Goal: Task Accomplishment & Management: Complete application form

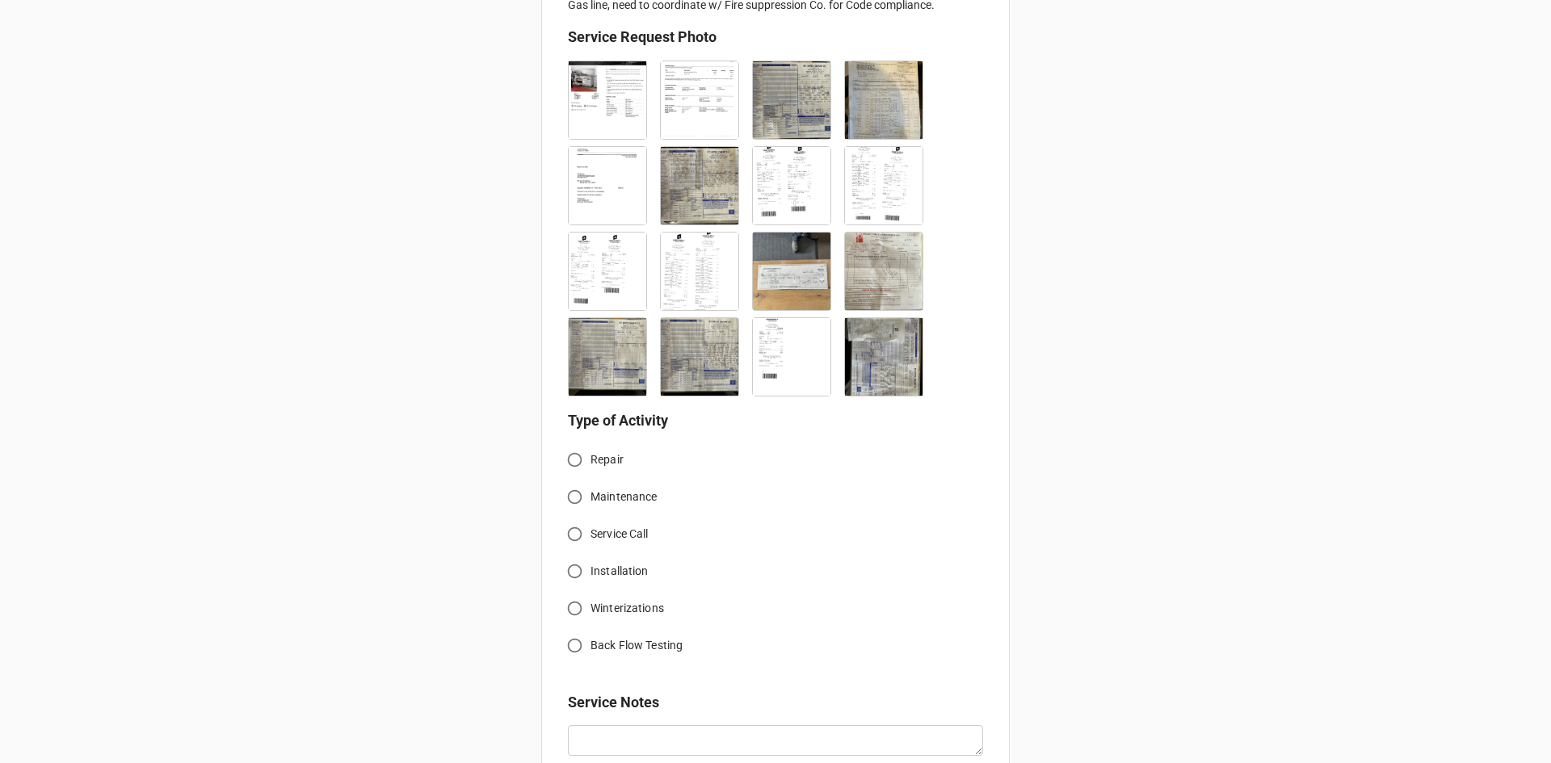
scroll to position [485, 0]
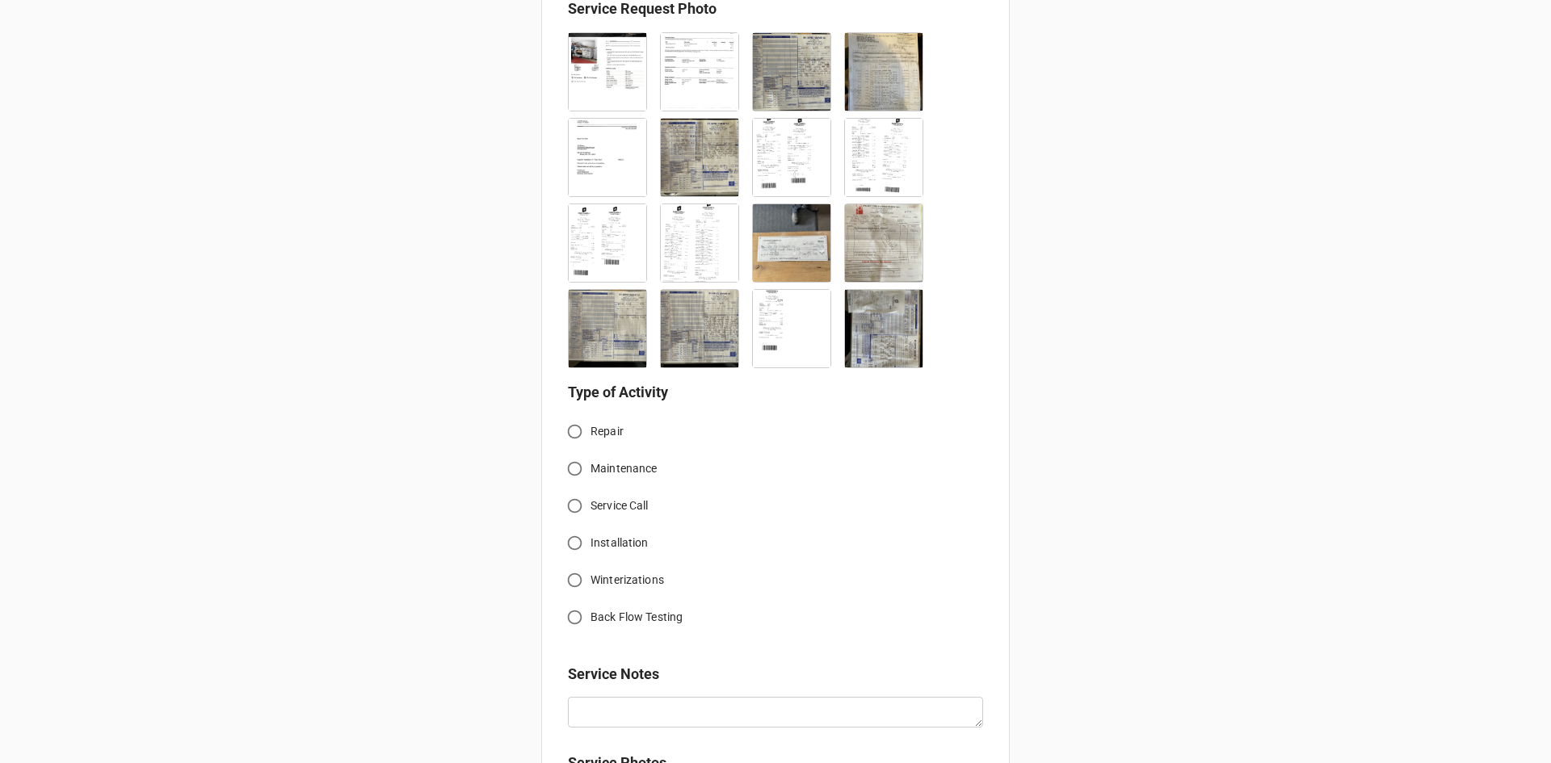
click at [572, 500] on input "Service Call" at bounding box center [575, 506] width 32 height 32
radio input "true"
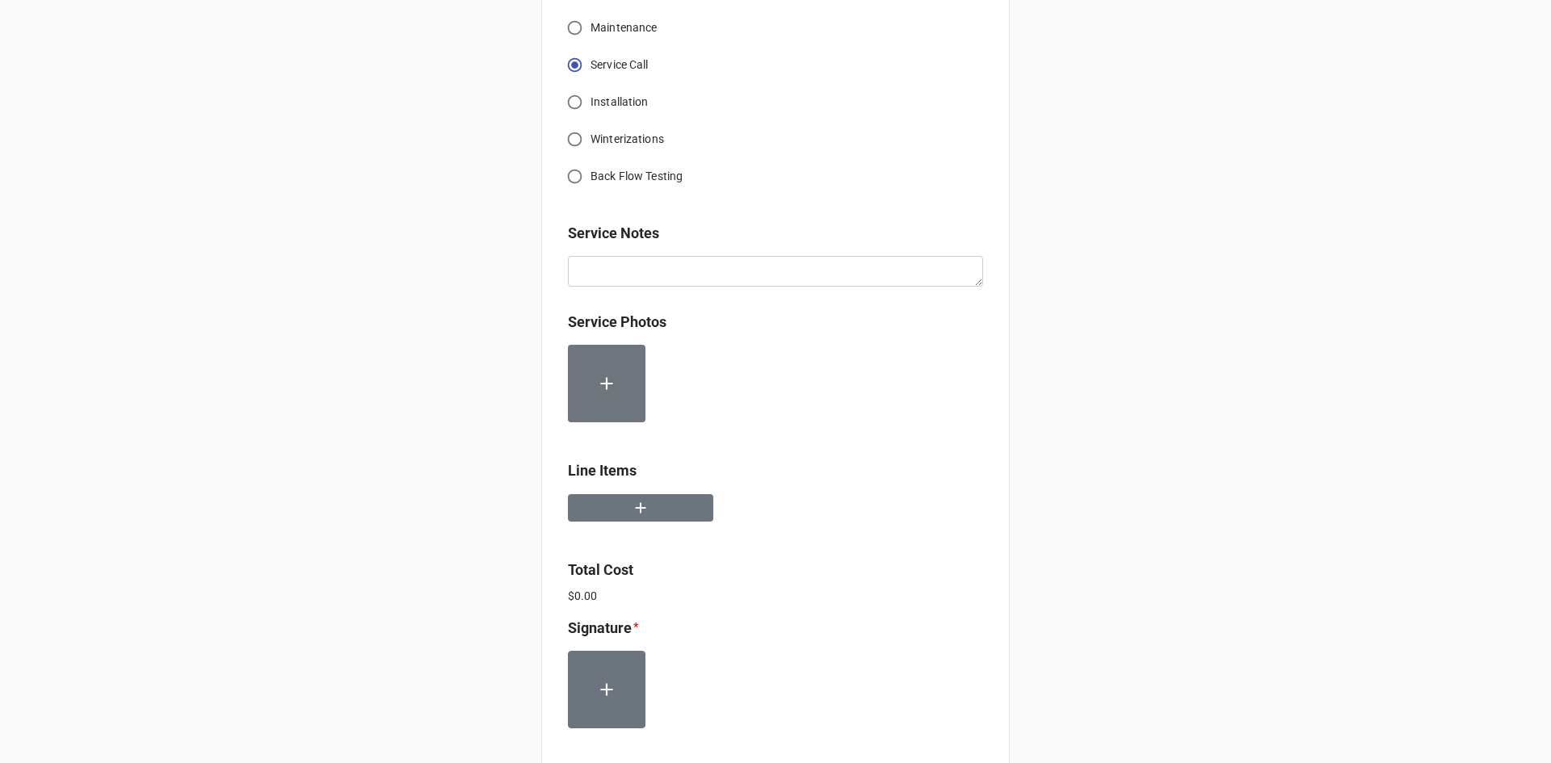
scroll to position [889, 0]
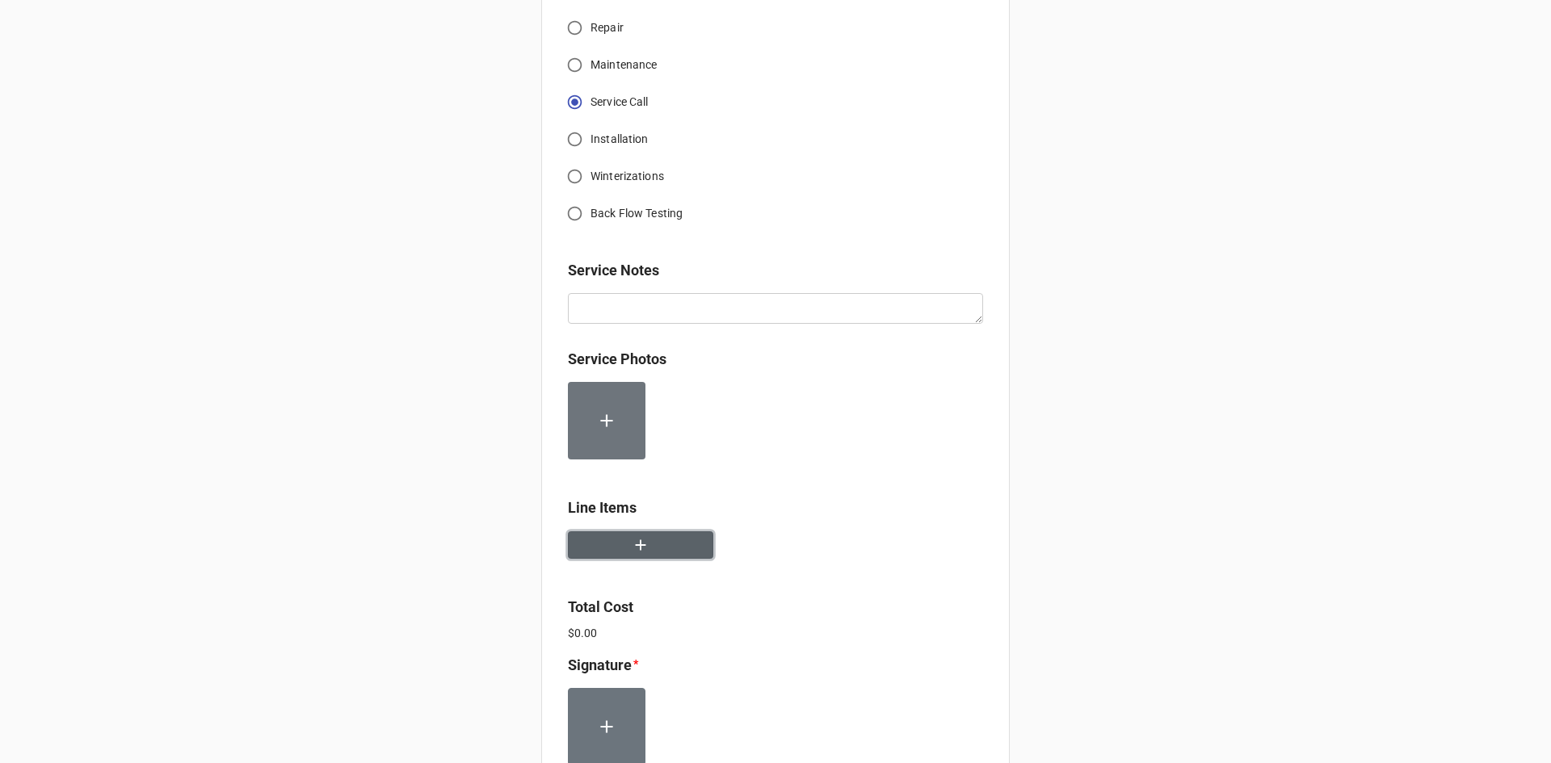
click at [665, 547] on button "button" at bounding box center [640, 546] width 145 height 28
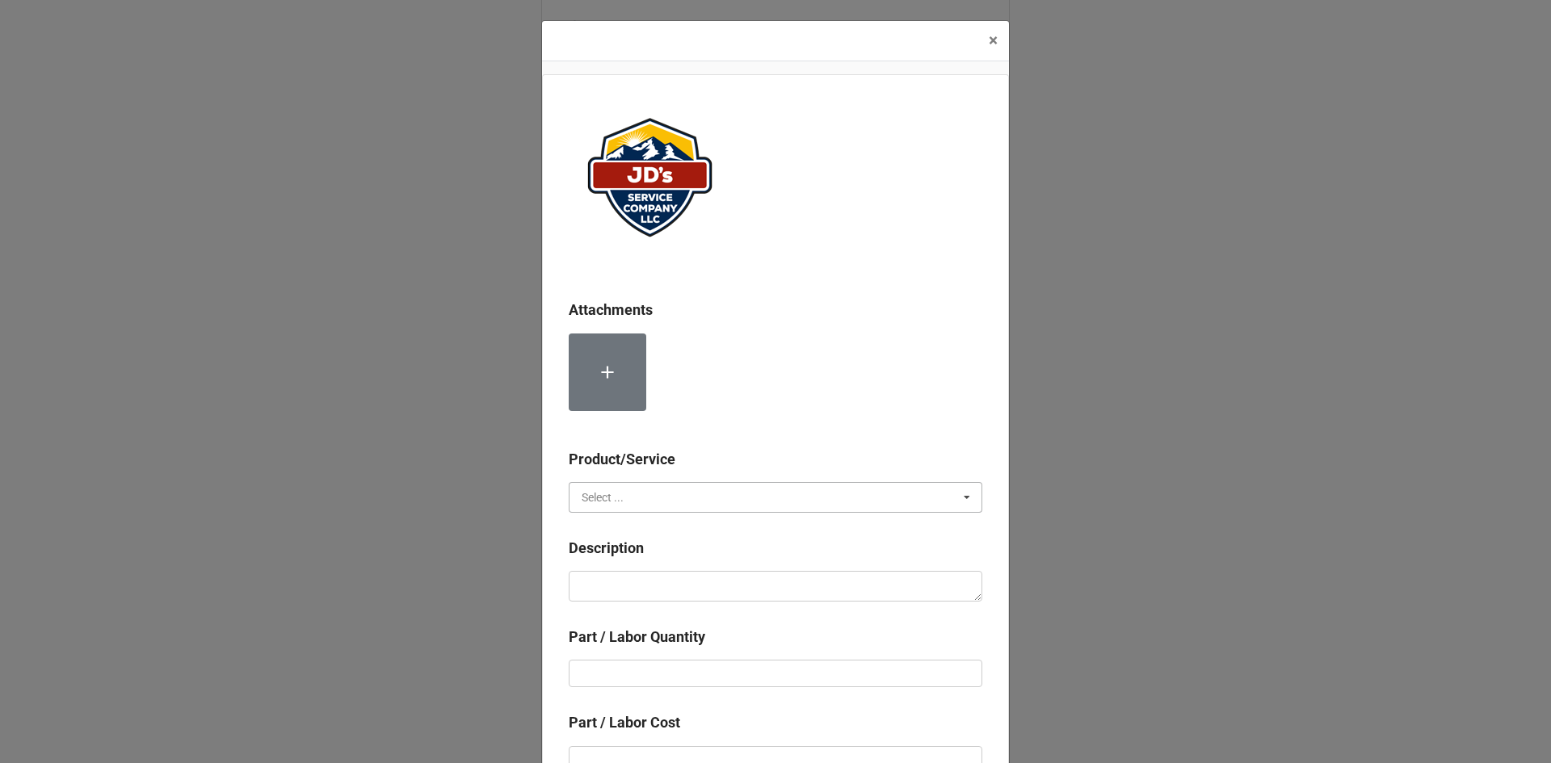
click at [729, 499] on input "text" at bounding box center [776, 497] width 412 height 29
click at [616, 528] on span "Services" at bounding box center [602, 527] width 41 height 13
click at [648, 582] on textarea at bounding box center [776, 586] width 414 height 31
paste textarea "2:00pm-4:00pm; Installed quick disconnect gas line kit, appliance regulator, an…"
type textarea "x"
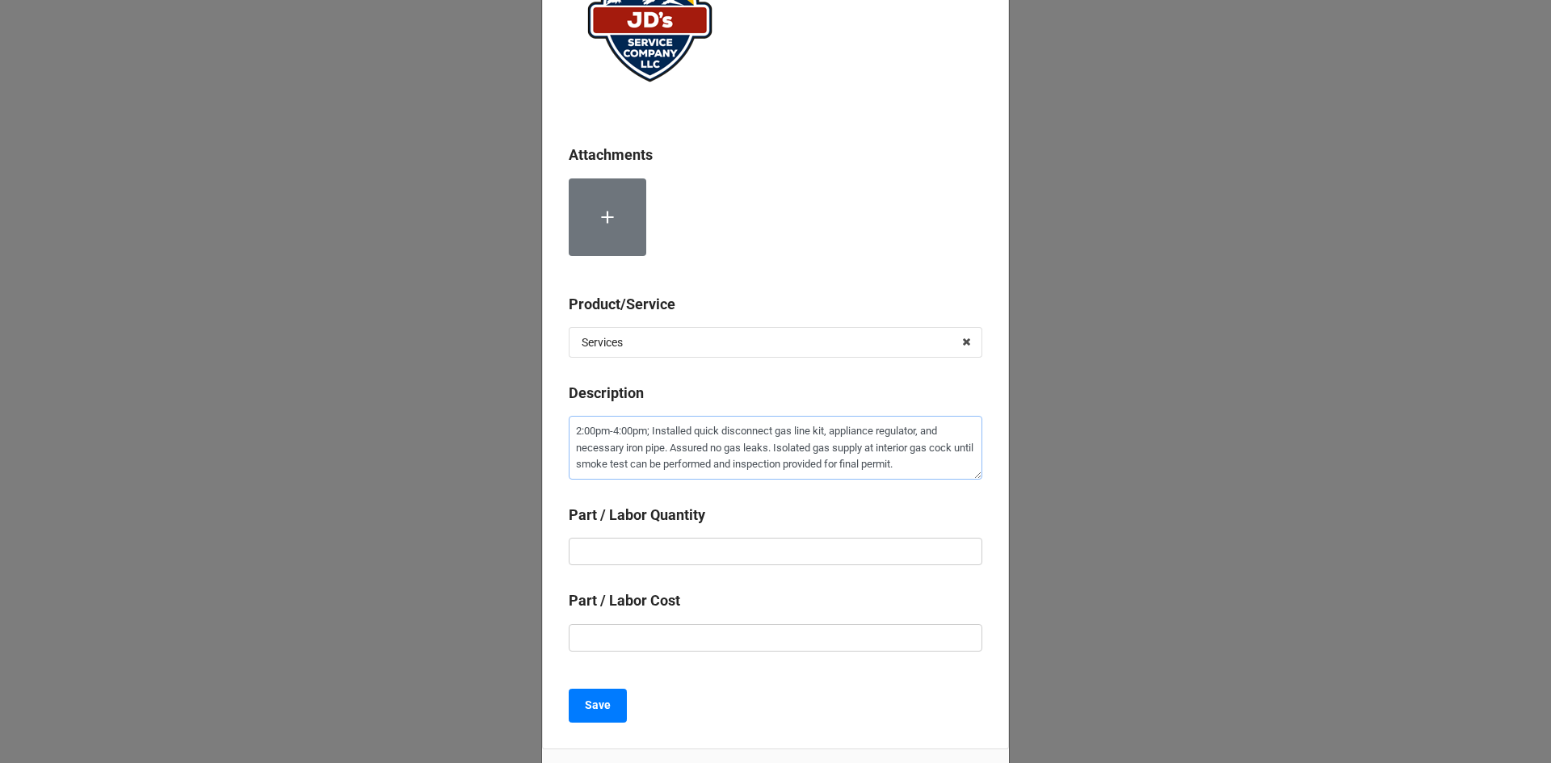
scroll to position [162, 0]
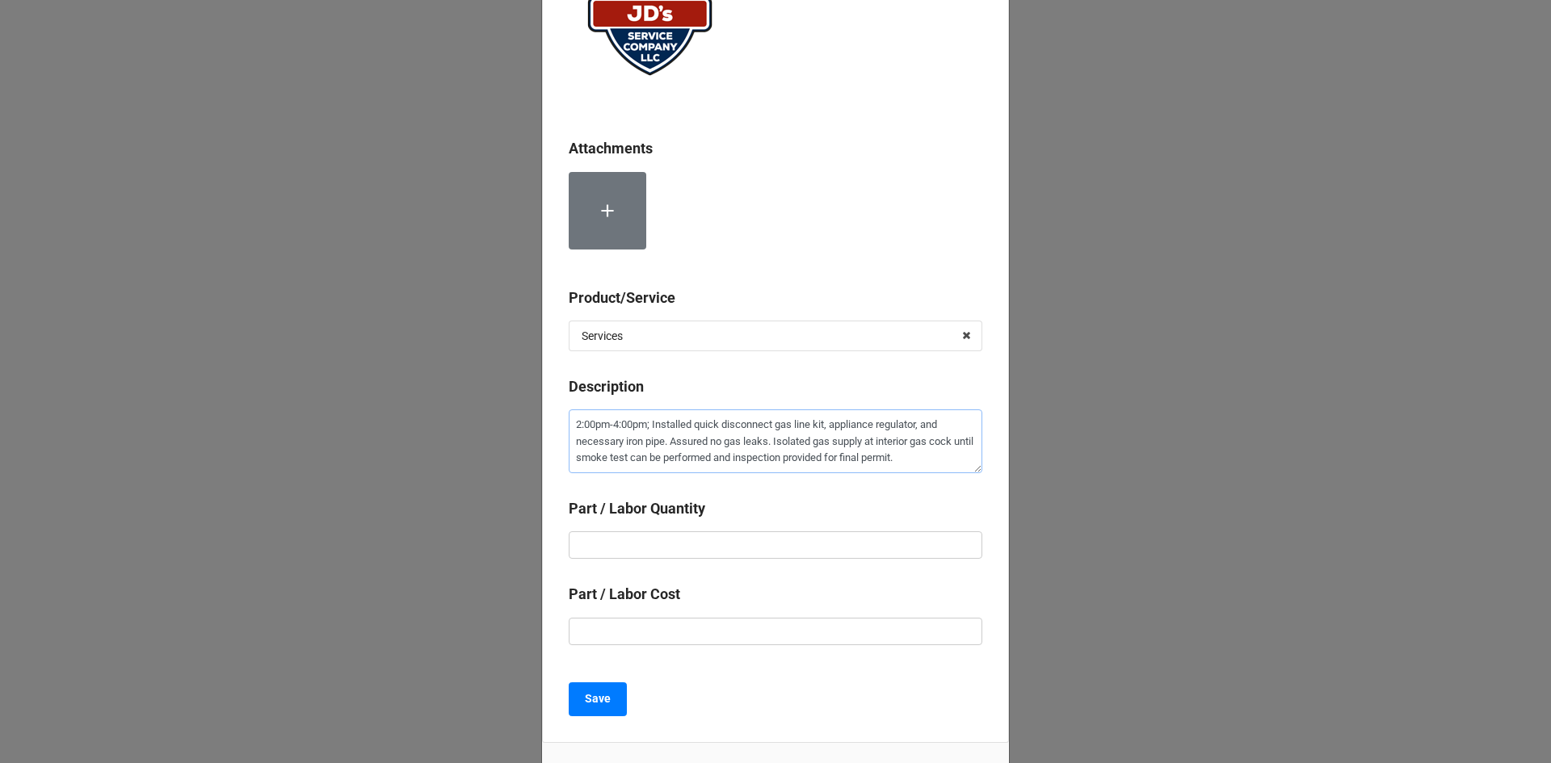
type textarea "2:00pm-4:00pm; Installed quick disconnect gas line kit, appliance regulator, an…"
click at [657, 553] on input "text" at bounding box center [776, 545] width 414 height 27
type textarea "x"
type input "2"
click at [662, 634] on input "text" at bounding box center [776, 631] width 414 height 27
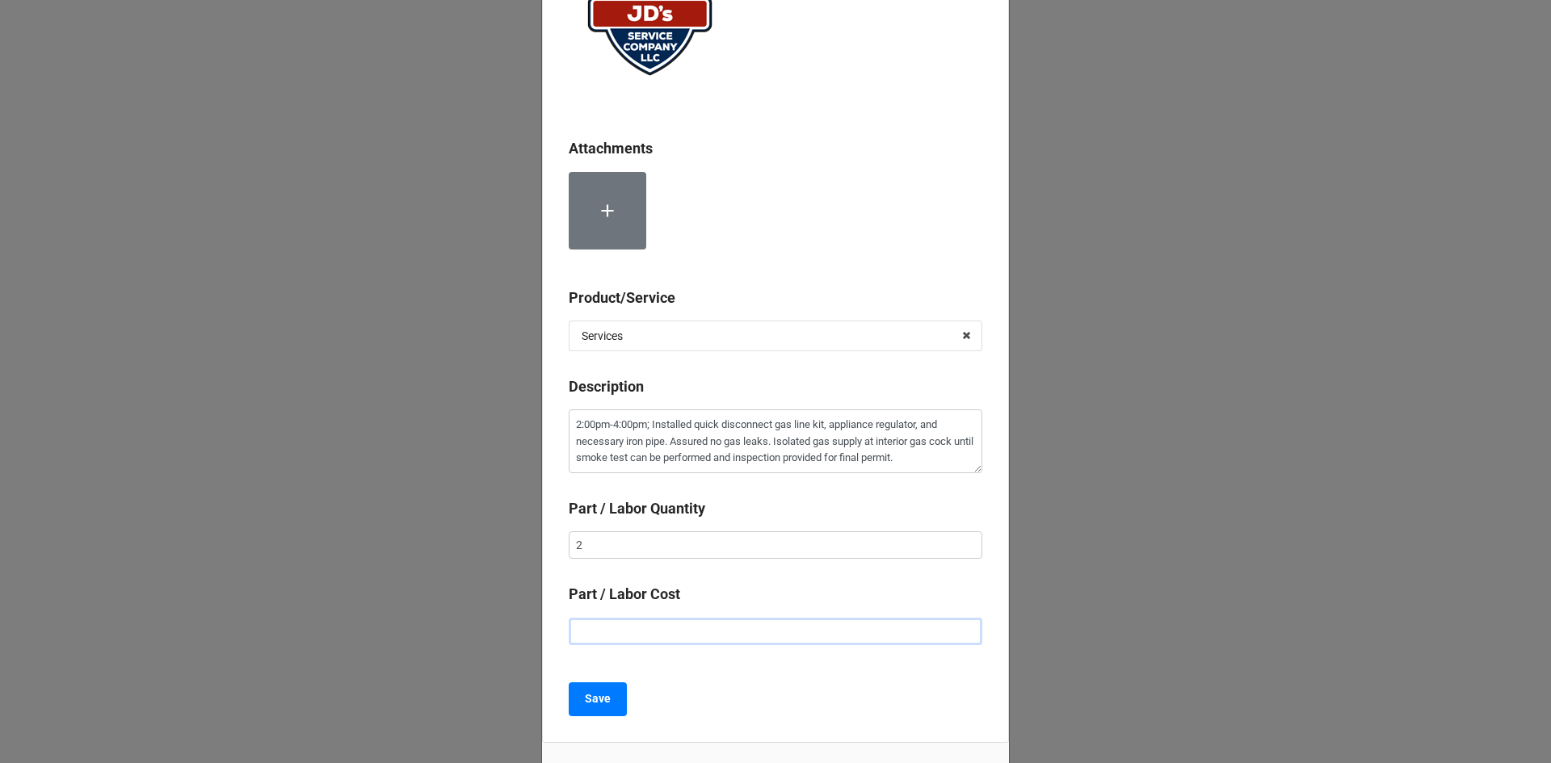
type textarea "x"
type input "$2.00"
type textarea "x"
type input "$22.00"
type textarea "x"
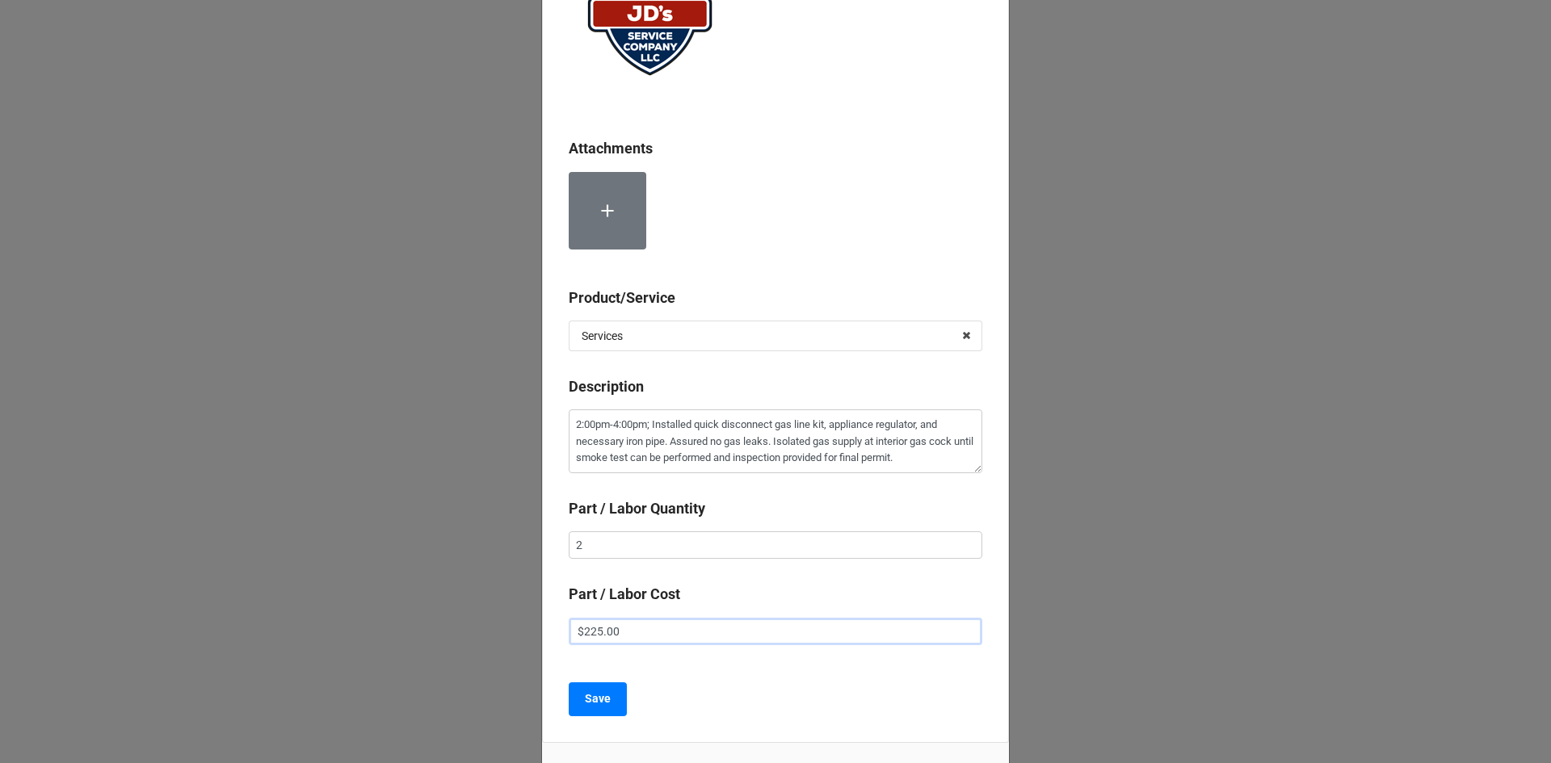
type input "$225.00"
click at [666, 681] on div "Attachments Product/Service Services Services Material Cost Description 2:00pm-…" at bounding box center [775, 328] width 467 height 830
click at [592, 706] on b "Save" at bounding box center [598, 699] width 26 height 17
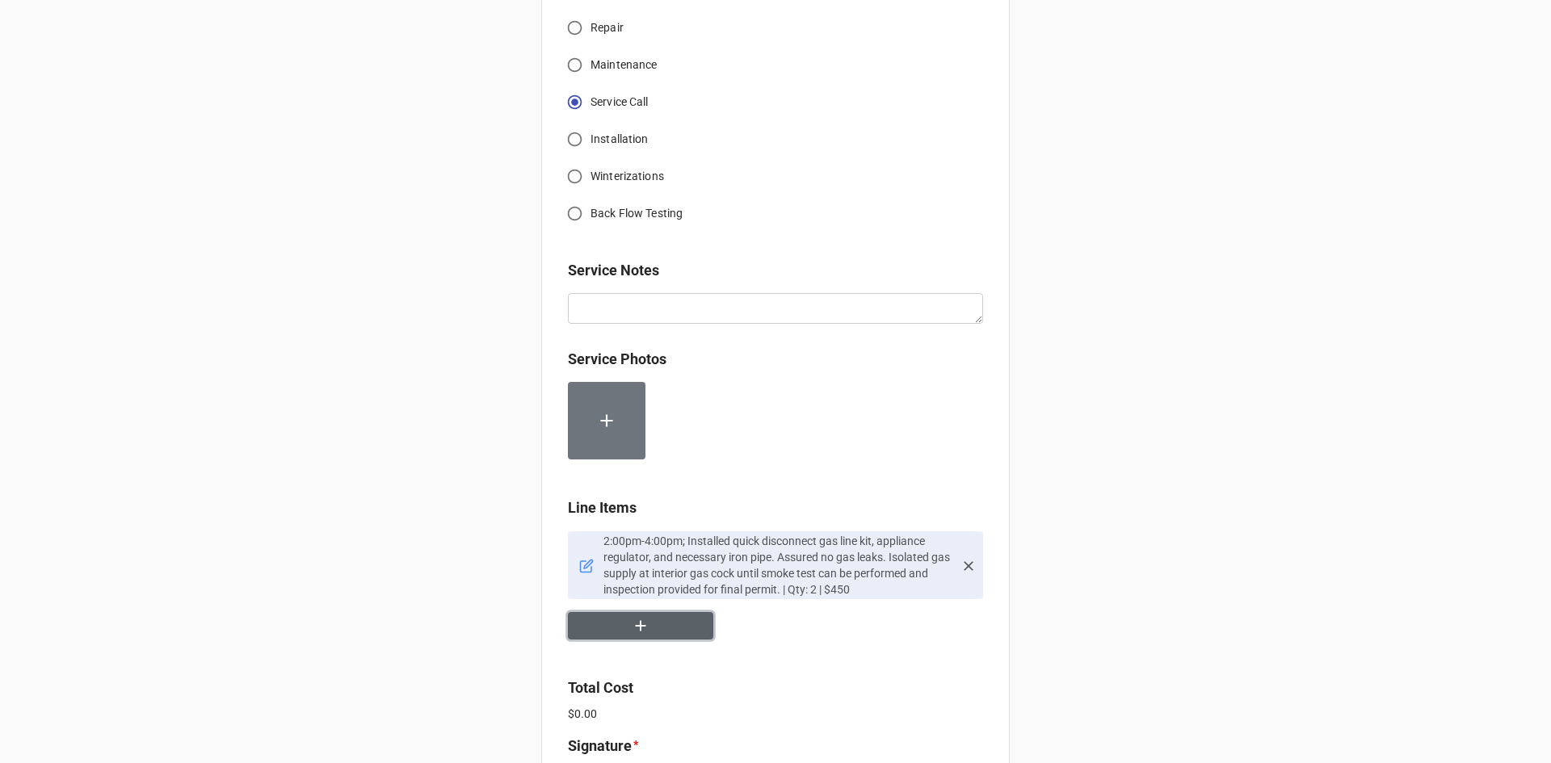
click at [649, 623] on button "button" at bounding box center [640, 626] width 145 height 28
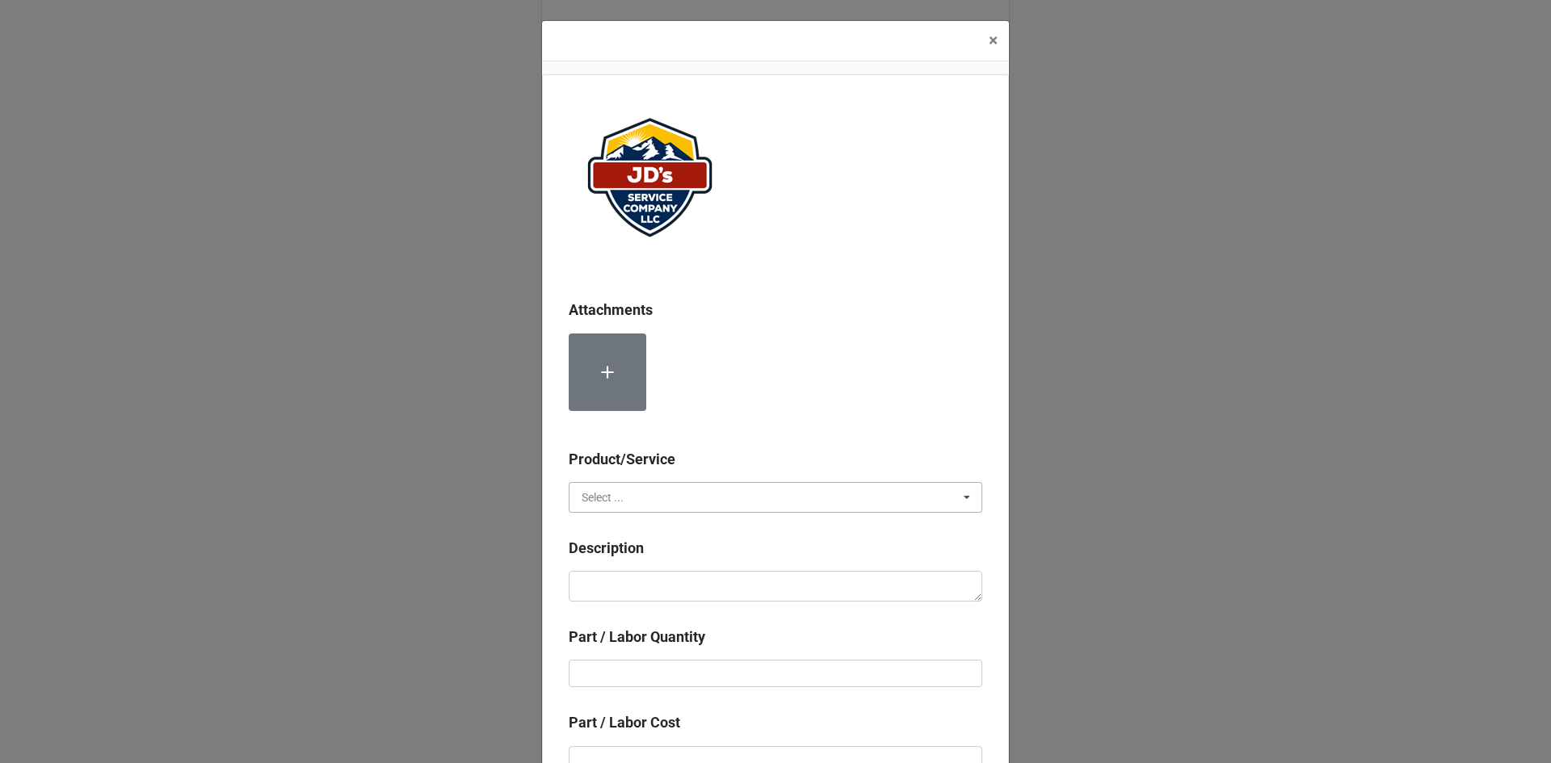
click at [650, 506] on input "text" at bounding box center [776, 497] width 412 height 29
click at [651, 553] on div "Material Cost" at bounding box center [776, 557] width 412 height 30
click at [646, 600] on textarea at bounding box center [776, 586] width 414 height 31
type textarea "x"
type textarea "Q"
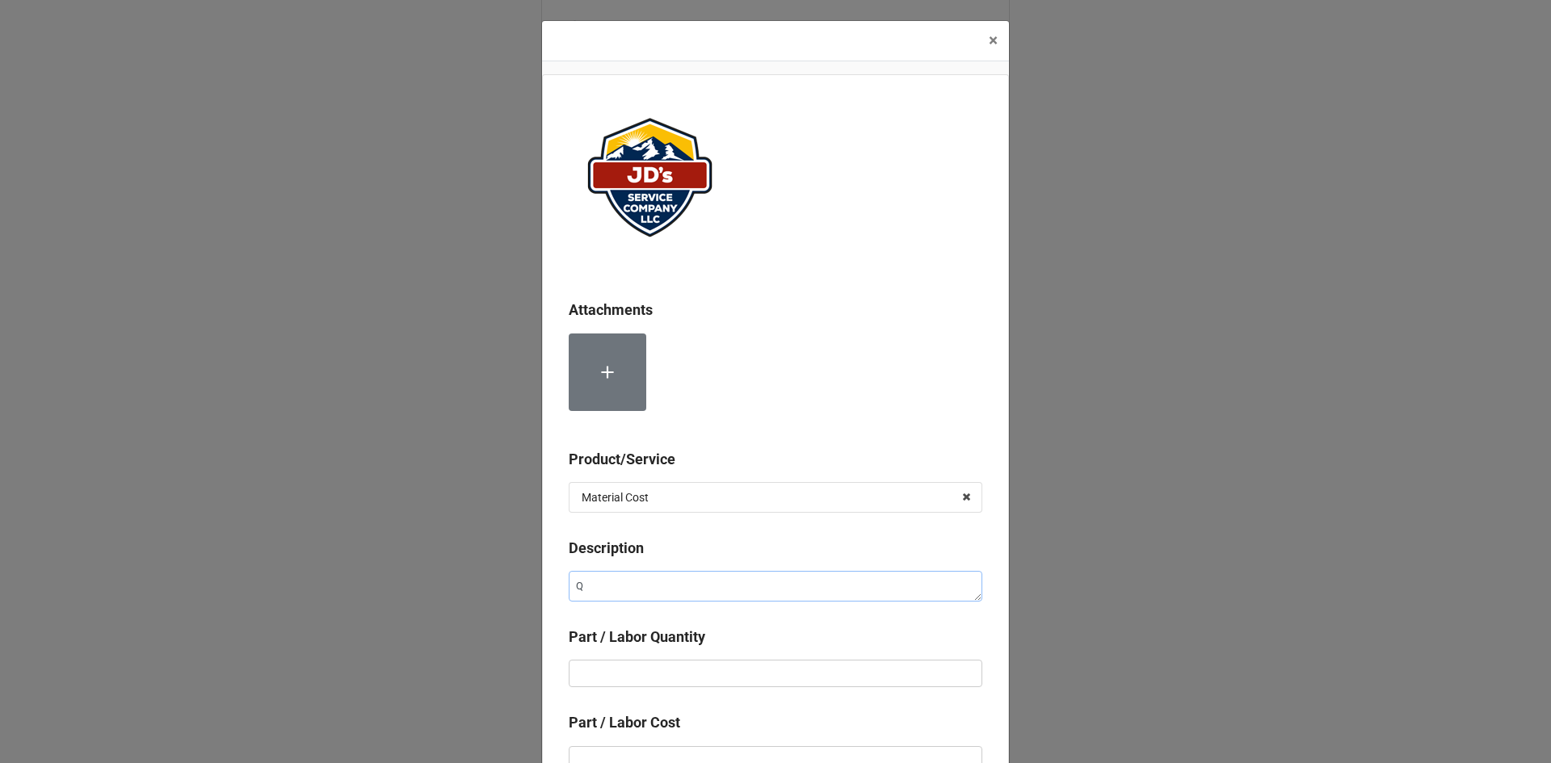
type textarea "x"
type textarea "Qu"
type textarea "x"
type textarea "Qui"
type textarea "x"
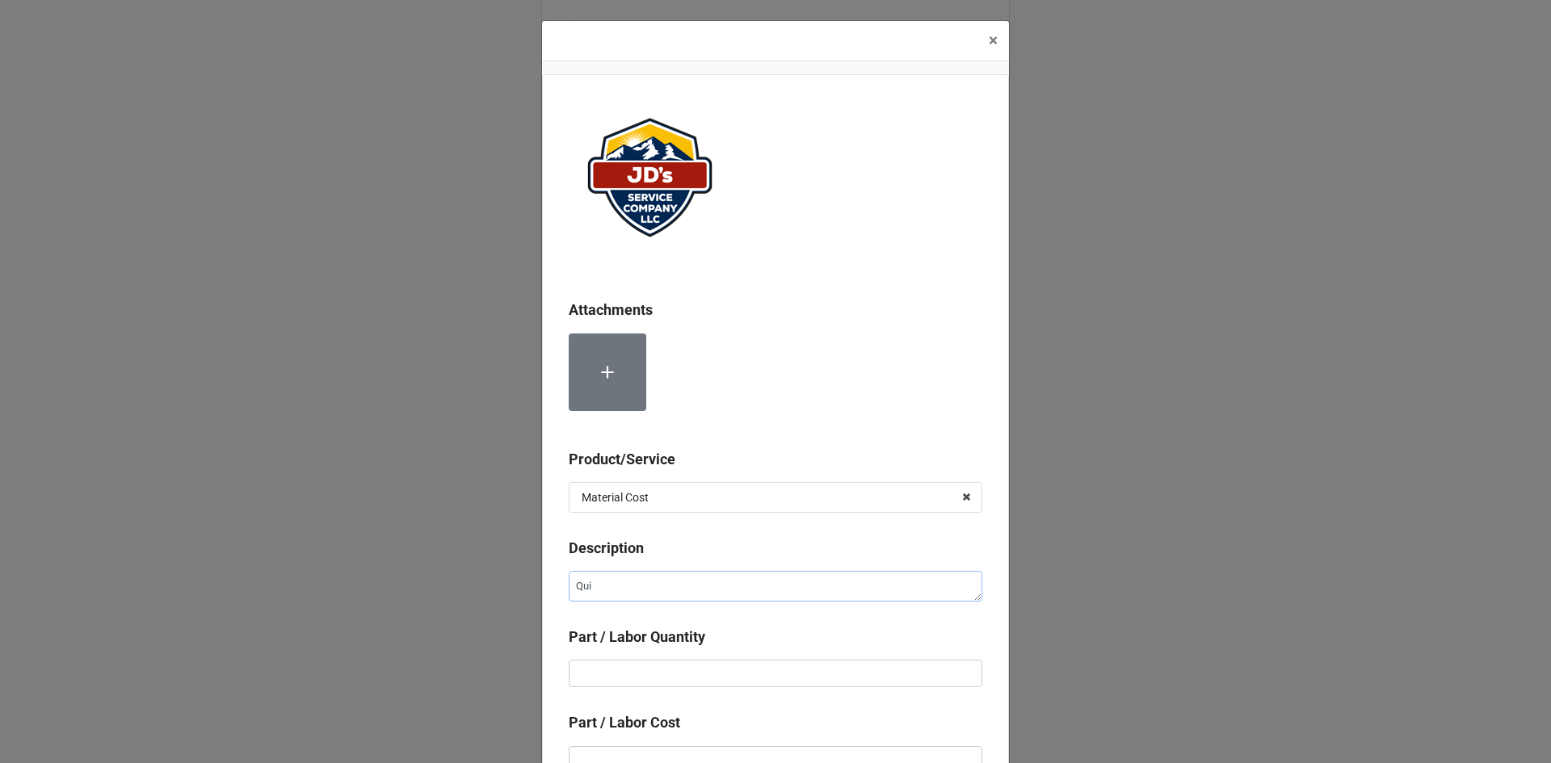
type textarea "Quic"
type textarea "x"
type textarea "Quick"
type textarea "x"
type textarea "Quick"
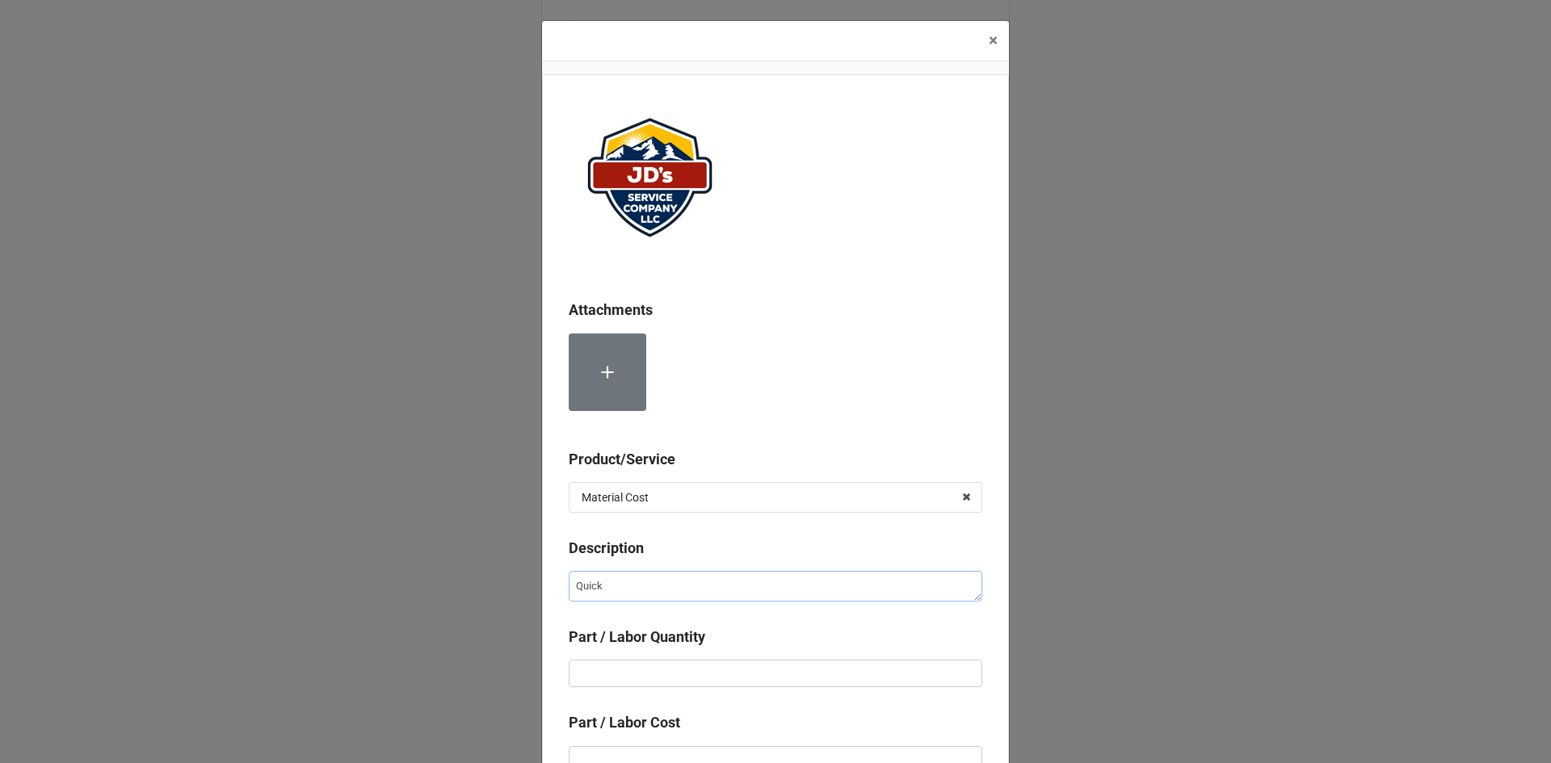
type textarea "x"
type textarea "Quick D"
type textarea "x"
type textarea "Quick Di"
type textarea "x"
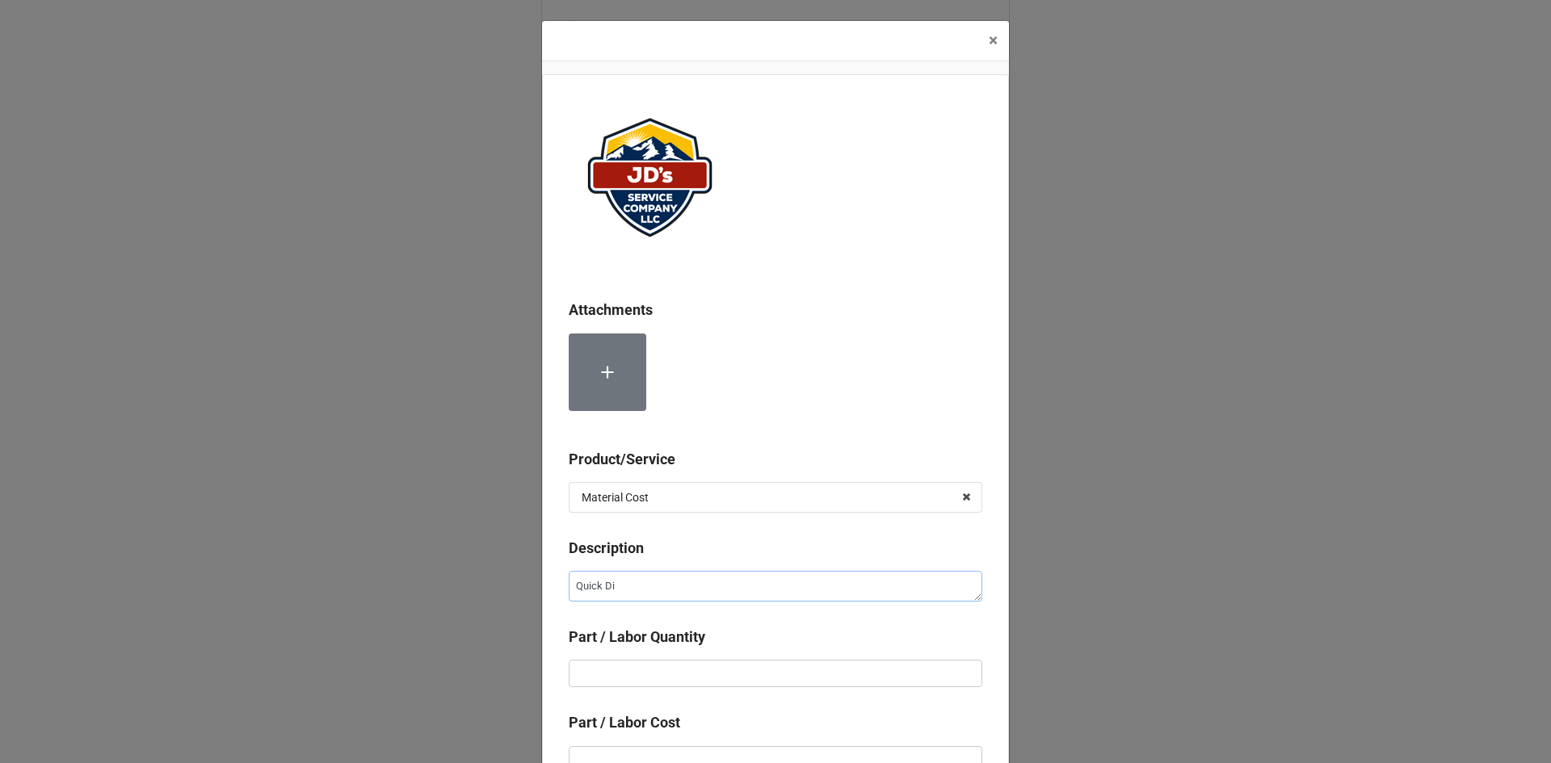
type textarea "Quick Dis"
type textarea "x"
type textarea "Quick Disc"
type textarea "x"
type textarea "Quick Disco"
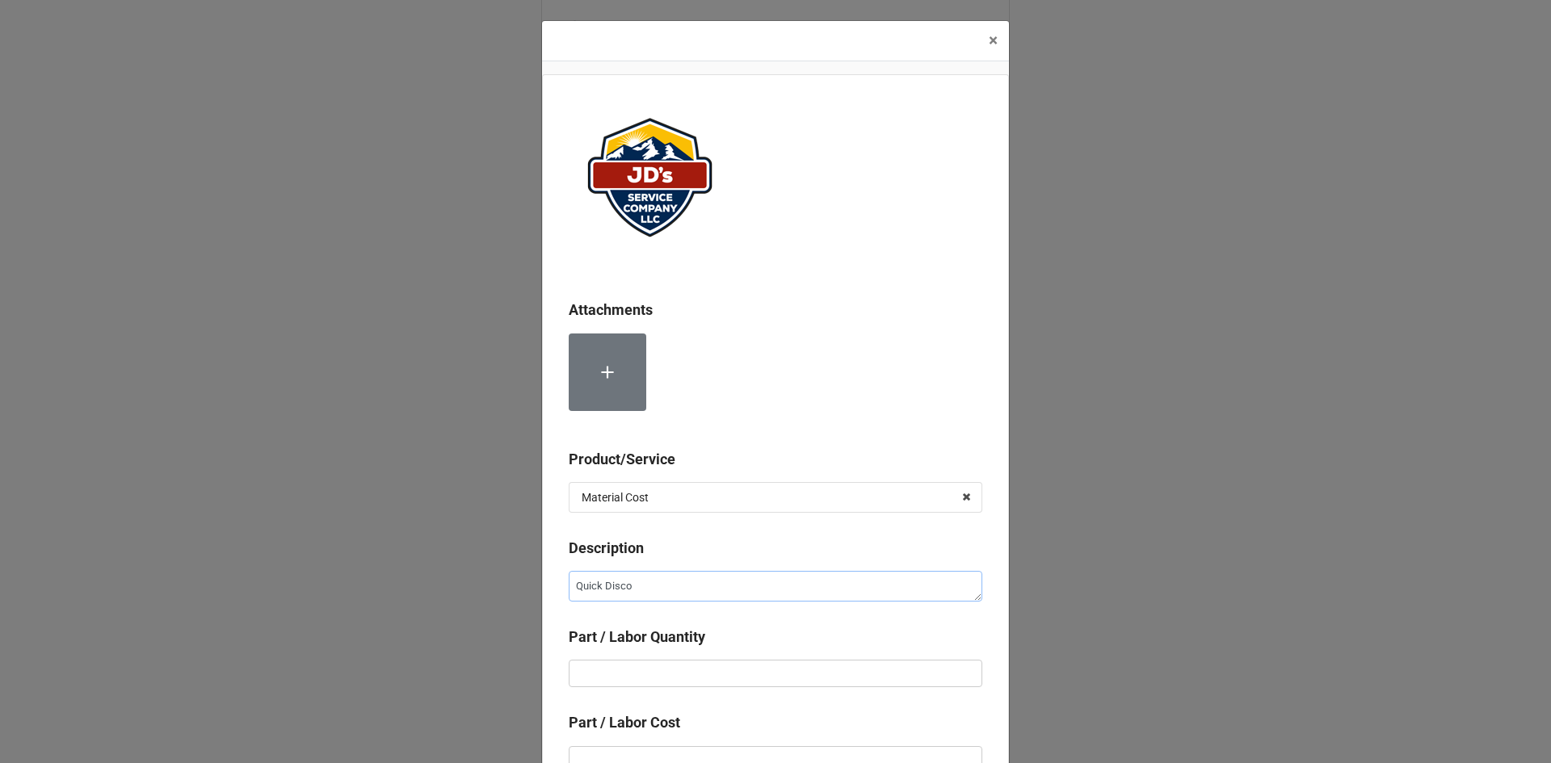
type textarea "x"
type textarea "Quick Discon"
type textarea "x"
type textarea "Quick Disconn"
type textarea "x"
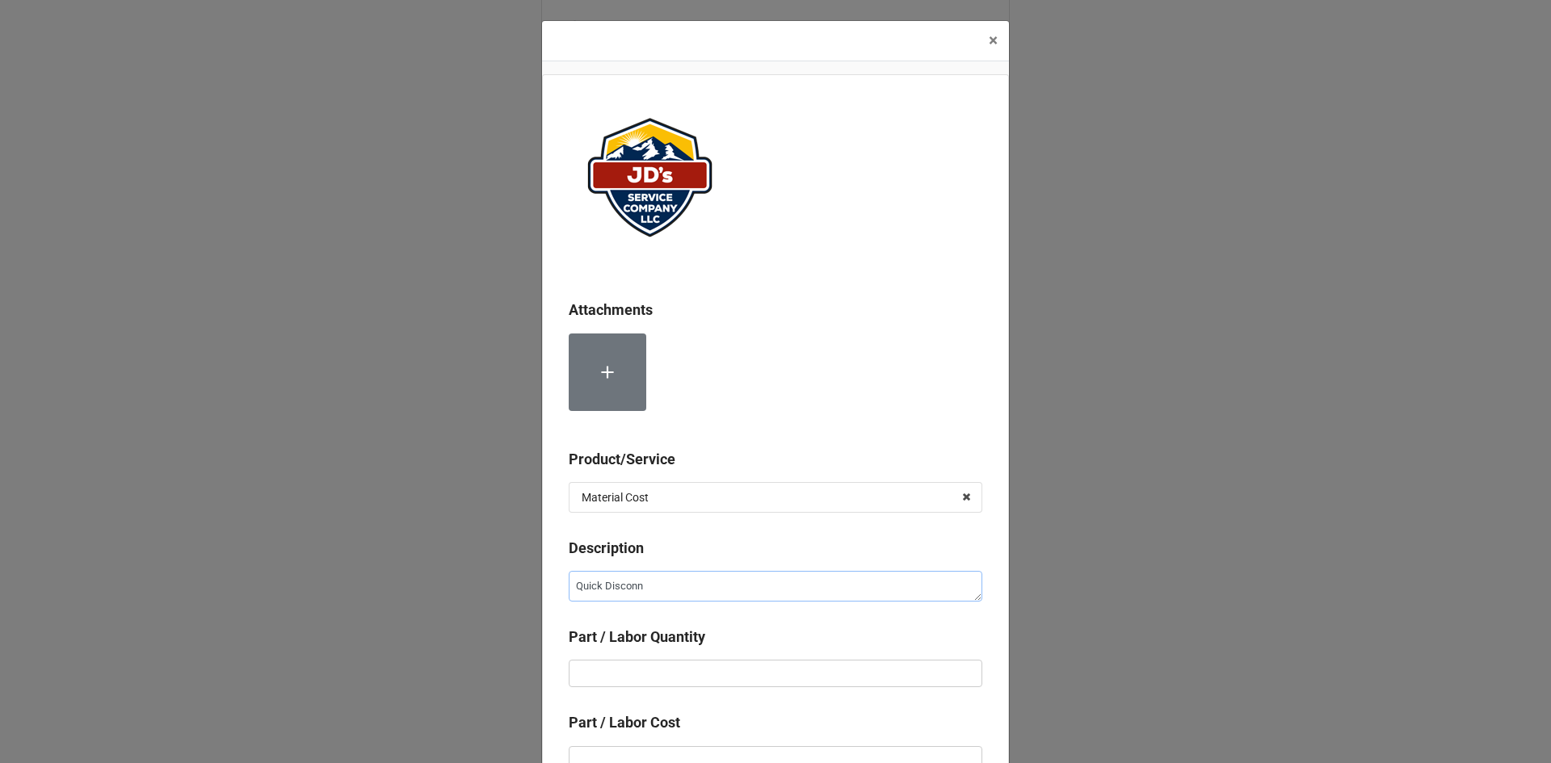
type textarea "Quick Disconne"
type textarea "x"
type textarea "Quick Disconnec"
type textarea "x"
type textarea "Quick Disconnect"
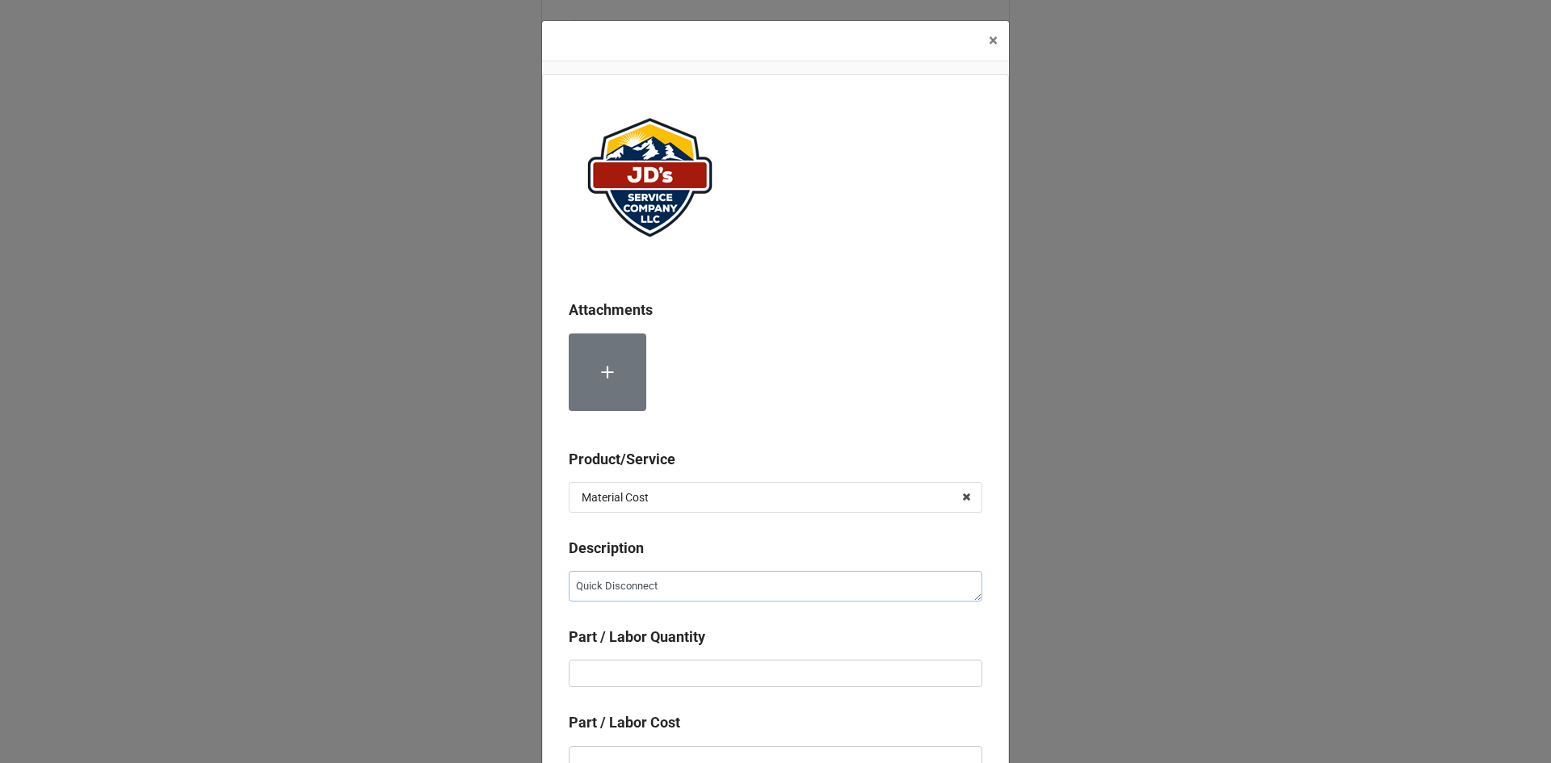
type textarea "x"
type textarea "Quick Disconnect"
type textarea "x"
type textarea "Quick Disconnect 7"
type textarea "x"
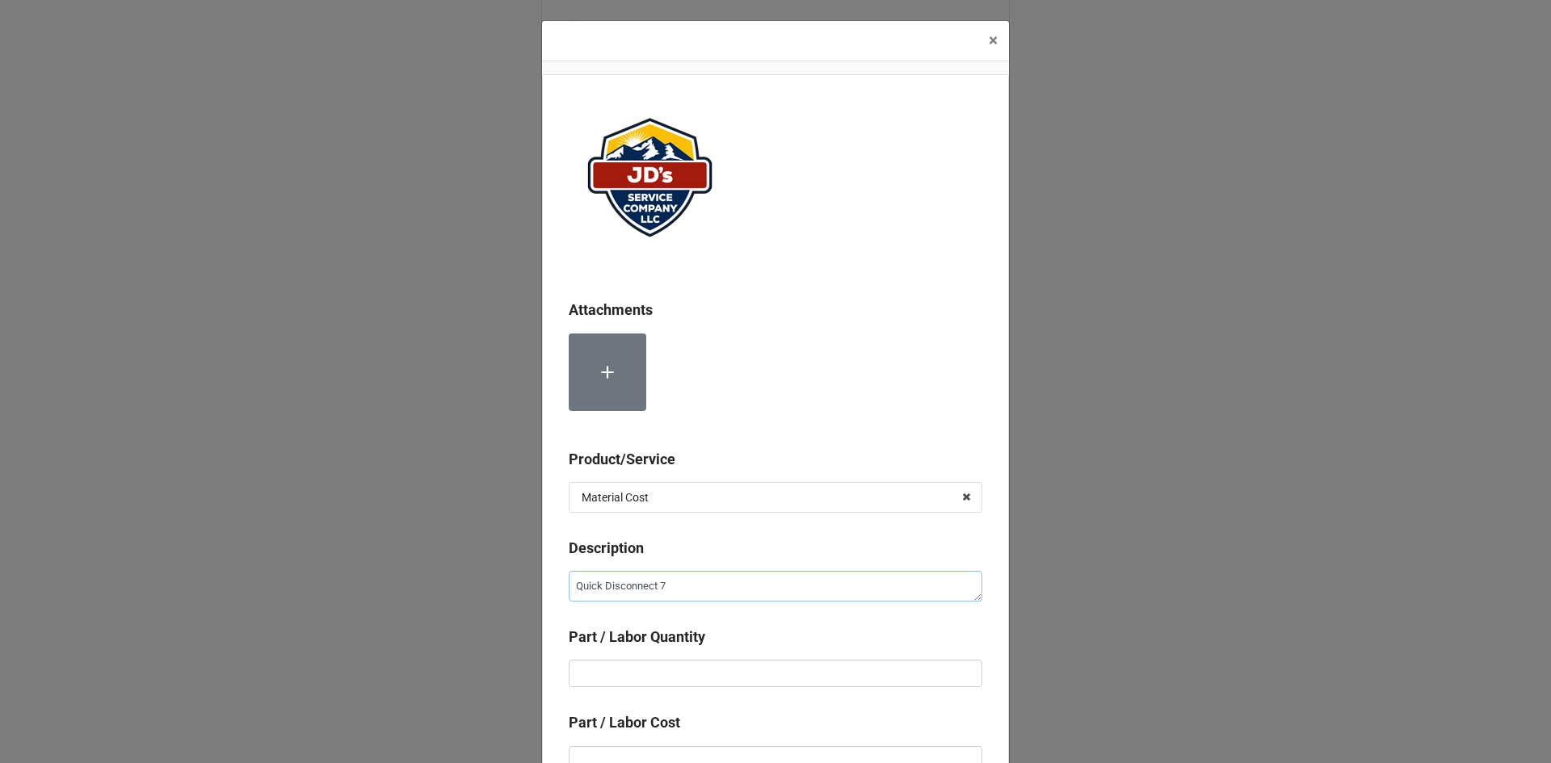
type textarea "Quick Disconnect"
type textarea "x"
type textarea "Quick Disconnect 4"
type textarea "x"
type textarea "Quick Disconnect 48"
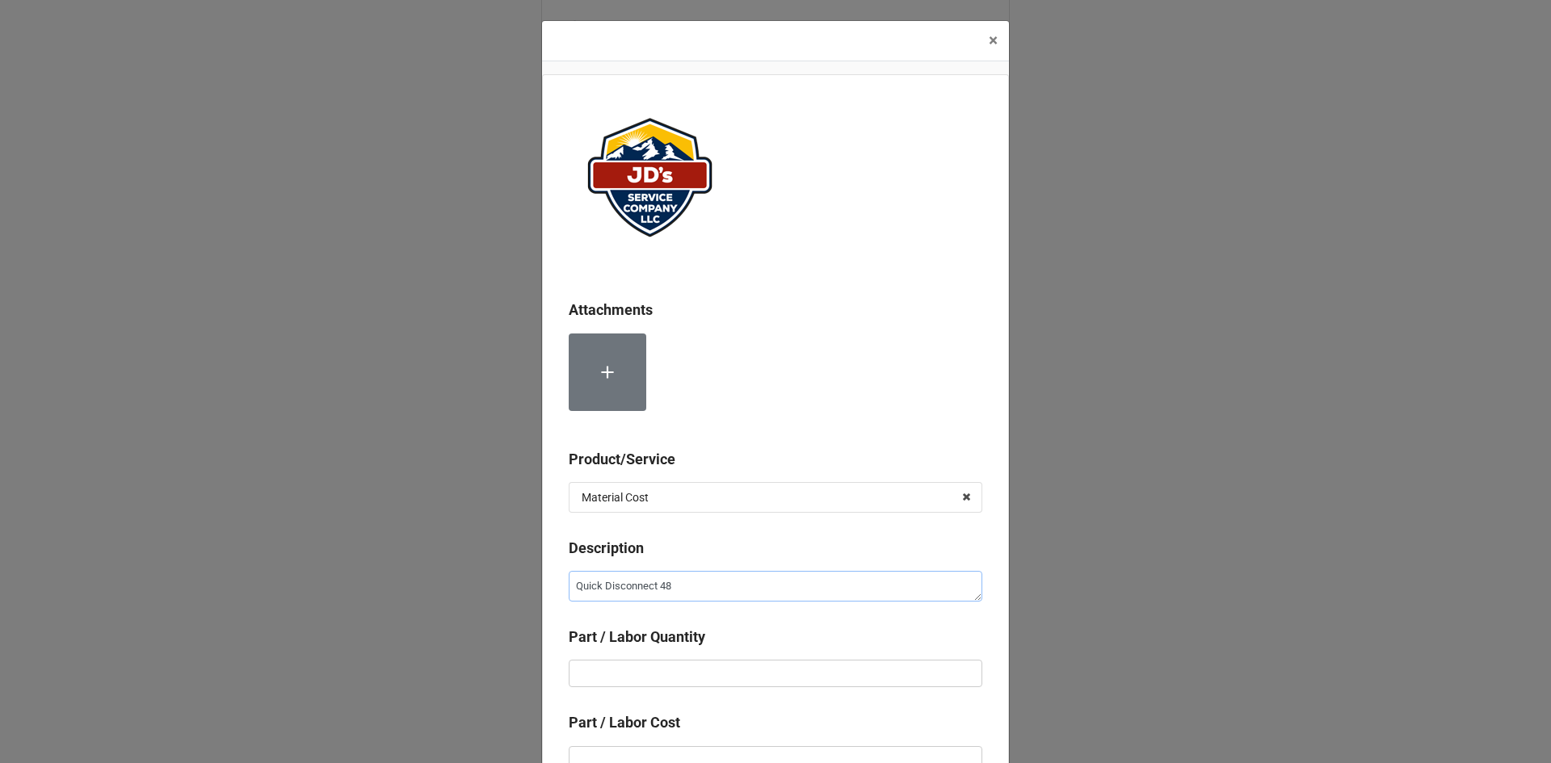
type textarea "x"
type textarea "Quick Disconnect 48""
type textarea "x"
type textarea "Quick Disconnect 48""
type textarea "x"
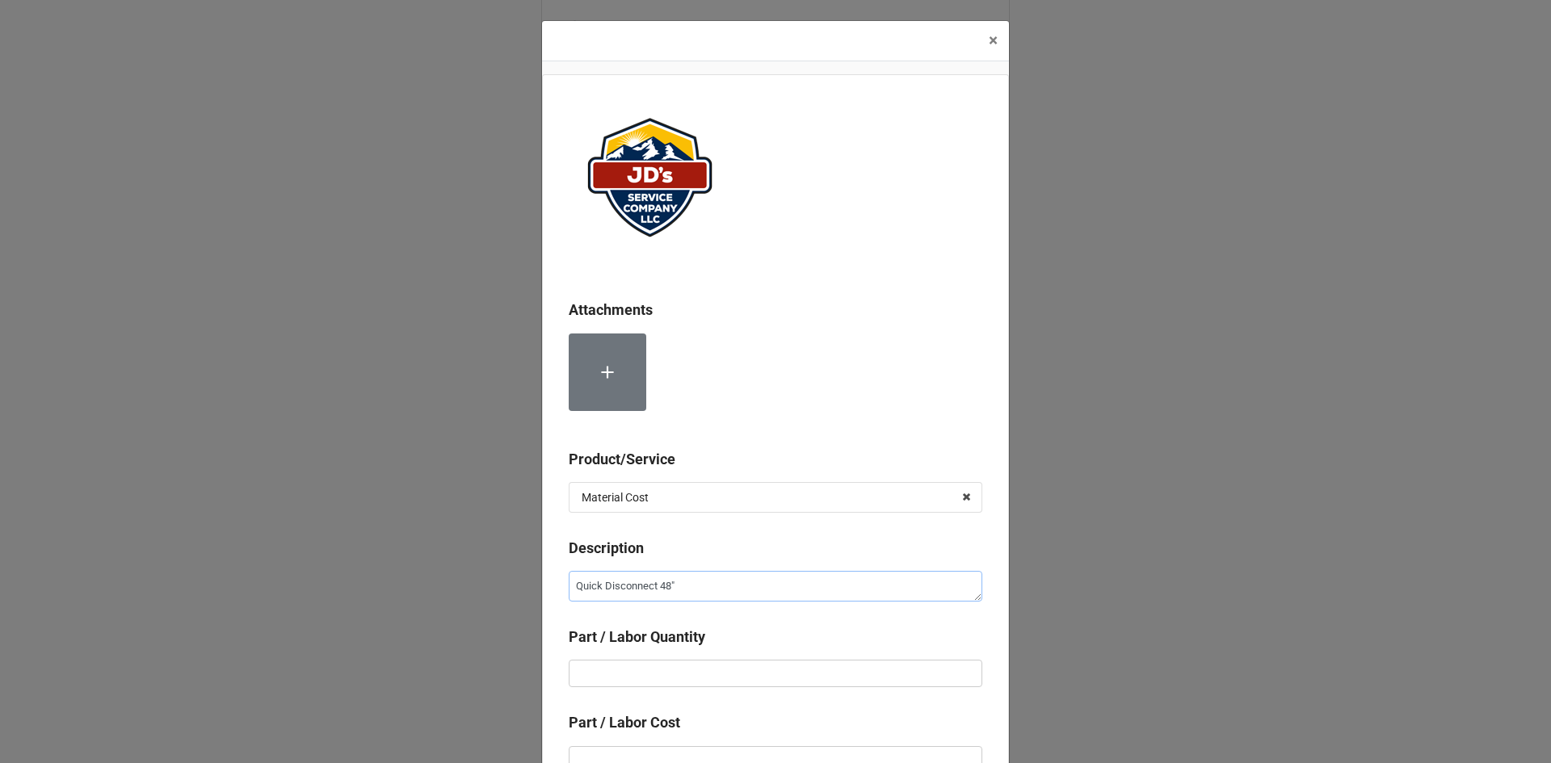
type textarea "Quick Disconnect 48" G"
type textarea "x"
type textarea "Quick Disconnect 48" Ga"
type textarea "x"
type textarea "Quick Disconnect 48" Gas"
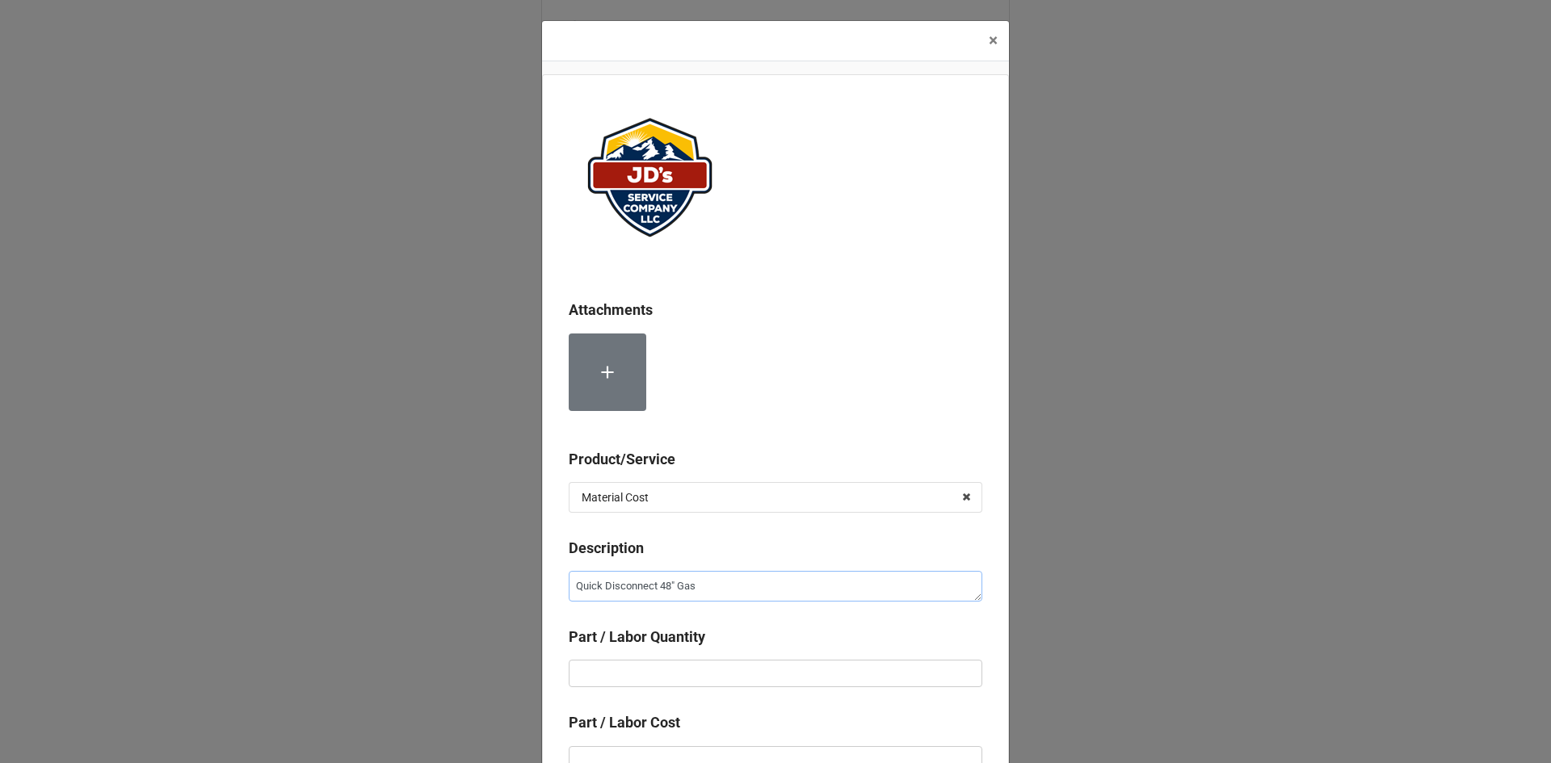
type textarea "x"
type textarea "Quick Disconnect 48" Gas"
type textarea "x"
type textarea "Quick Disconnect 48" Gas L"
type textarea "x"
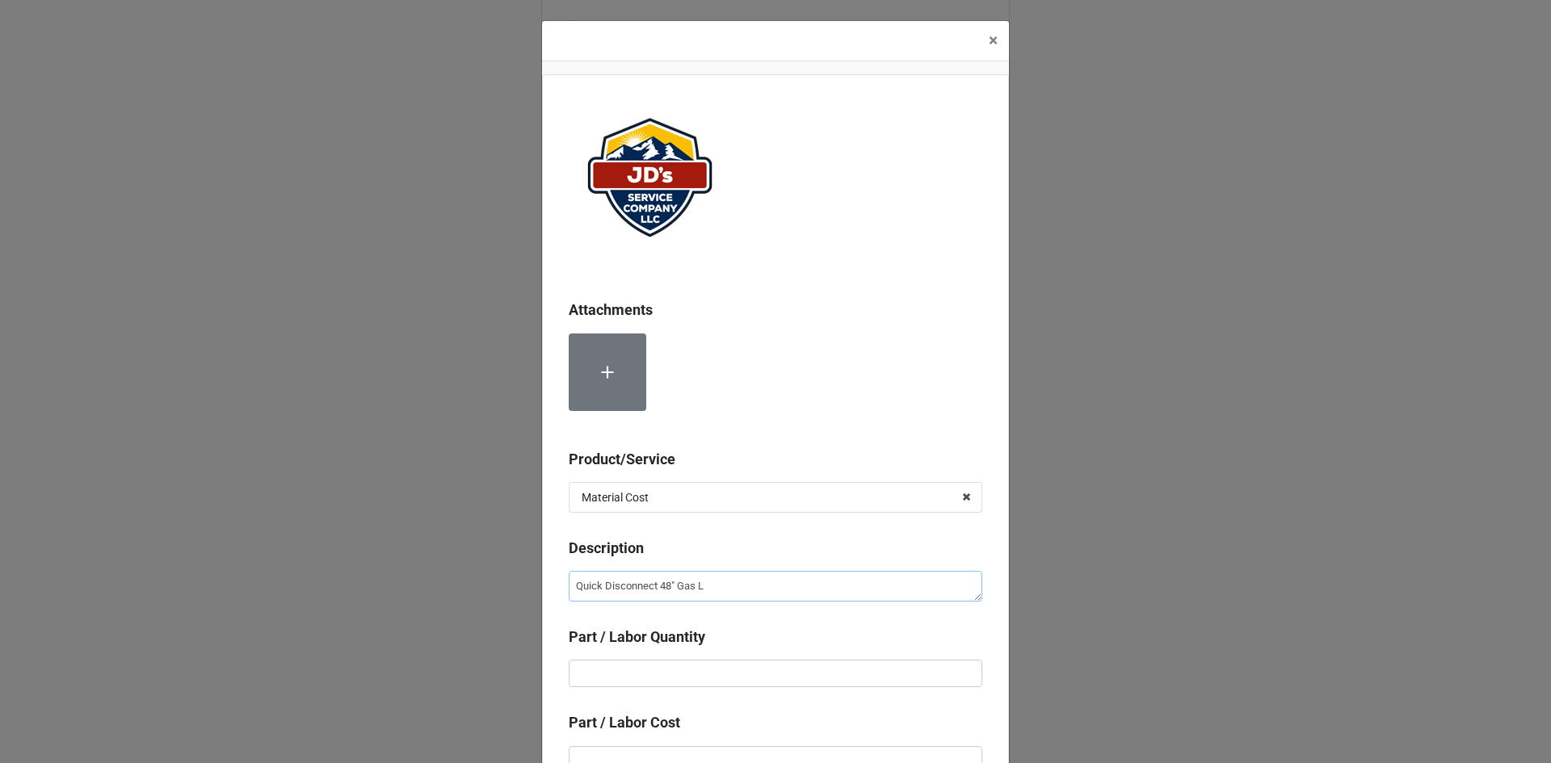
type textarea "Quick Disconnect 48" Gas Li"
type textarea "x"
type textarea "Quick Disconnect 48" Gas Lin"
type textarea "x"
type textarea "Quick Disconnect 48" Gas Line"
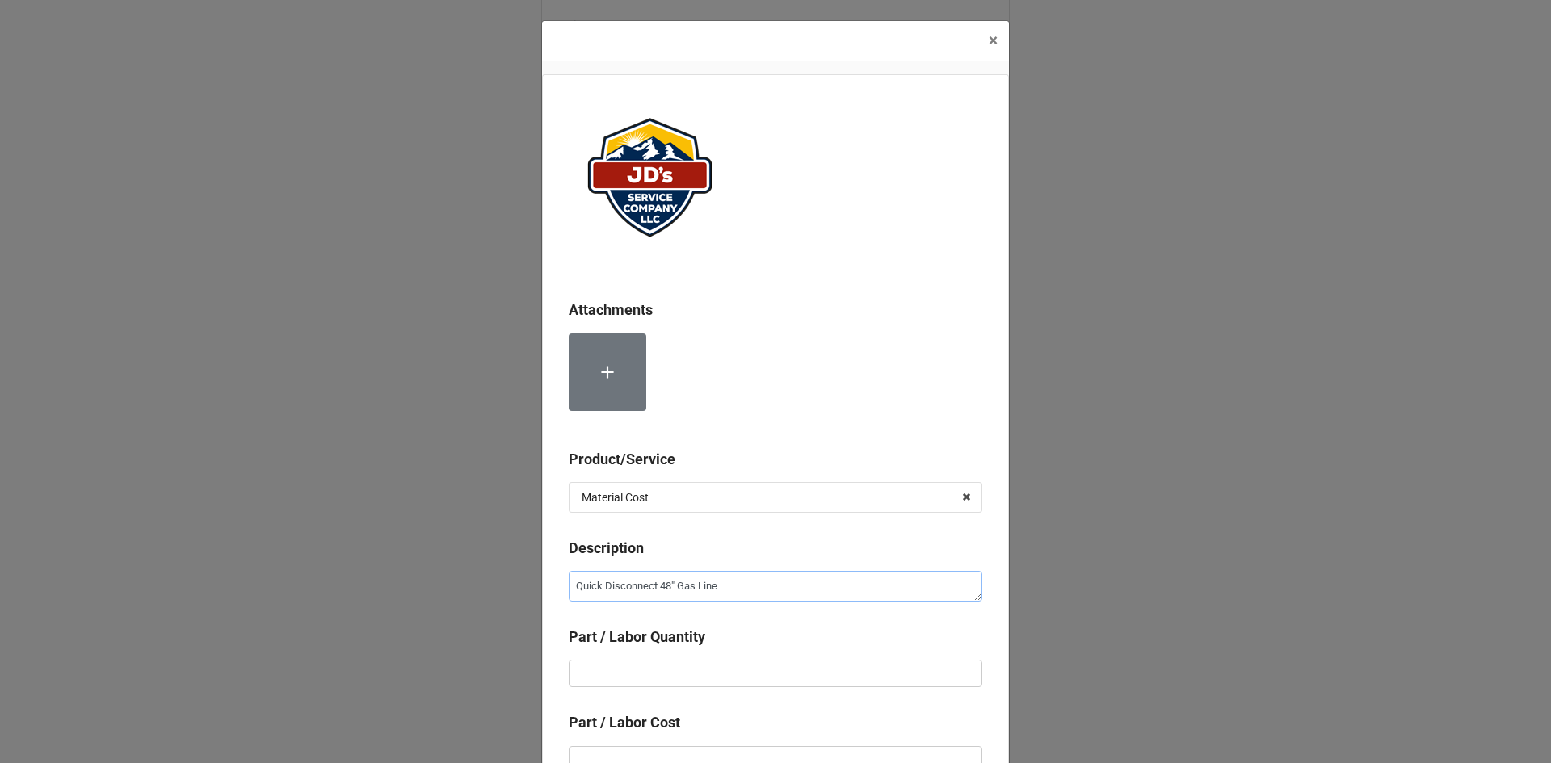
type textarea "x"
type textarea "Quick Disconnect 48" Gas Line"
type textarea "x"
type textarea "Quick Disconnect 48" Gas Line K"
type textarea "x"
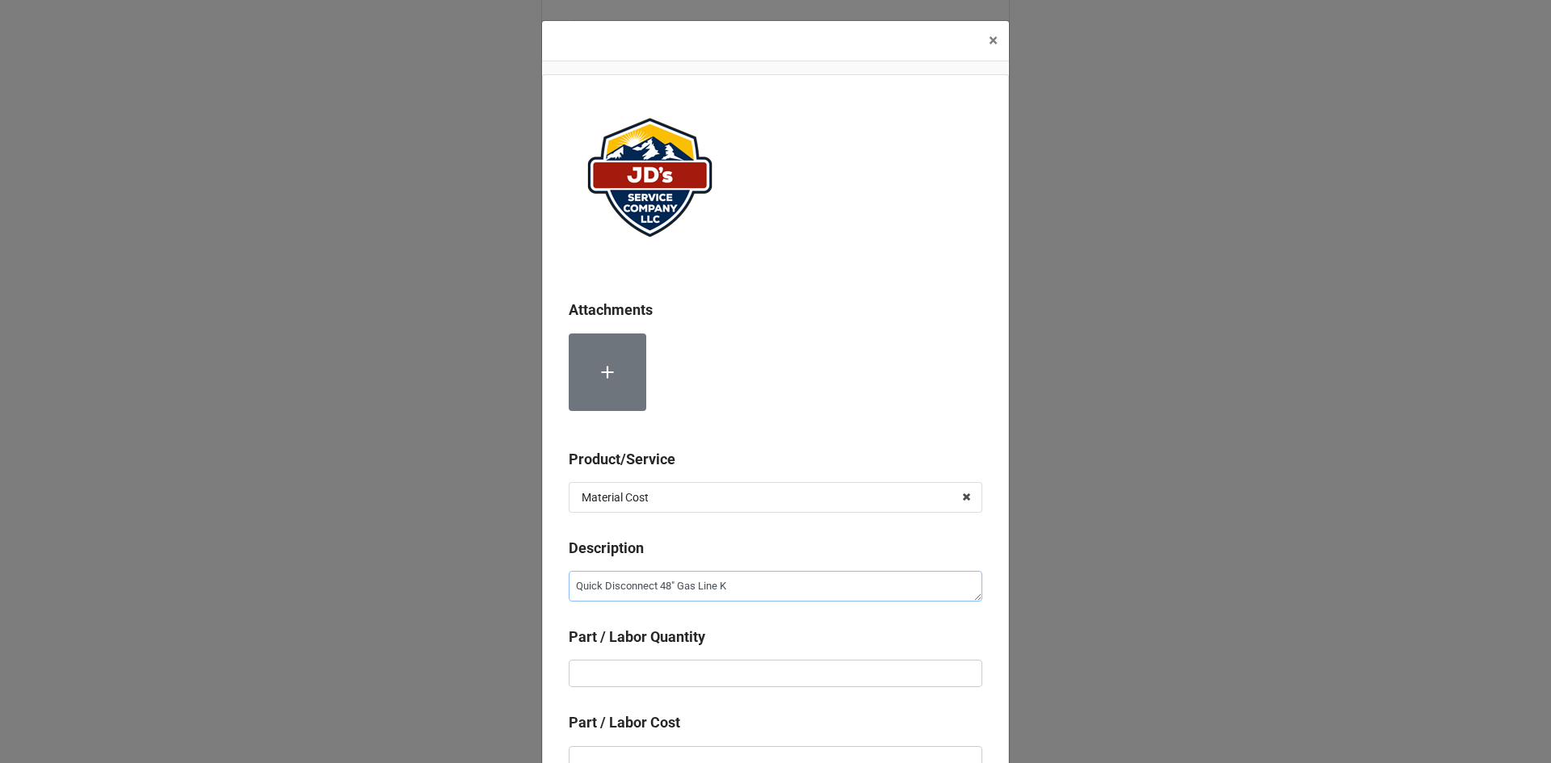
type textarea "Quick Disconnect 48" Gas Line Ki"
type textarea "x"
type textarea "Quick Disconnect 48" Gas Line Kit"
click at [636, 675] on input "text" at bounding box center [776, 673] width 414 height 27
type textarea "x"
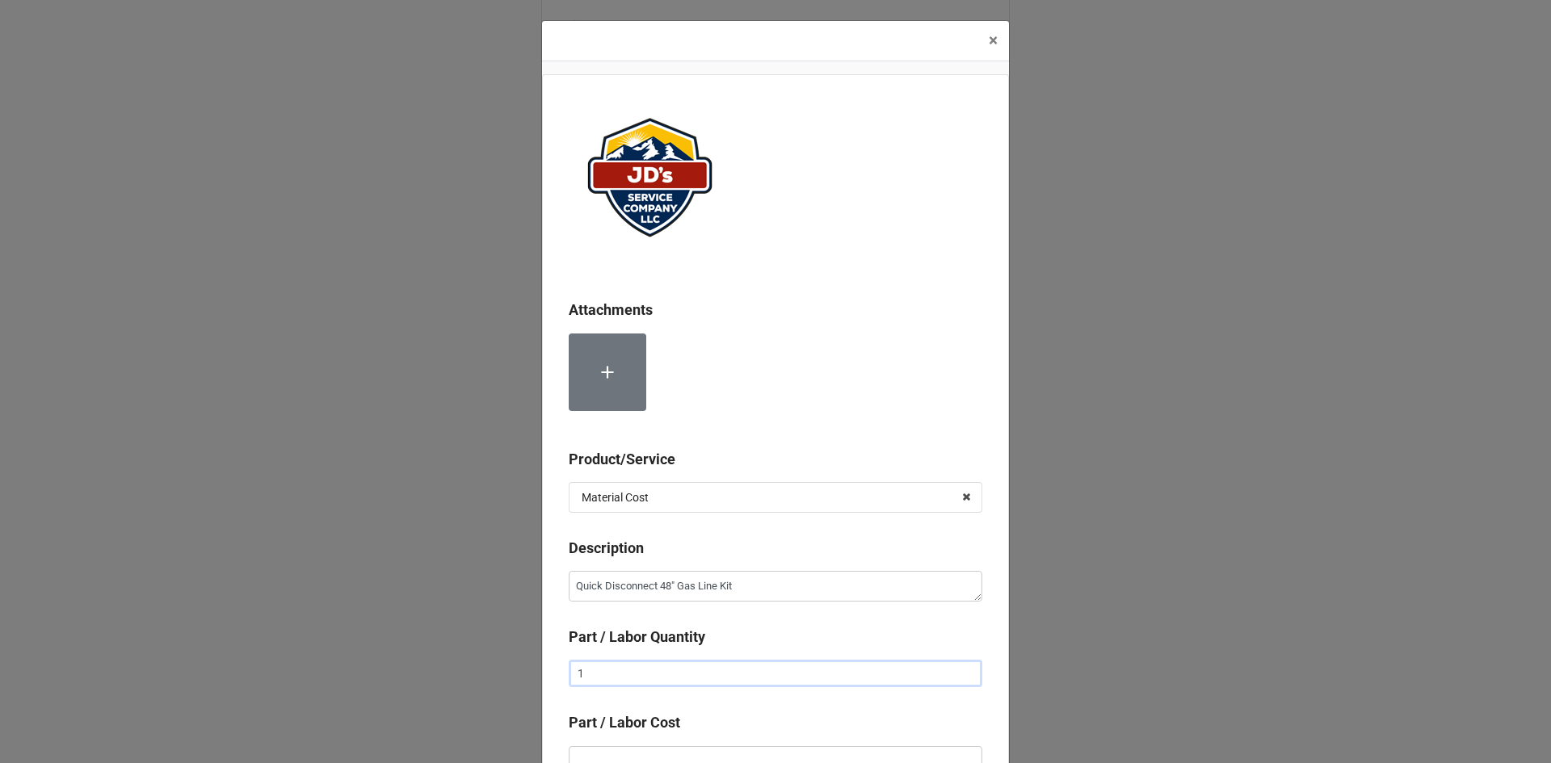
type input "1"
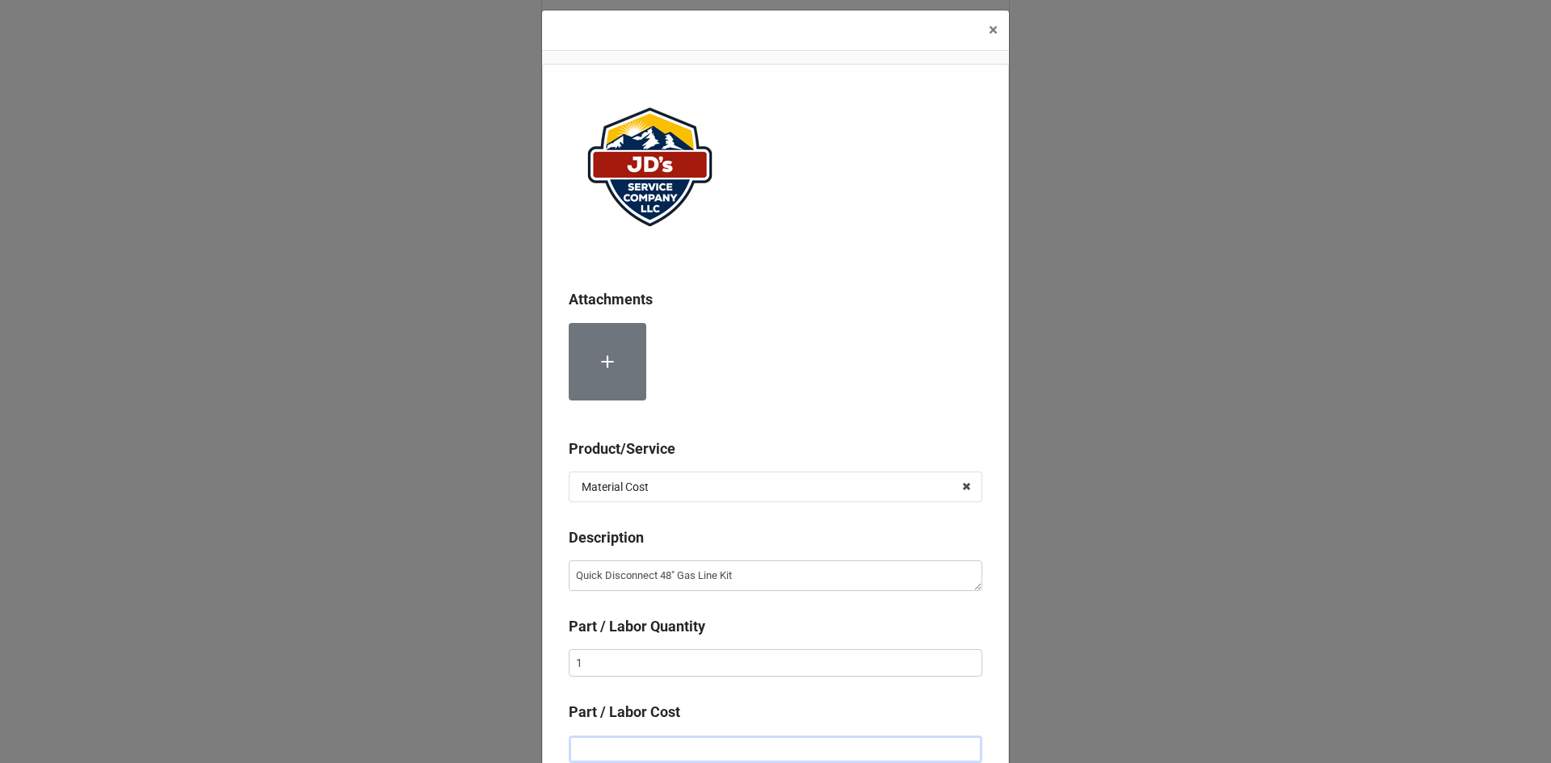
type textarea "x"
type input "$4.00"
type textarea "x"
type input "$42.00"
type textarea "x"
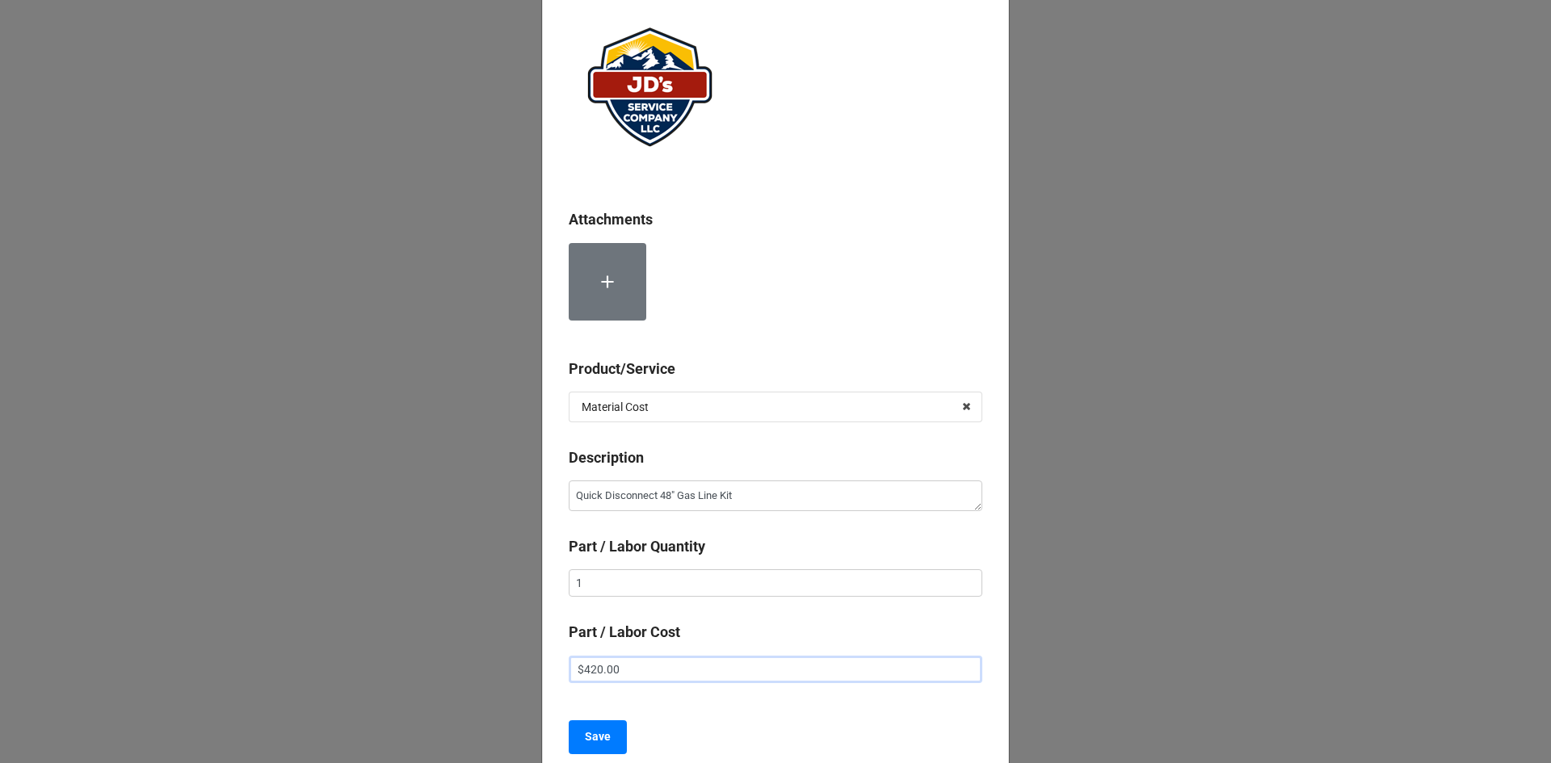
scroll to position [91, 0]
type input "$420.00"
click at [604, 742] on b "Save" at bounding box center [598, 736] width 26 height 17
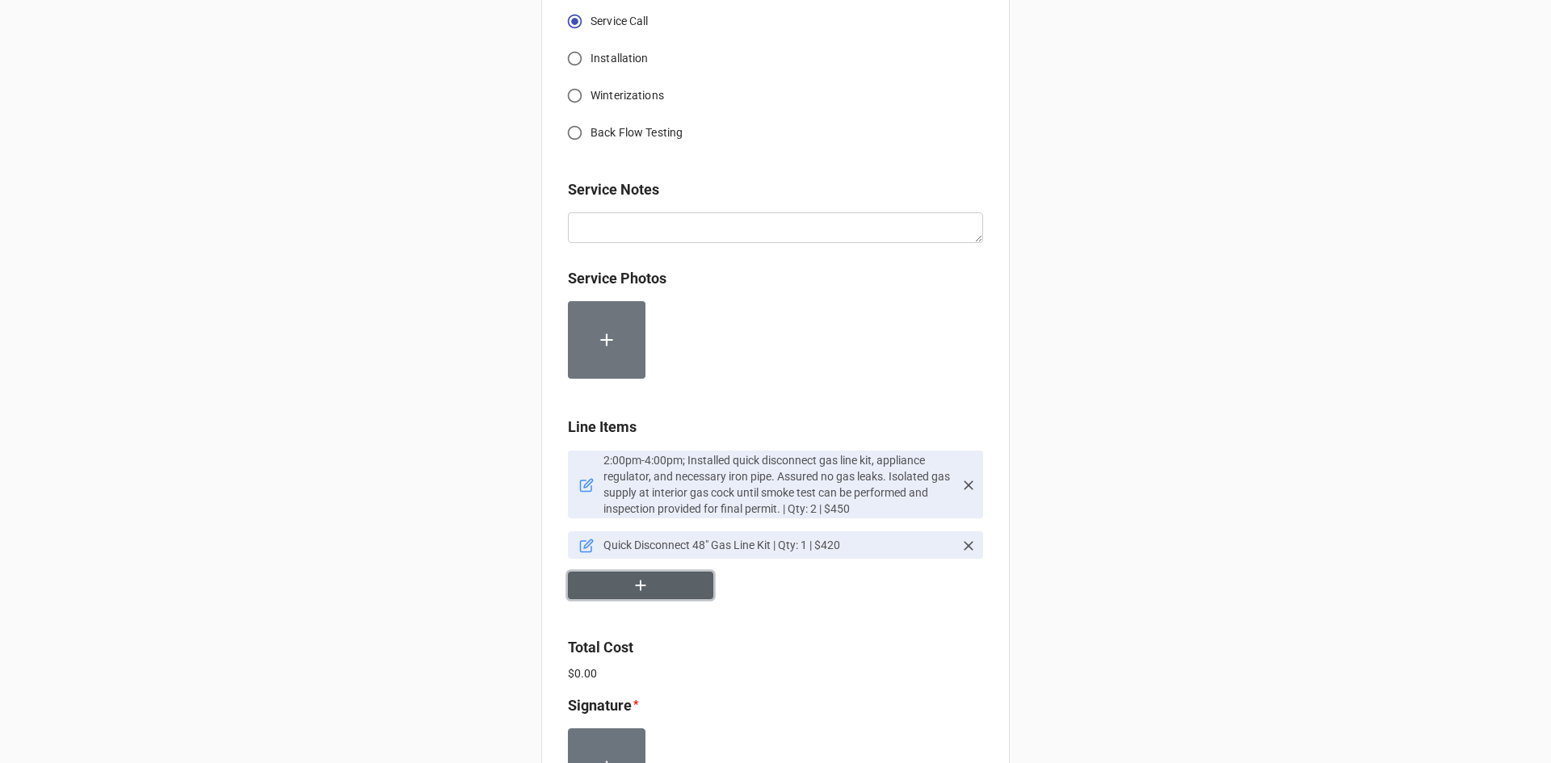
scroll to position [1050, 0]
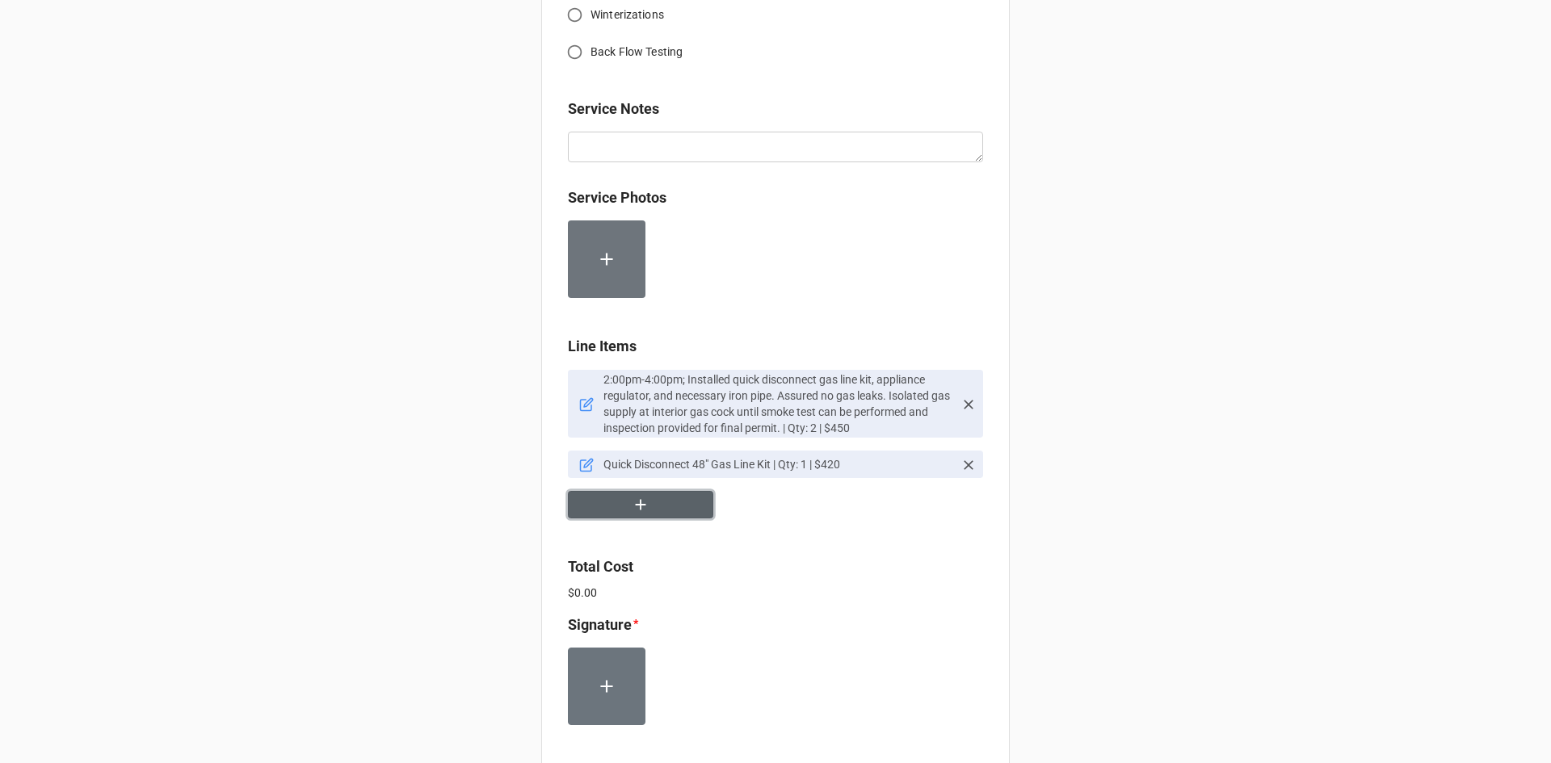
click at [655, 509] on button "button" at bounding box center [640, 505] width 145 height 28
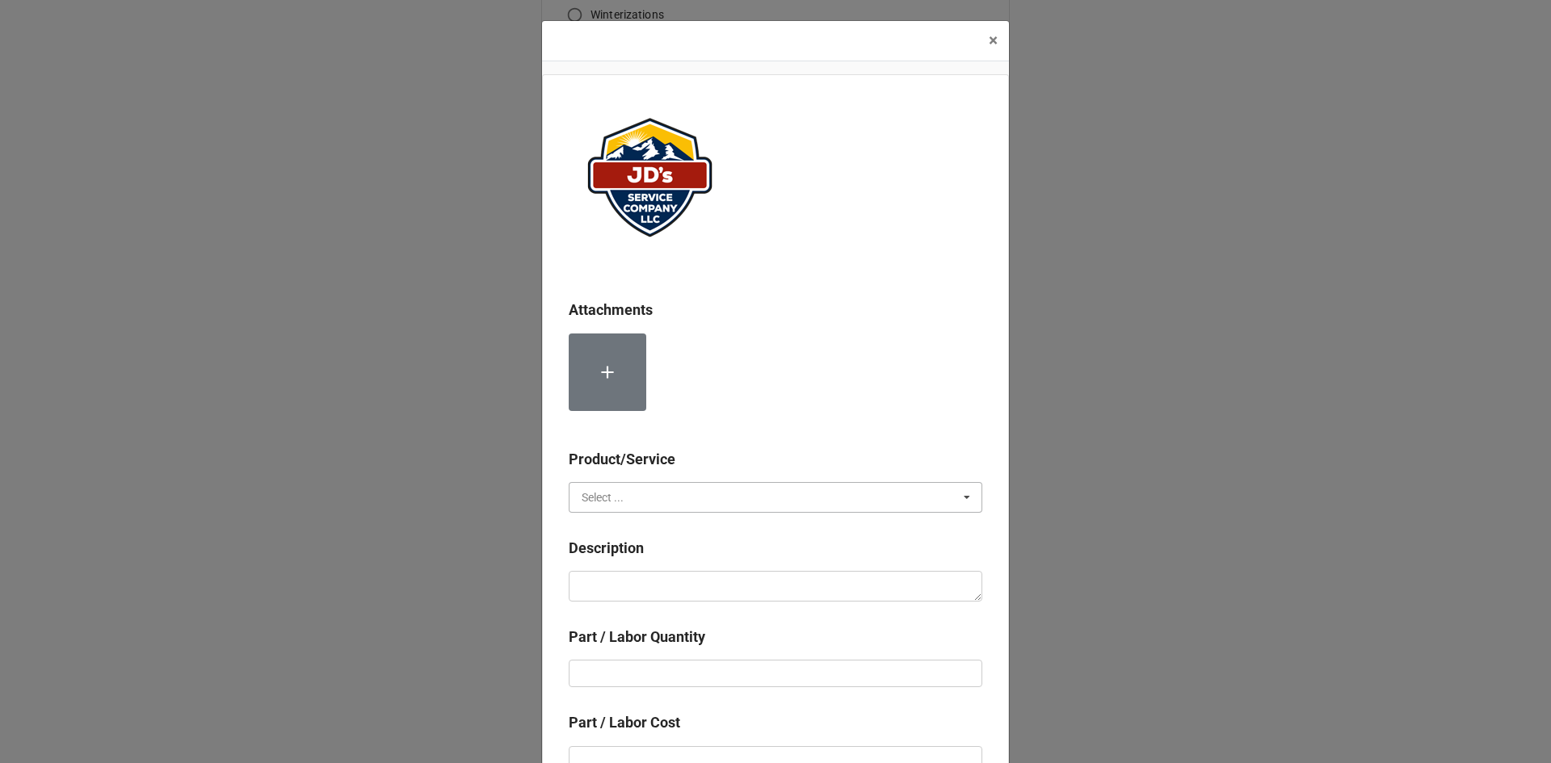
click at [679, 497] on input "text" at bounding box center [776, 497] width 412 height 29
click at [670, 553] on div "Material Cost" at bounding box center [776, 557] width 412 height 30
click at [669, 587] on textarea at bounding box center [776, 586] width 414 height 31
type textarea "x"
type textarea "3"
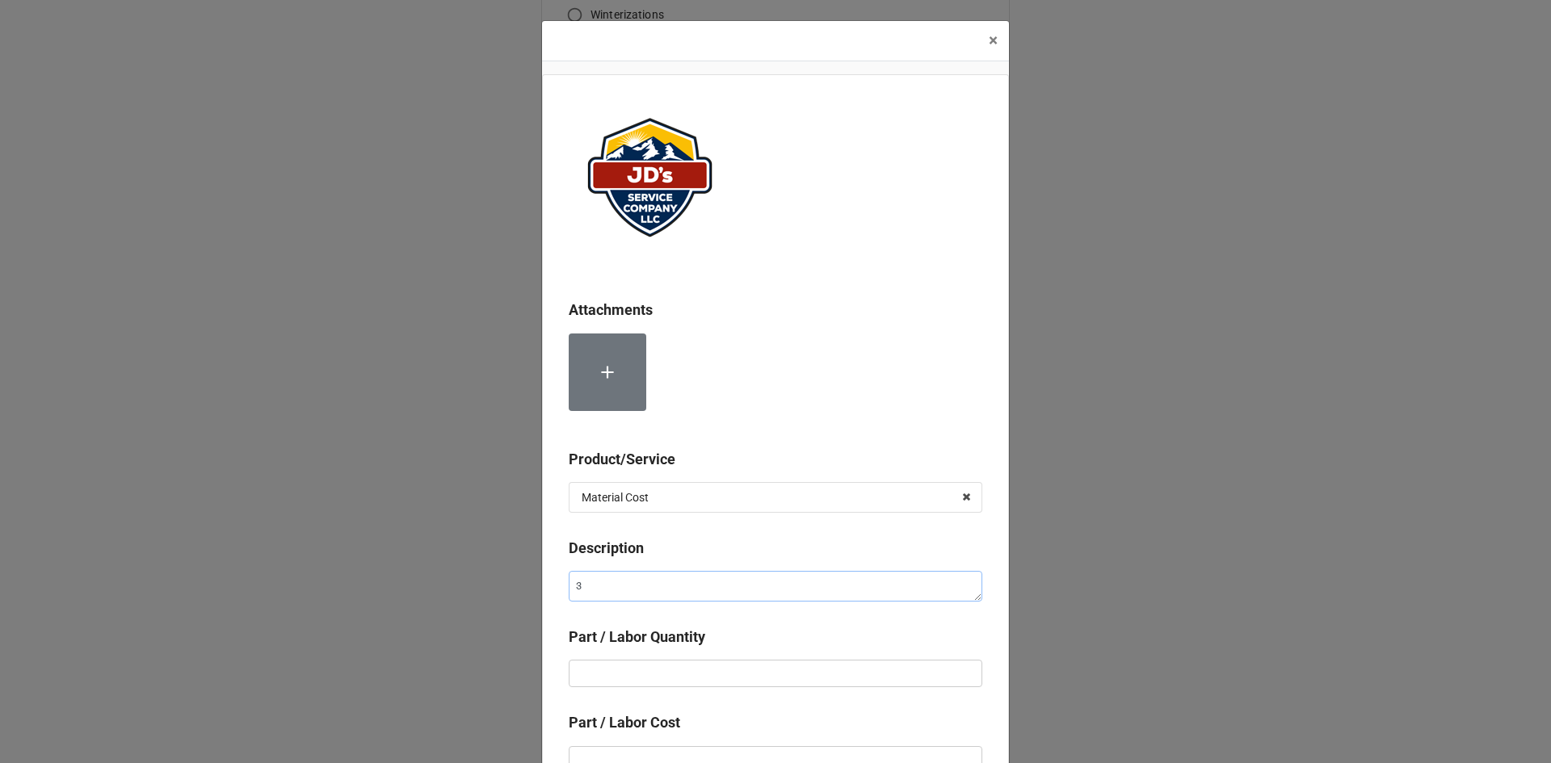
type textarea "x"
type textarea "3/"
type textarea "x"
type textarea "3/4"
type textarea "x"
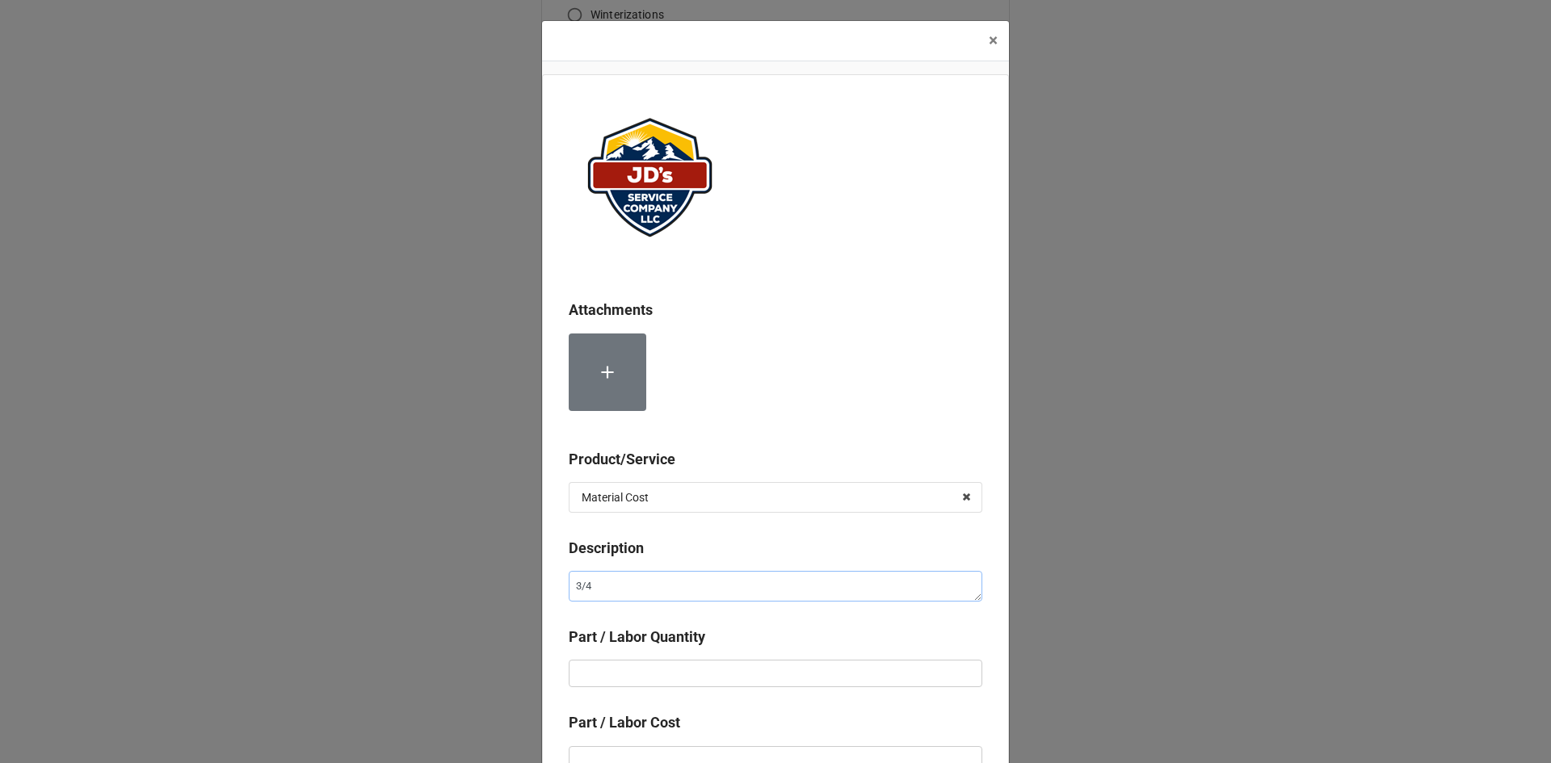
type textarea "3/4""
type textarea "x"
type textarea "3/4""
type textarea "x"
type textarea "3/4" I"
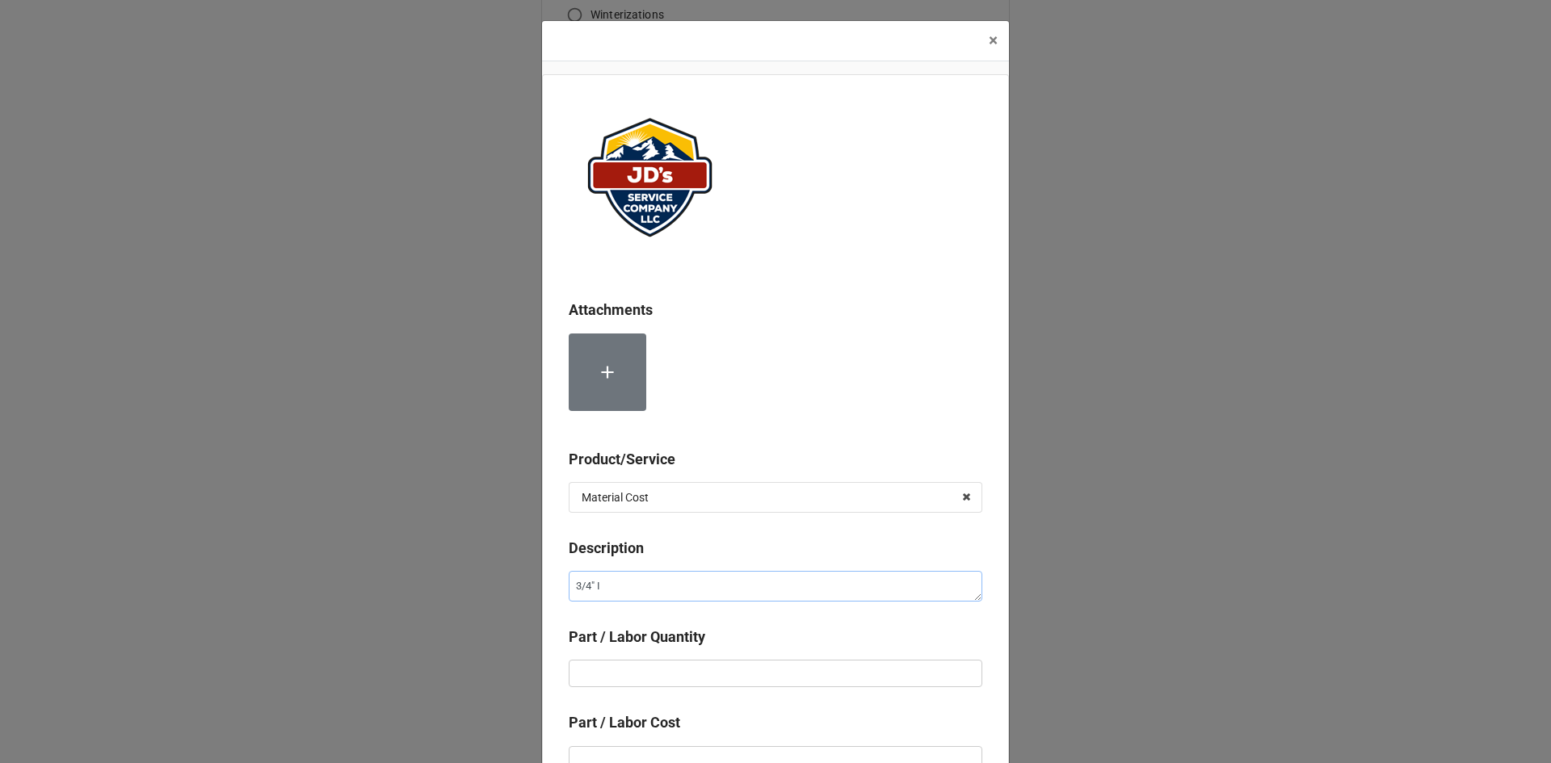
type textarea "x"
type textarea "3/4" Ir"
type textarea "x"
type textarea "3/4" Iro"
type textarea "x"
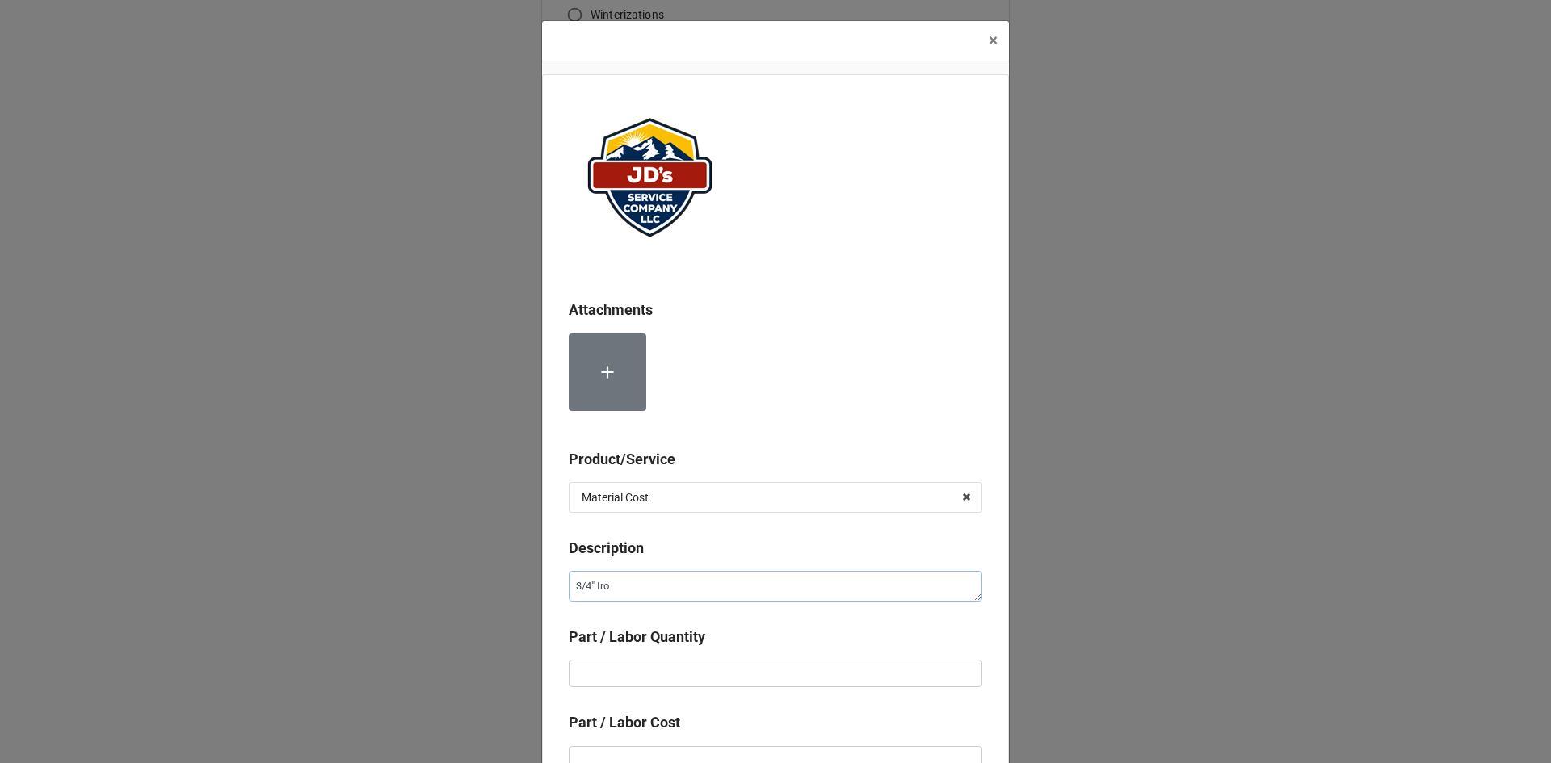
type textarea "3/4" Iron"
type textarea "x"
type textarea "3/4" Iron"
type textarea "x"
type textarea "3/4" Iron P"
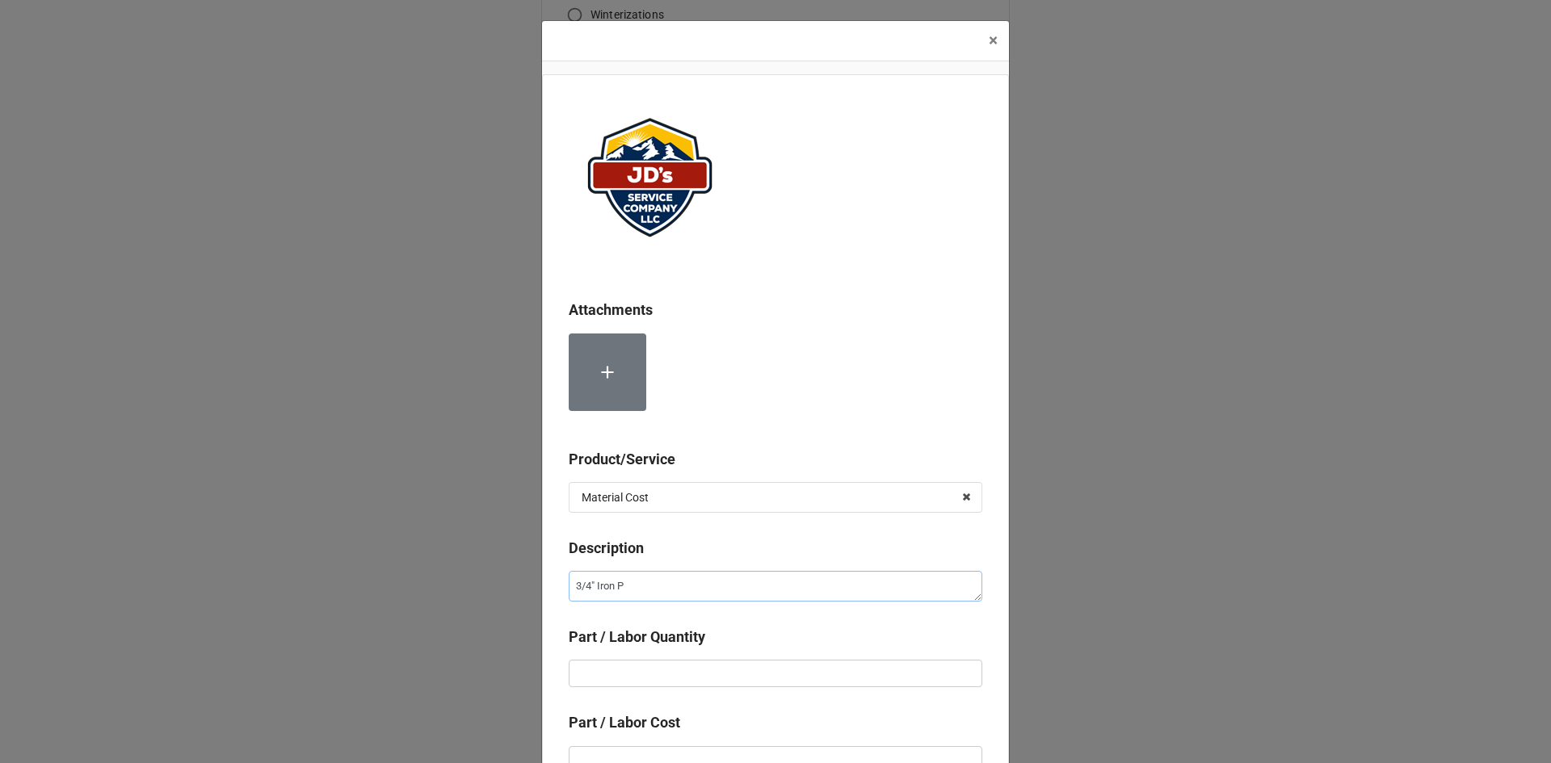
type textarea "x"
type textarea "3/4" Iron Pi"
type textarea "x"
type textarea "3/4" Iron Pip"
type textarea "x"
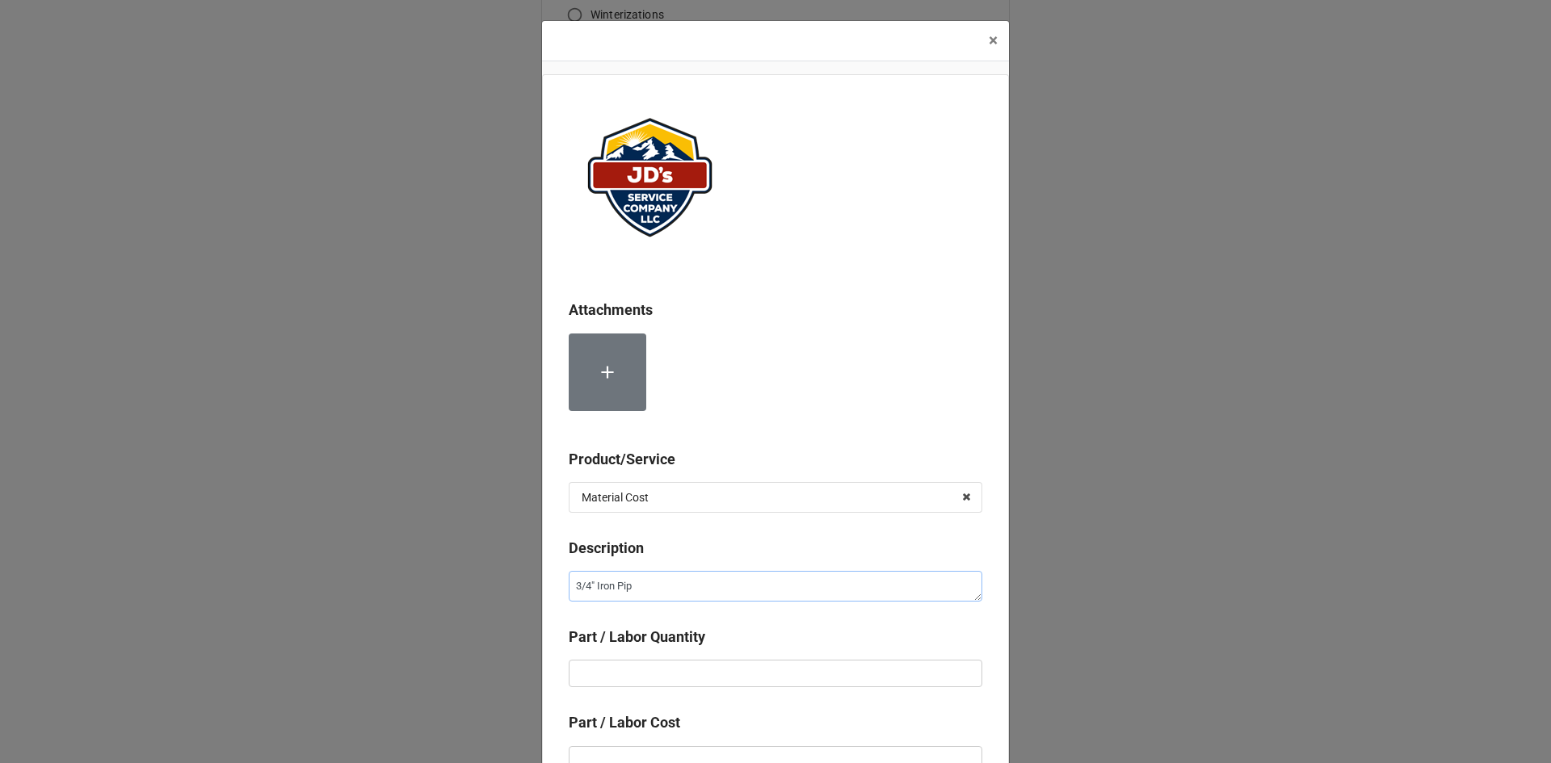
type textarea "3/4" Iron Pipe"
type textarea "x"
type textarea "3/4" Iron Pipe"
type textarea "x"
type textarea "3/4" Iron Pipe C"
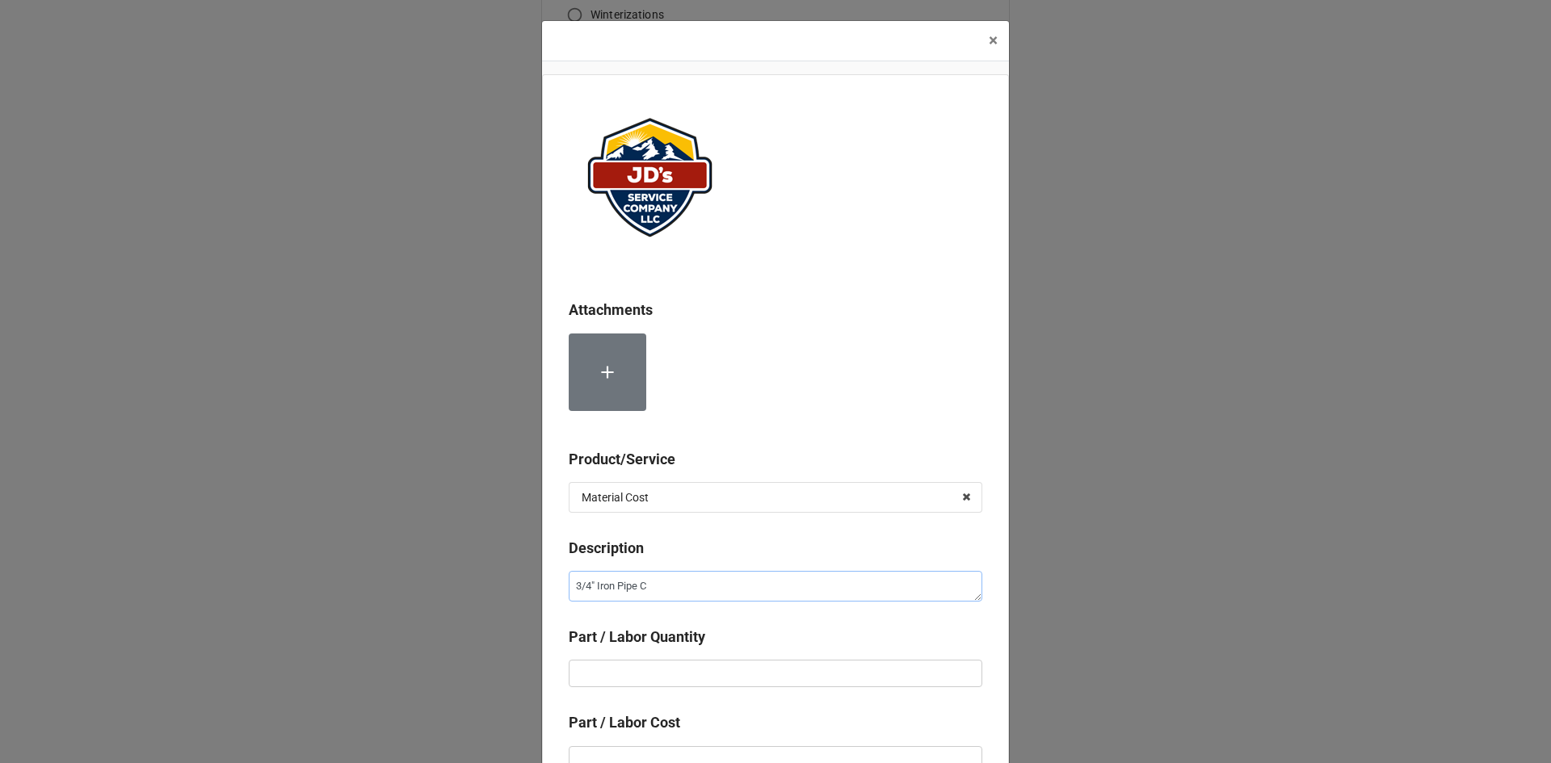
type textarea "x"
type textarea "3/4" Iron Pipe Co"
type textarea "x"
type textarea "3/4" Iron Pipe Cou"
type textarea "x"
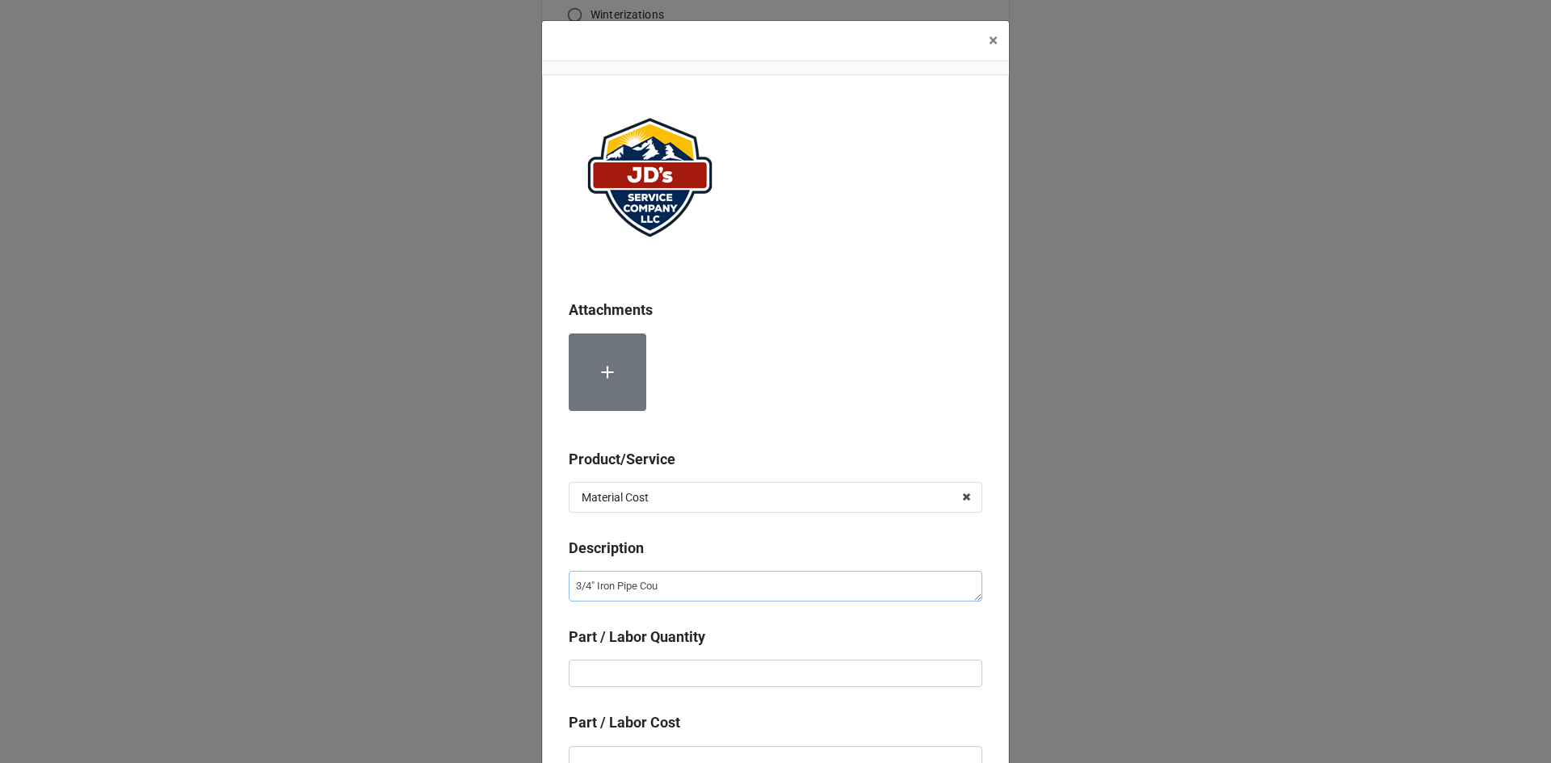
type textarea "3/4" Iron Pipe Coup"
type textarea "x"
type textarea "3/4" Iron Pipe Coupl"
type textarea "x"
type textarea "3/4" Iron Pipe Coupli"
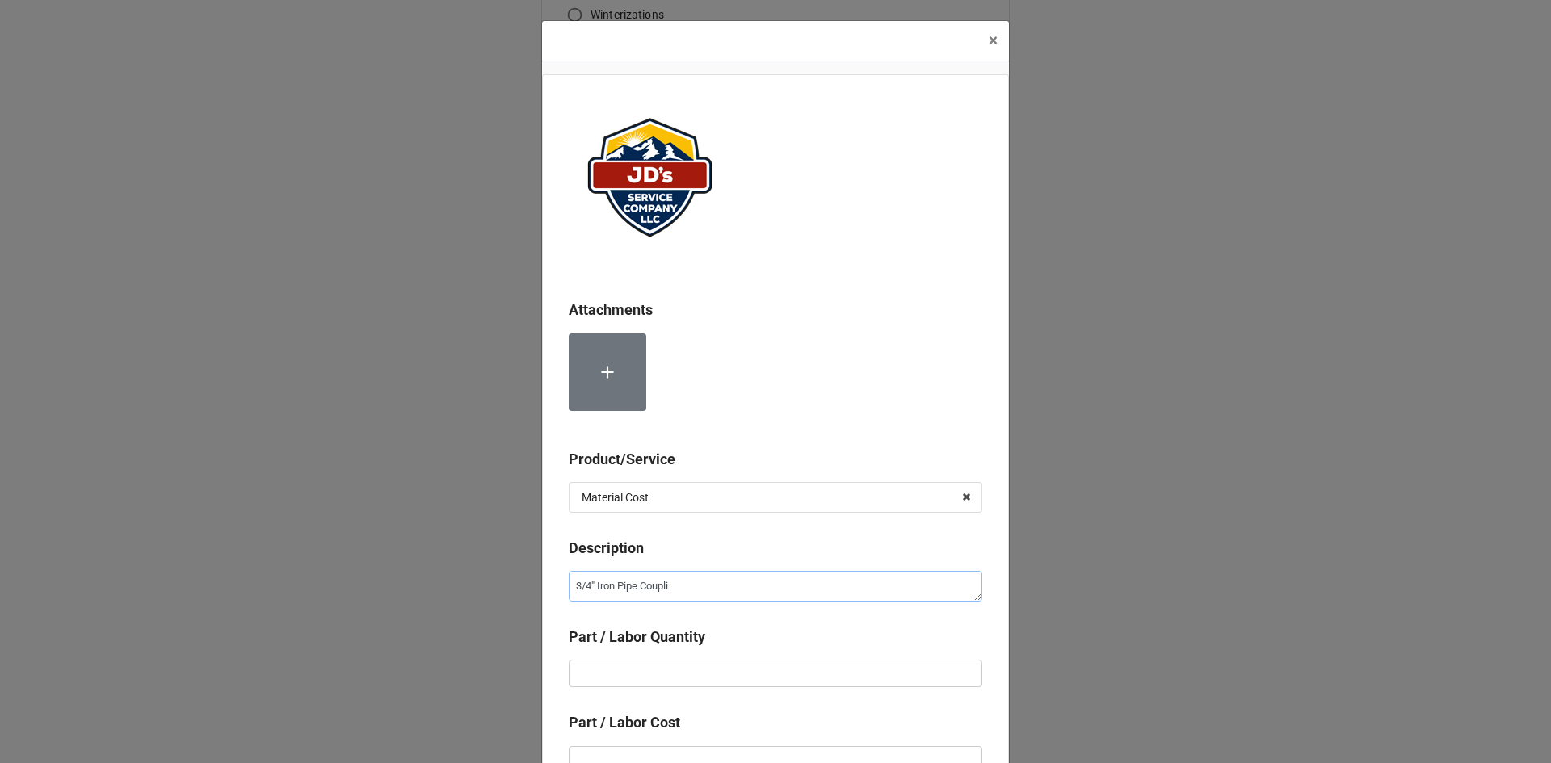
type textarea "x"
type textarea "3/4" Iron Pipe Couplin"
type textarea "x"
type textarea "3/4" Iron Pipe Coupling"
type textarea "x"
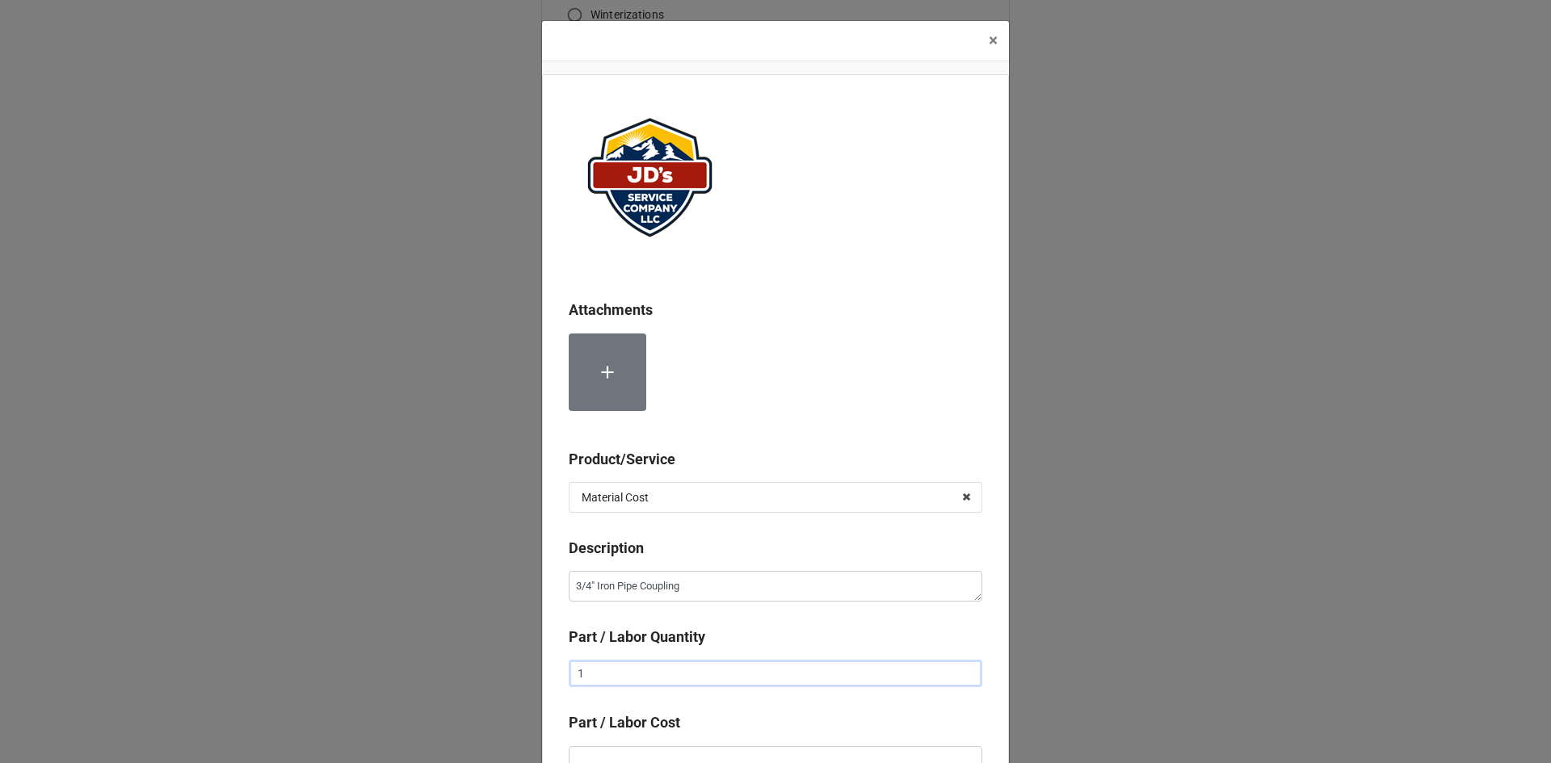
type input "1"
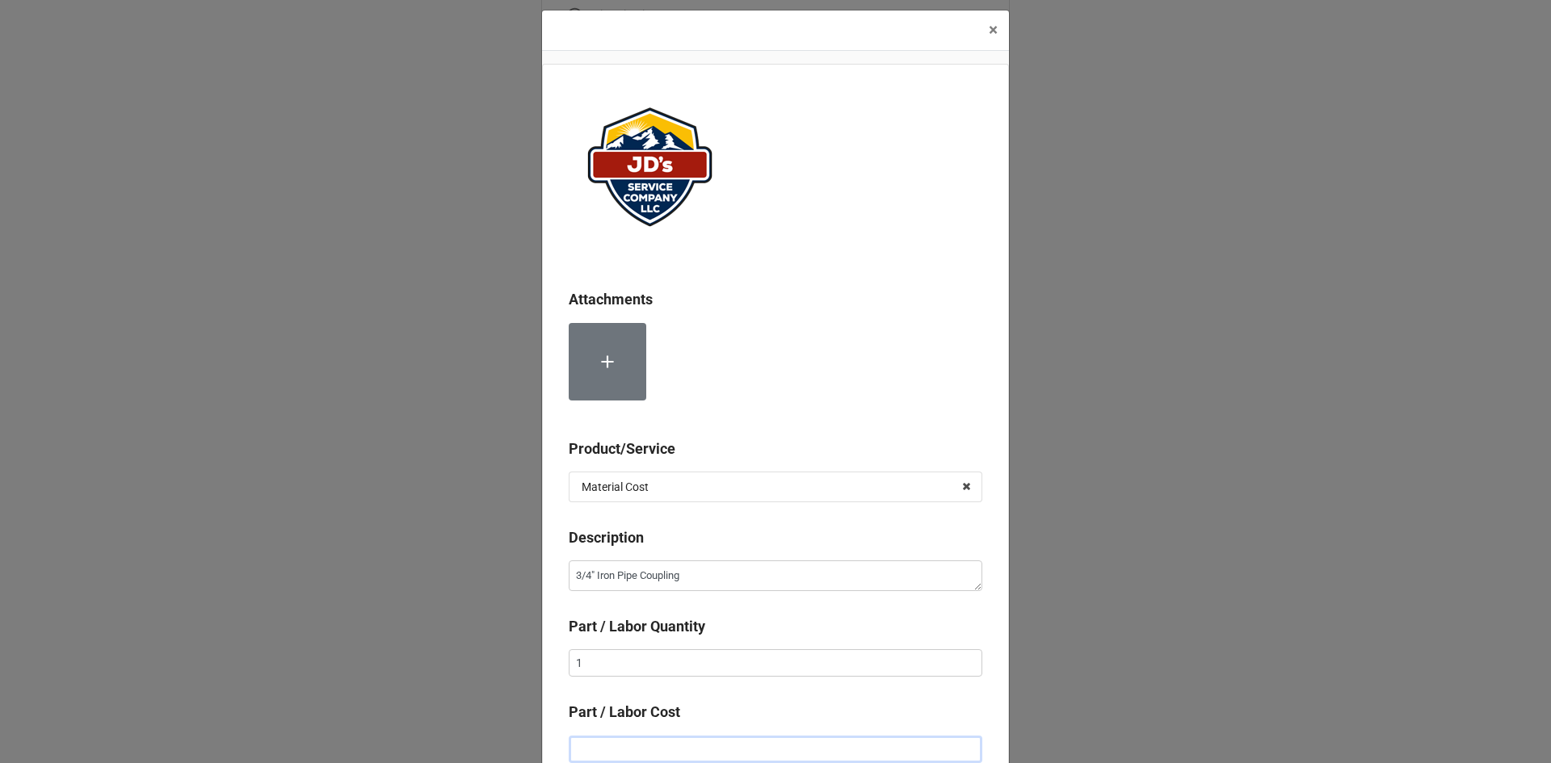
type textarea "x"
type input "$1.00"
type textarea "x"
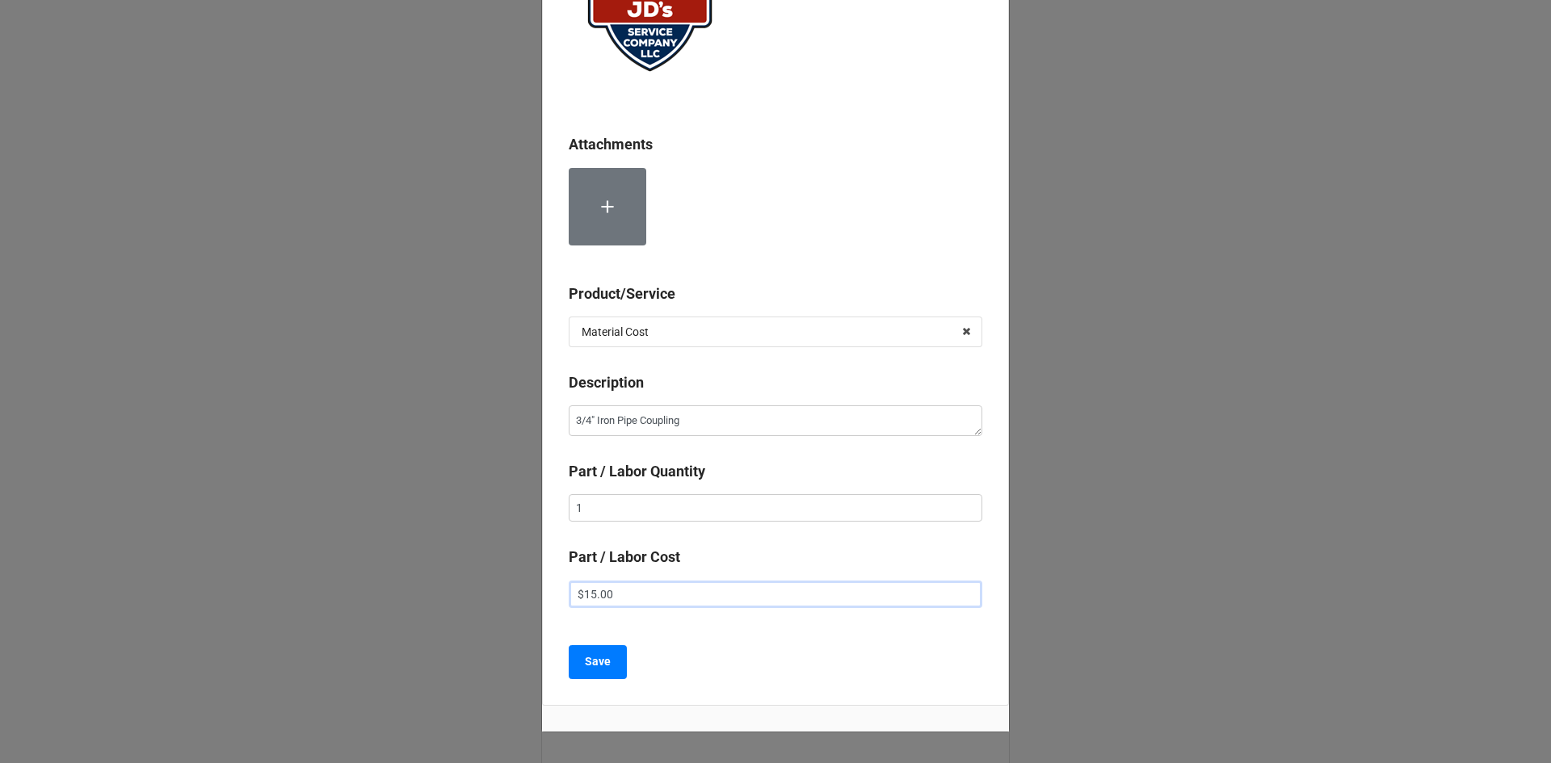
scroll to position [172, 0]
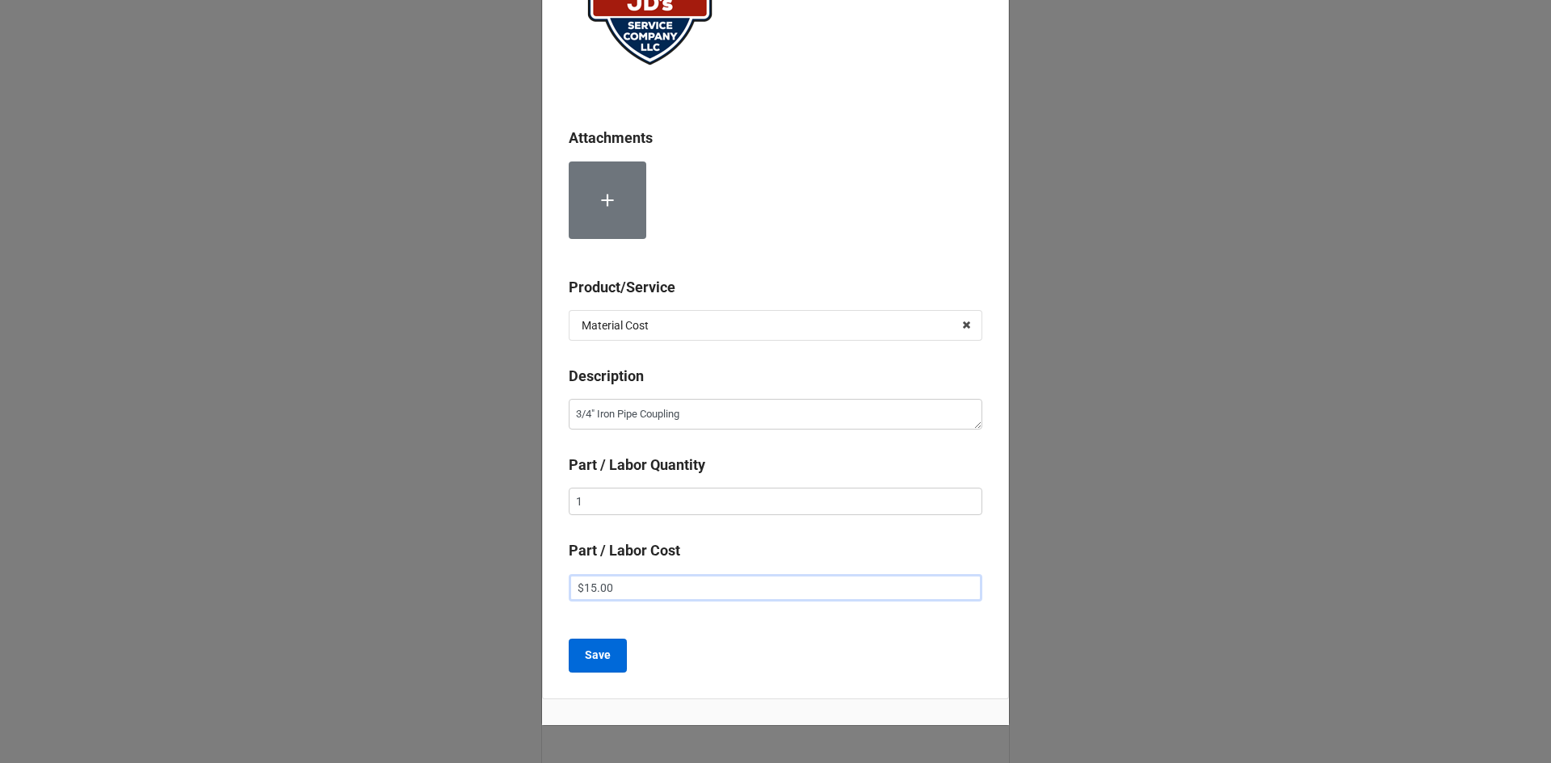
type input "$15.00"
click at [593, 660] on b "Save" at bounding box center [598, 655] width 26 height 17
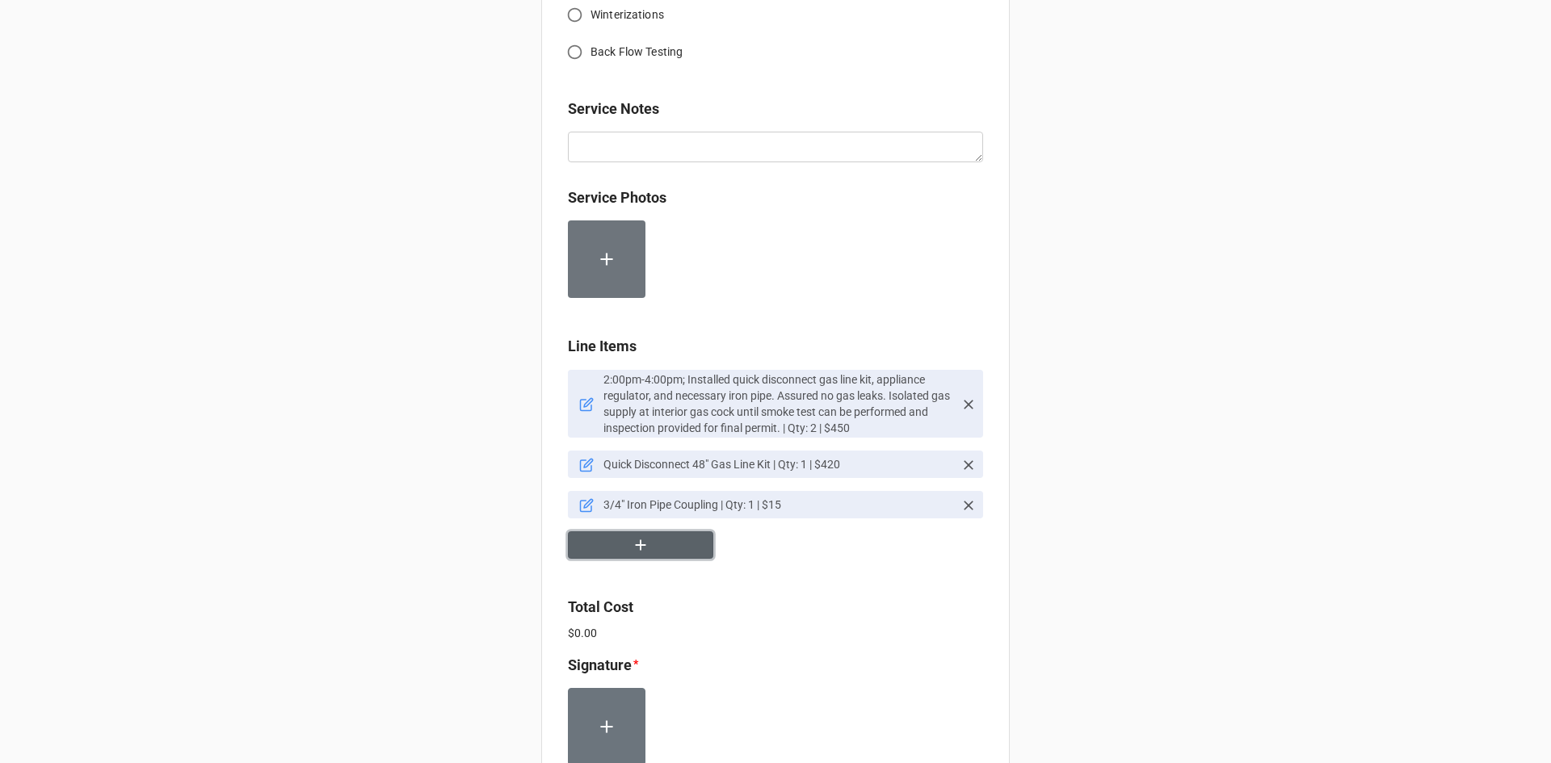
click at [669, 544] on button "button" at bounding box center [640, 546] width 145 height 28
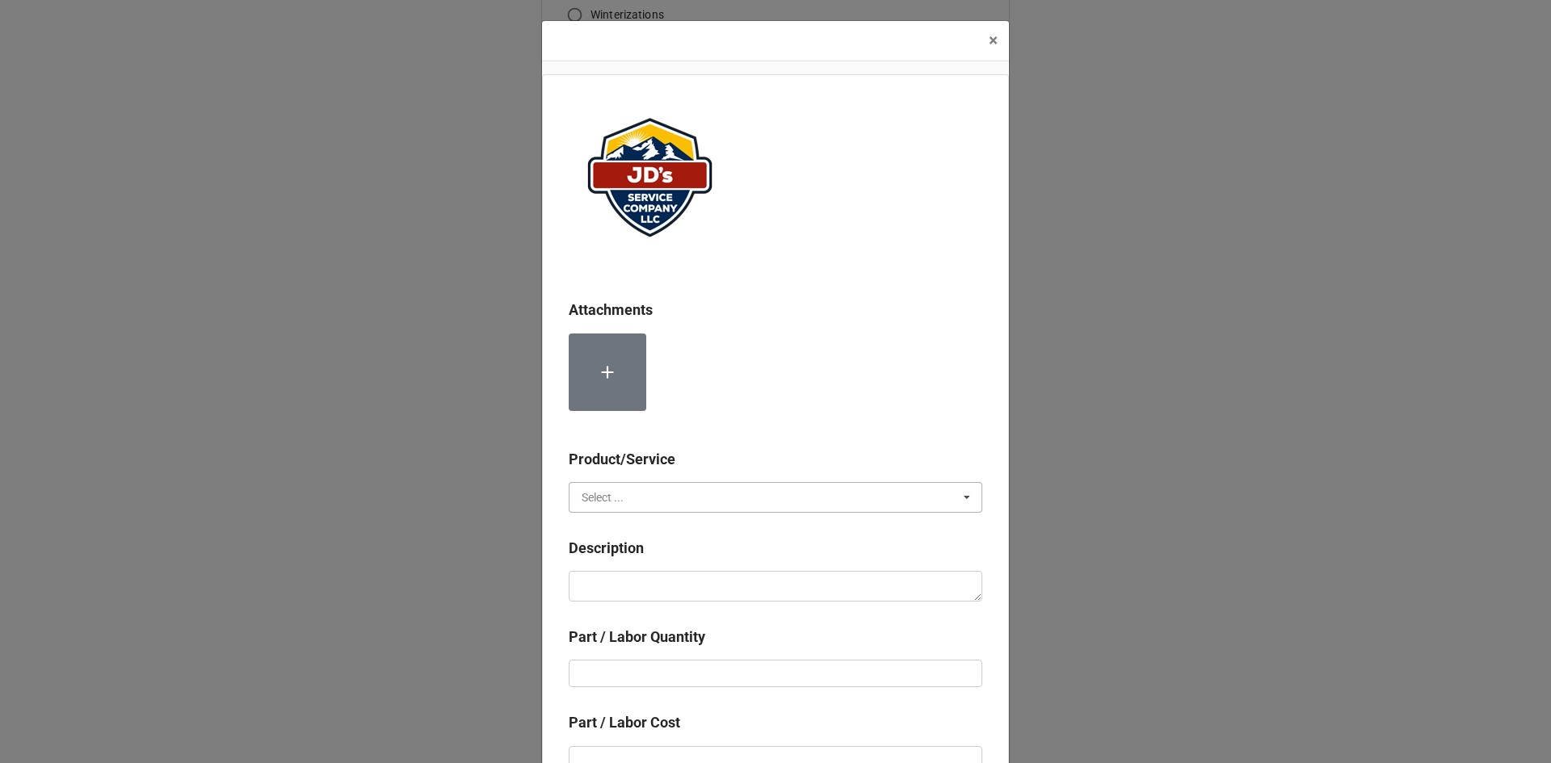
click at [629, 503] on input "text" at bounding box center [776, 497] width 412 height 29
click at [629, 552] on span "Material Cost" at bounding box center [615, 557] width 67 height 13
click at [635, 583] on textarea at bounding box center [776, 586] width 414 height 31
type textarea "x"
type textarea "3"
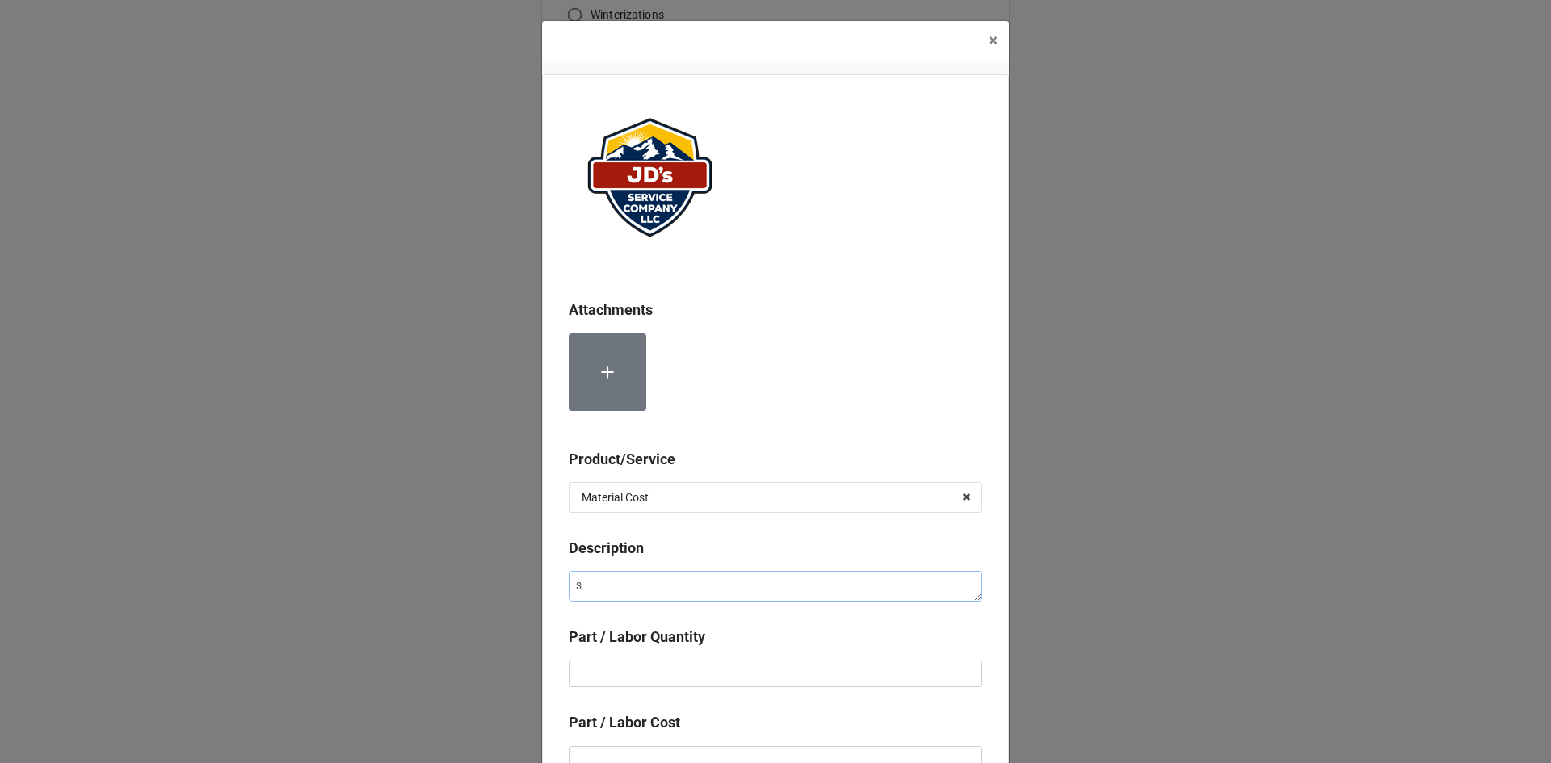
type textarea "x"
type textarea "3/"
type textarea "x"
type textarea "3/4"
type textarea "x"
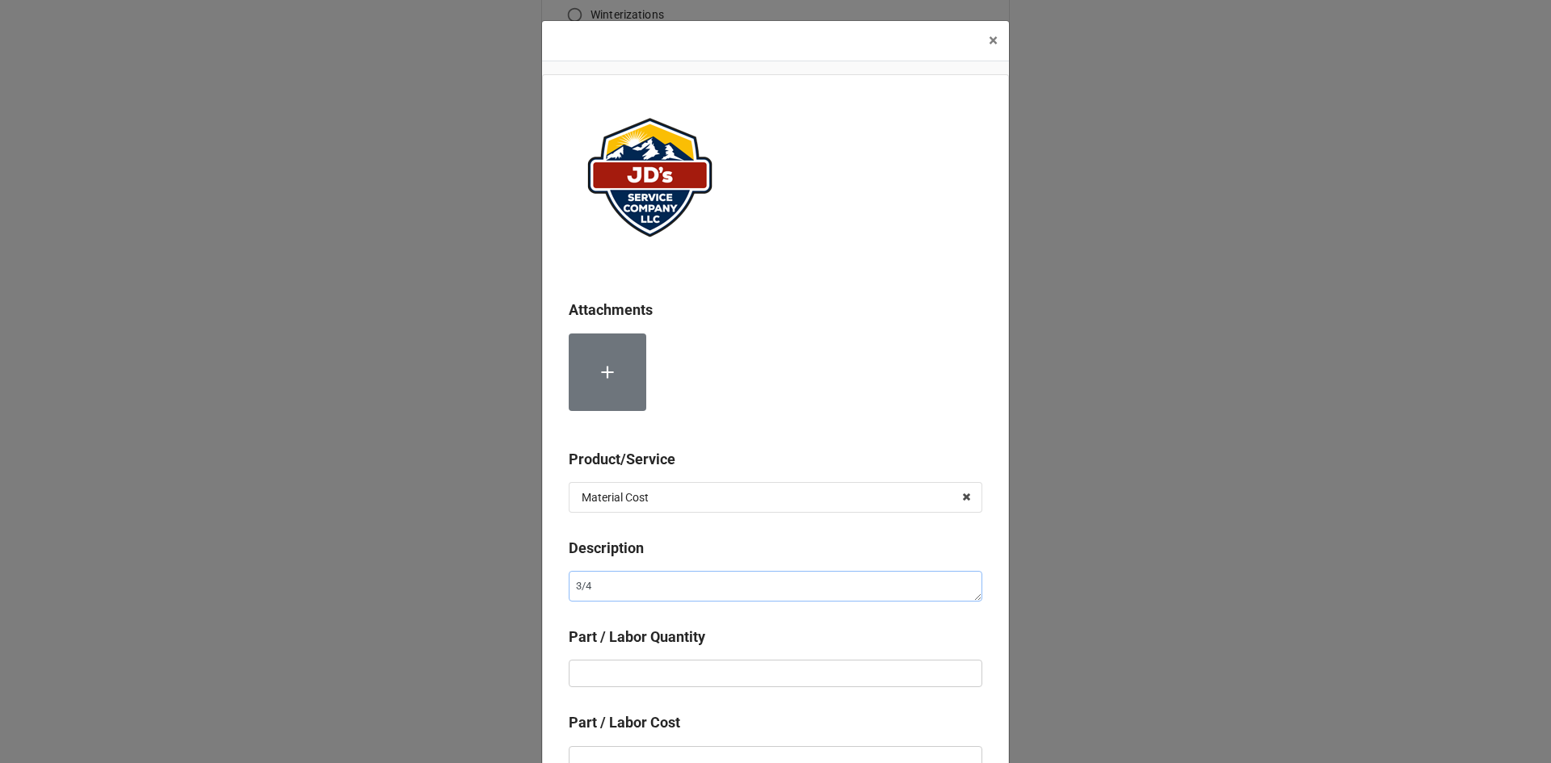
type textarea "3/4""
type textarea "x"
type textarea "3/4""
type textarea "x"
type textarea "3/4" x"
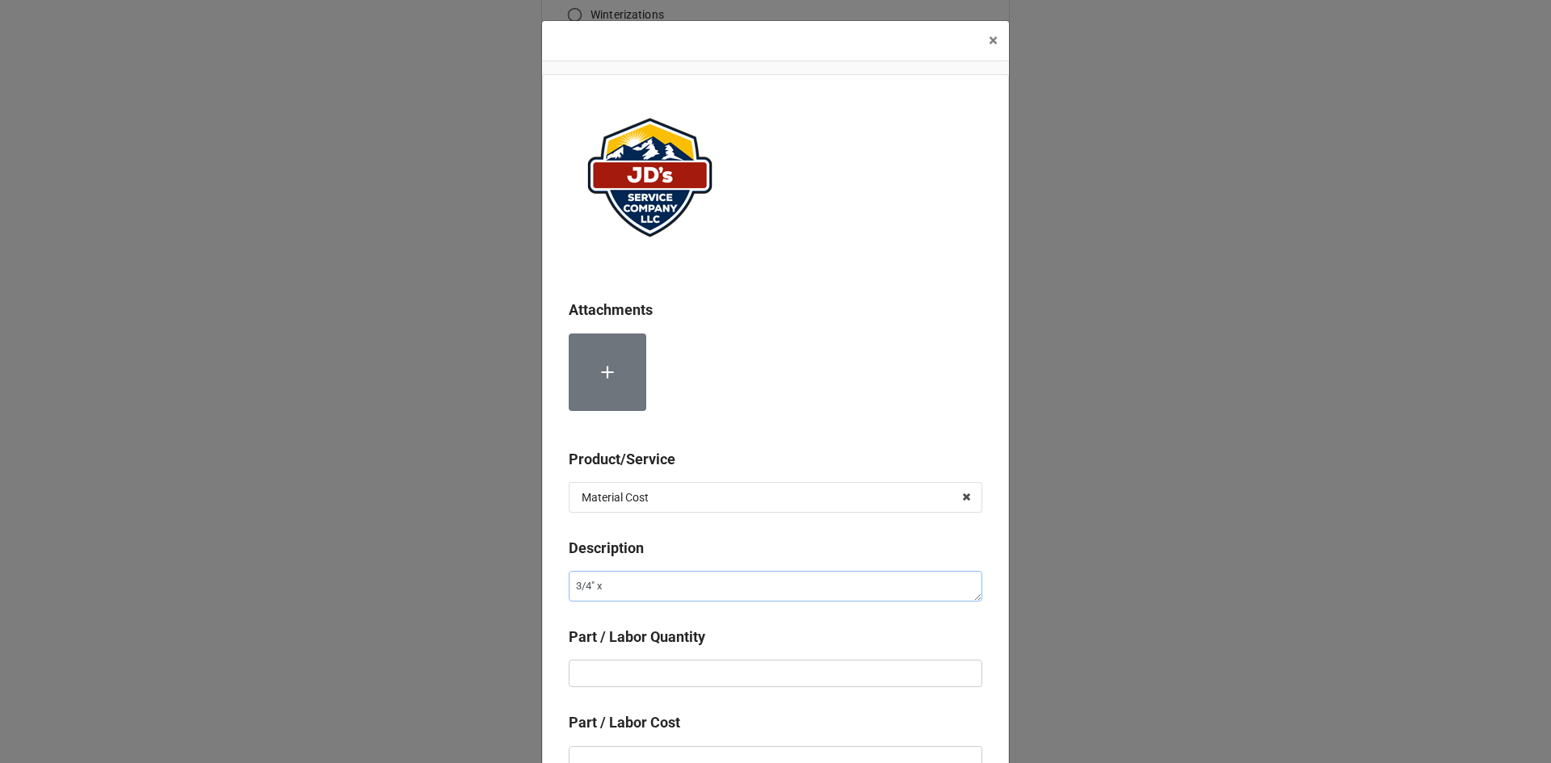
type textarea "x"
type textarea "3/4" x"
type textarea "x"
type textarea "3/4" x 1"
type textarea "x"
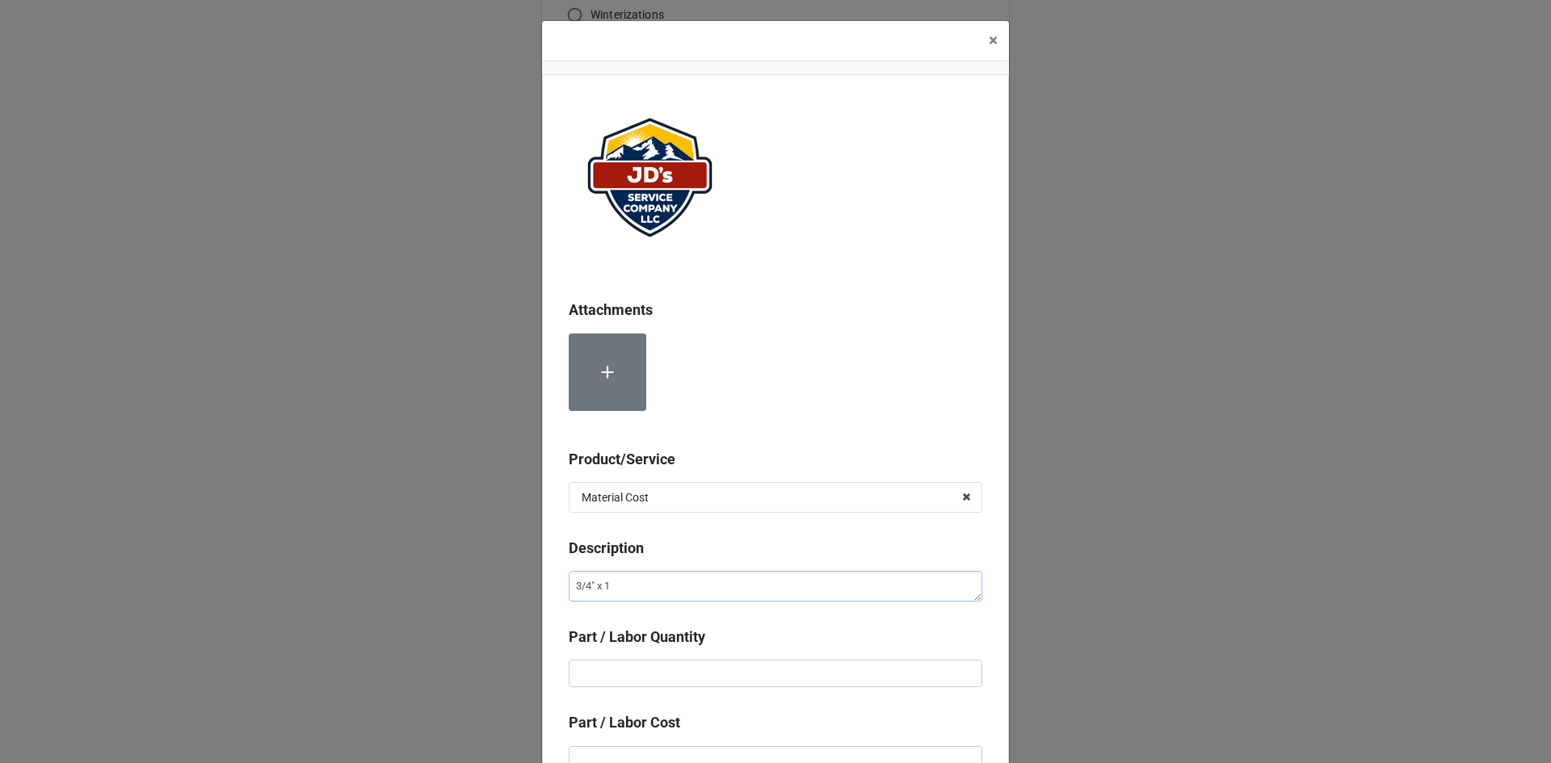
type textarea "3/4" x 1""
type textarea "x"
type textarea "3/4" x 1""
type textarea "x"
type textarea "3/4" x 1" I"
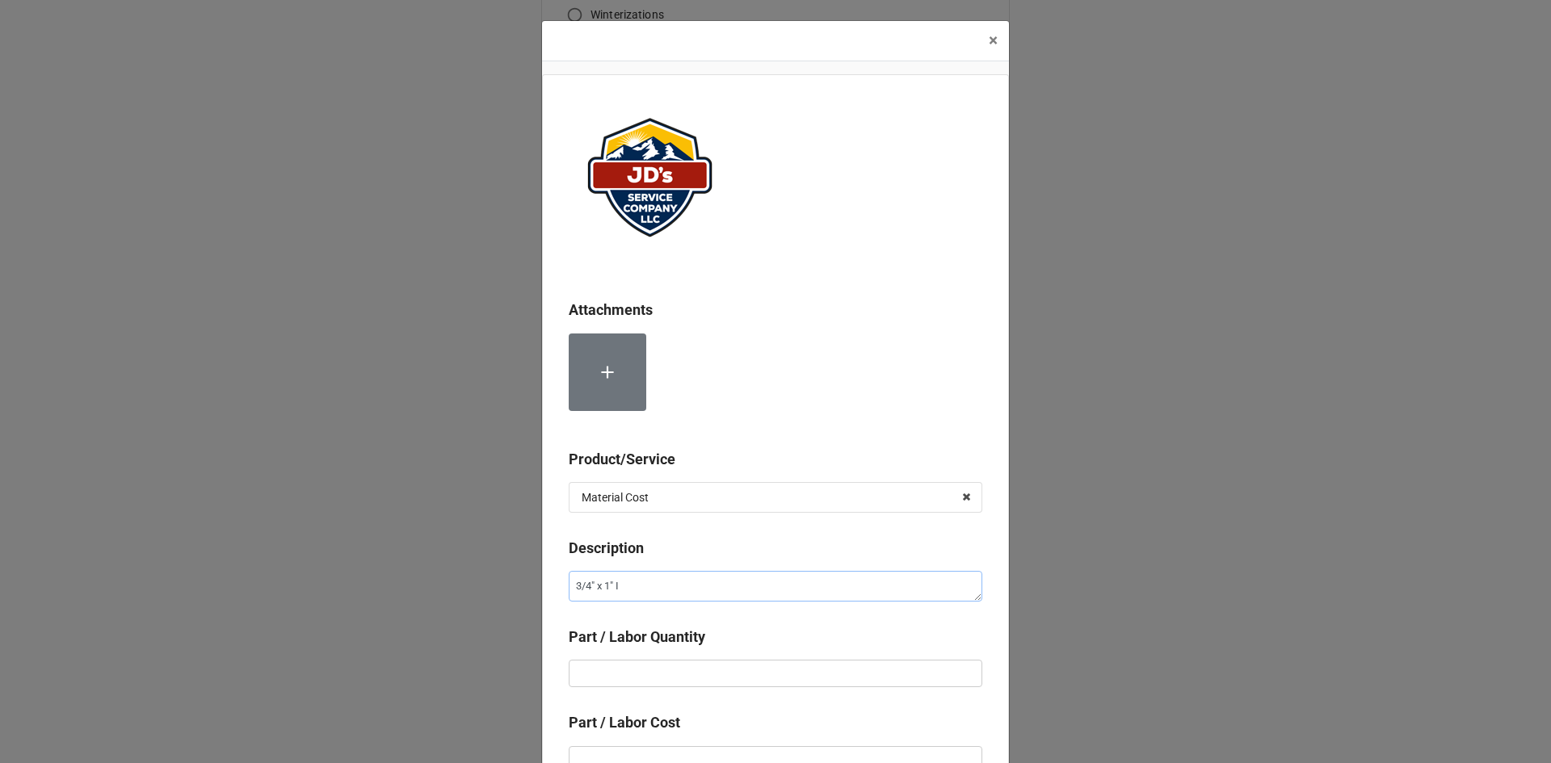
type textarea "x"
type textarea "3/4" x 1" Ir"
type textarea "x"
type textarea "3/4" x 1" Iro"
type textarea "x"
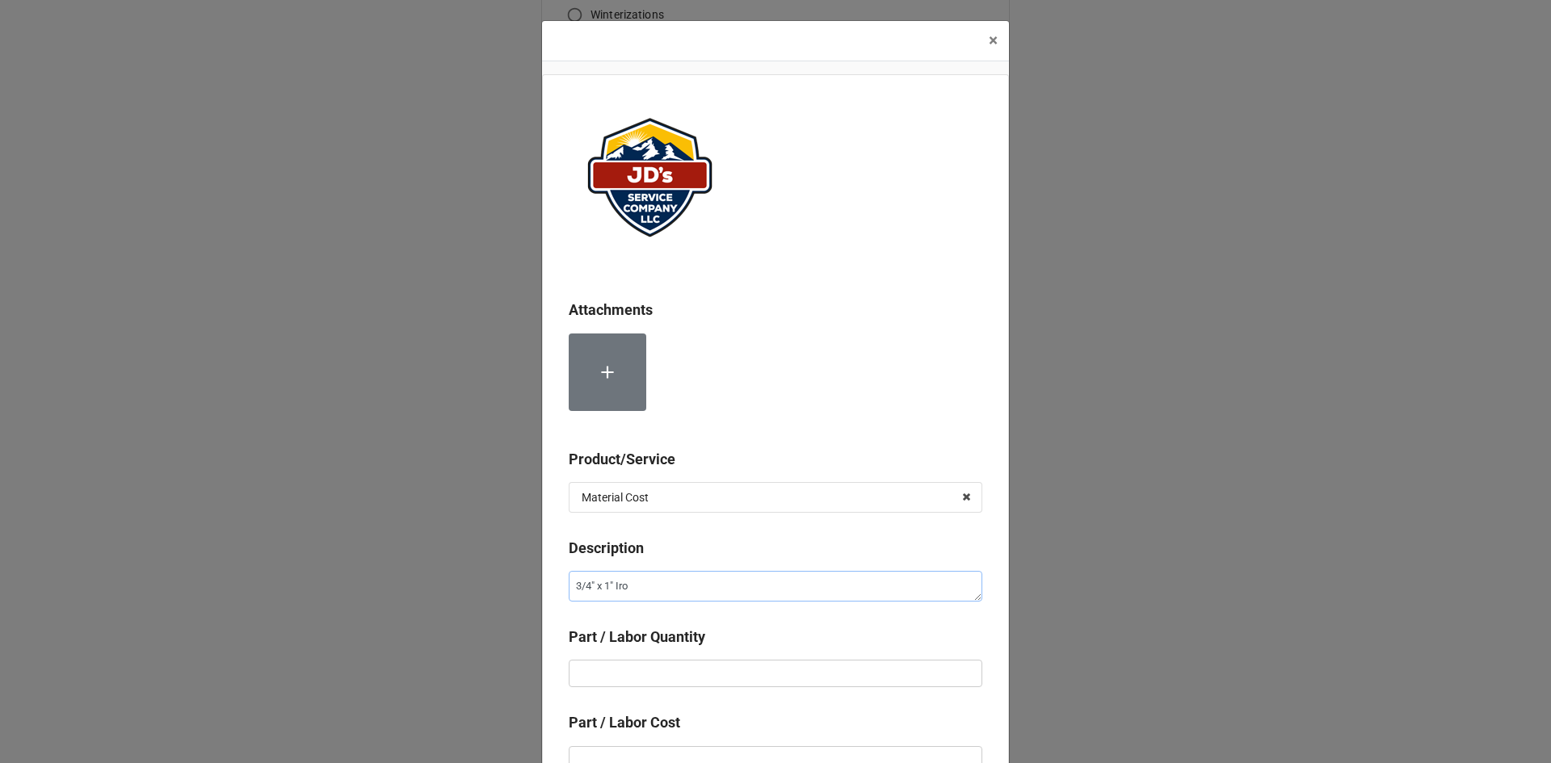
type textarea "3/4" x 1" Iron"
type textarea "x"
type textarea "3/4" x 1" Iron"
type textarea "x"
type textarea "3/4" x 1" Iron N"
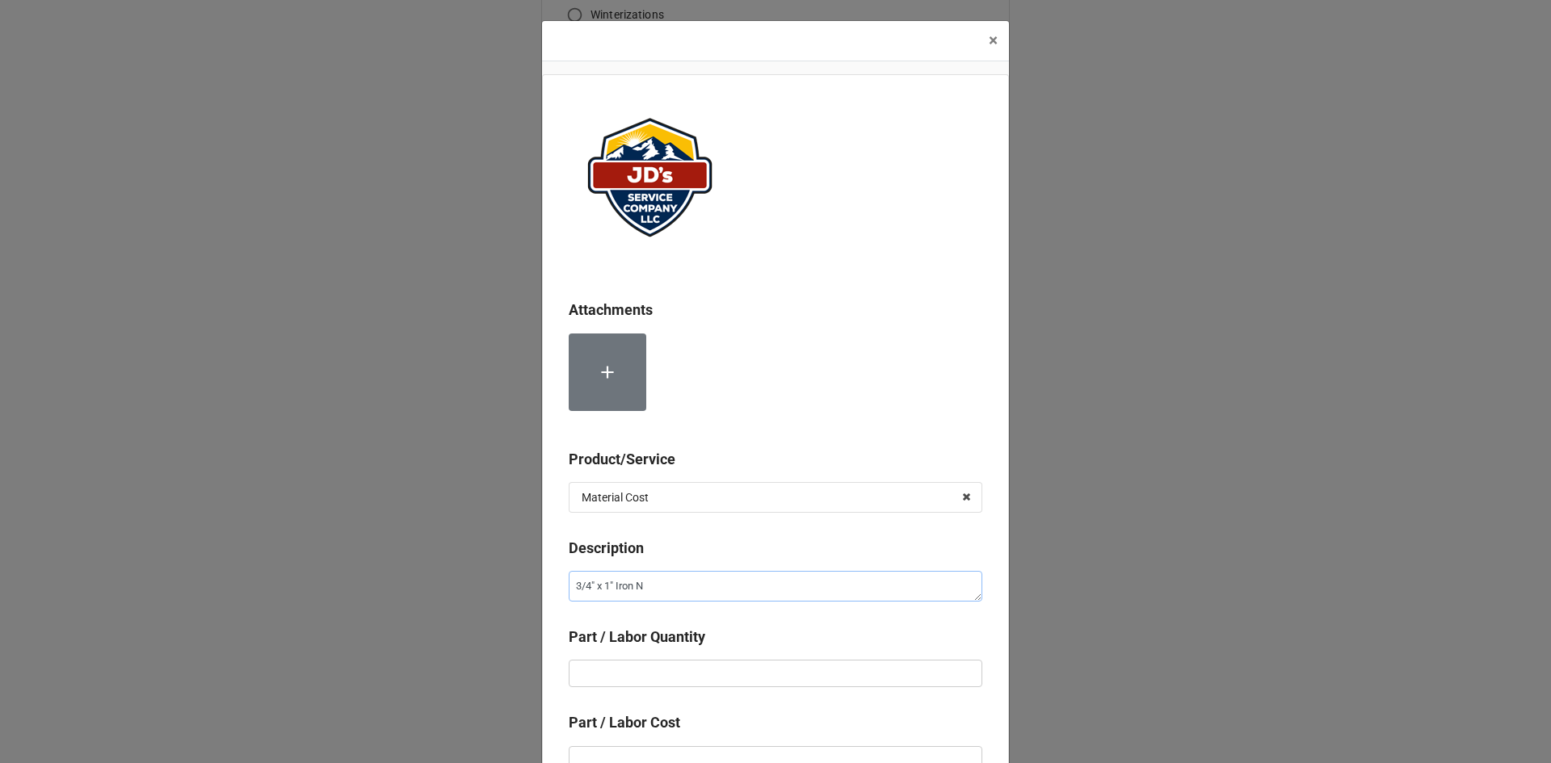
type textarea "x"
type textarea "3/4" x 1" Iron No"
type textarea "x"
type textarea "3/4" x 1" Iron Nop"
type textarea "x"
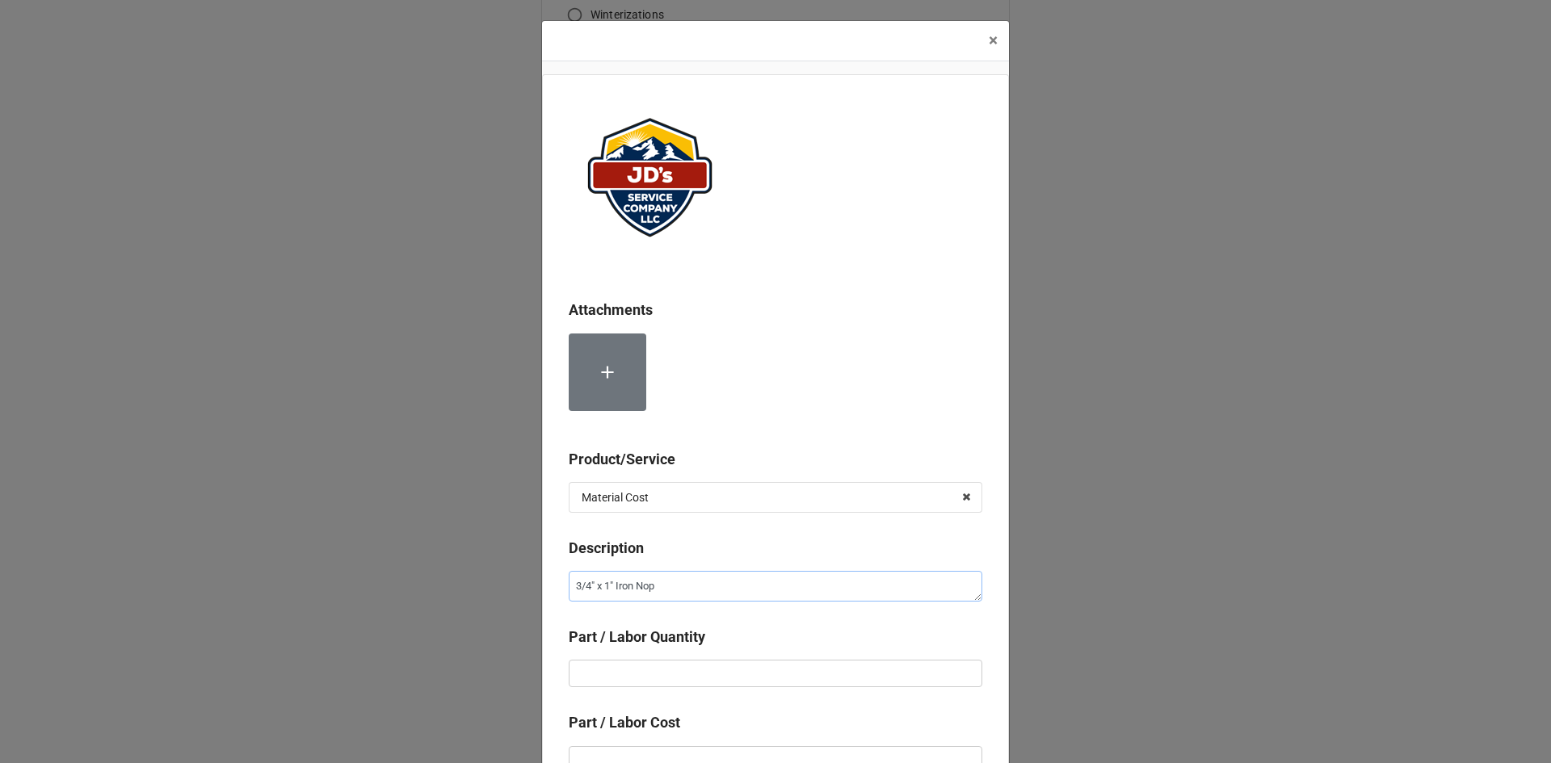
type textarea "3/4" x 1" Iron Nopp"
type textarea "x"
type textarea "3/4" x 1" Iron Nop"
type textarea "x"
type textarea "3/4" x 1" Iron No"
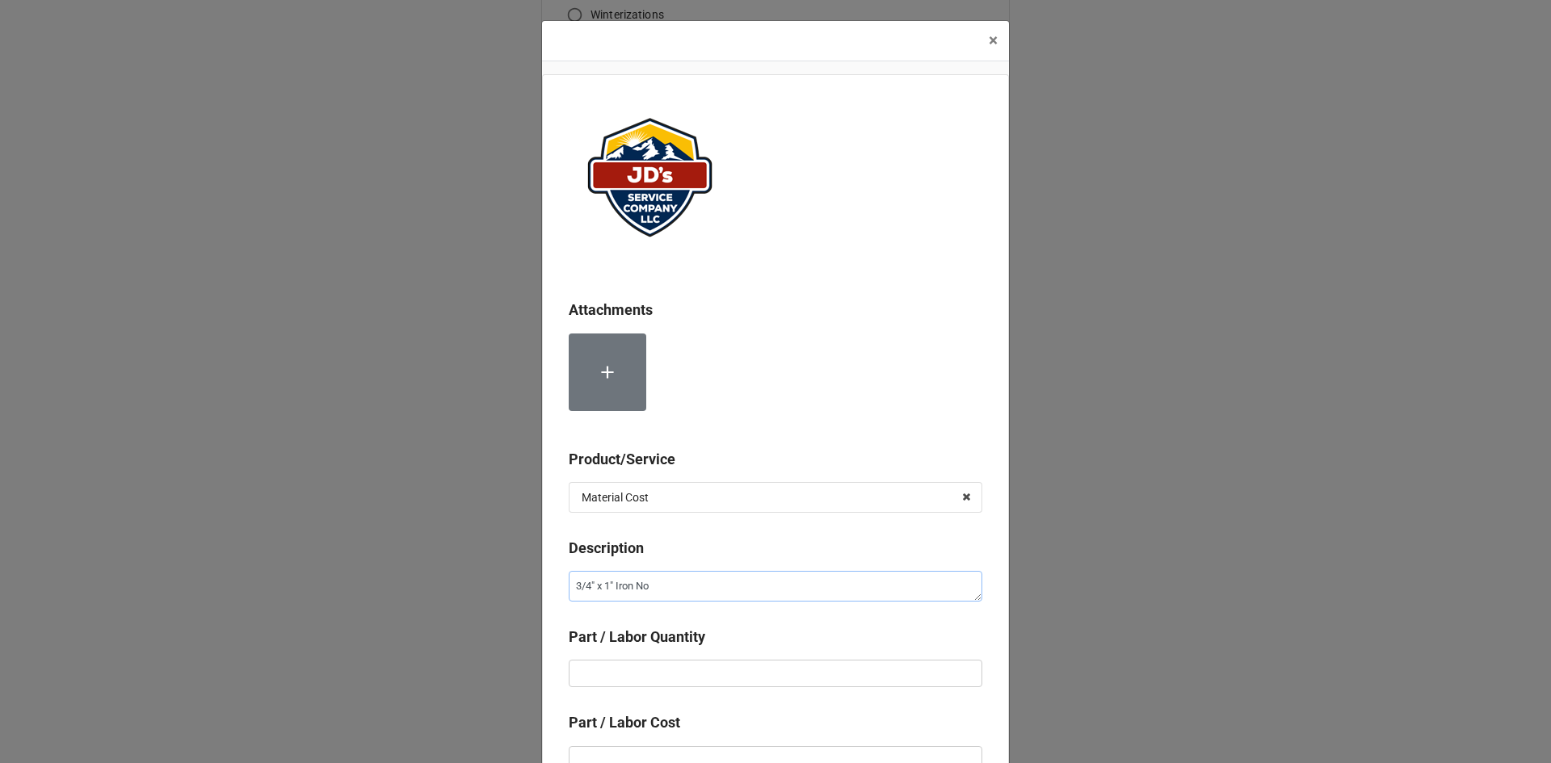
type textarea "x"
type textarea "3/4" x 1" Iron N"
type textarea "x"
type textarea "3/4" x 1" Iron No"
type textarea "x"
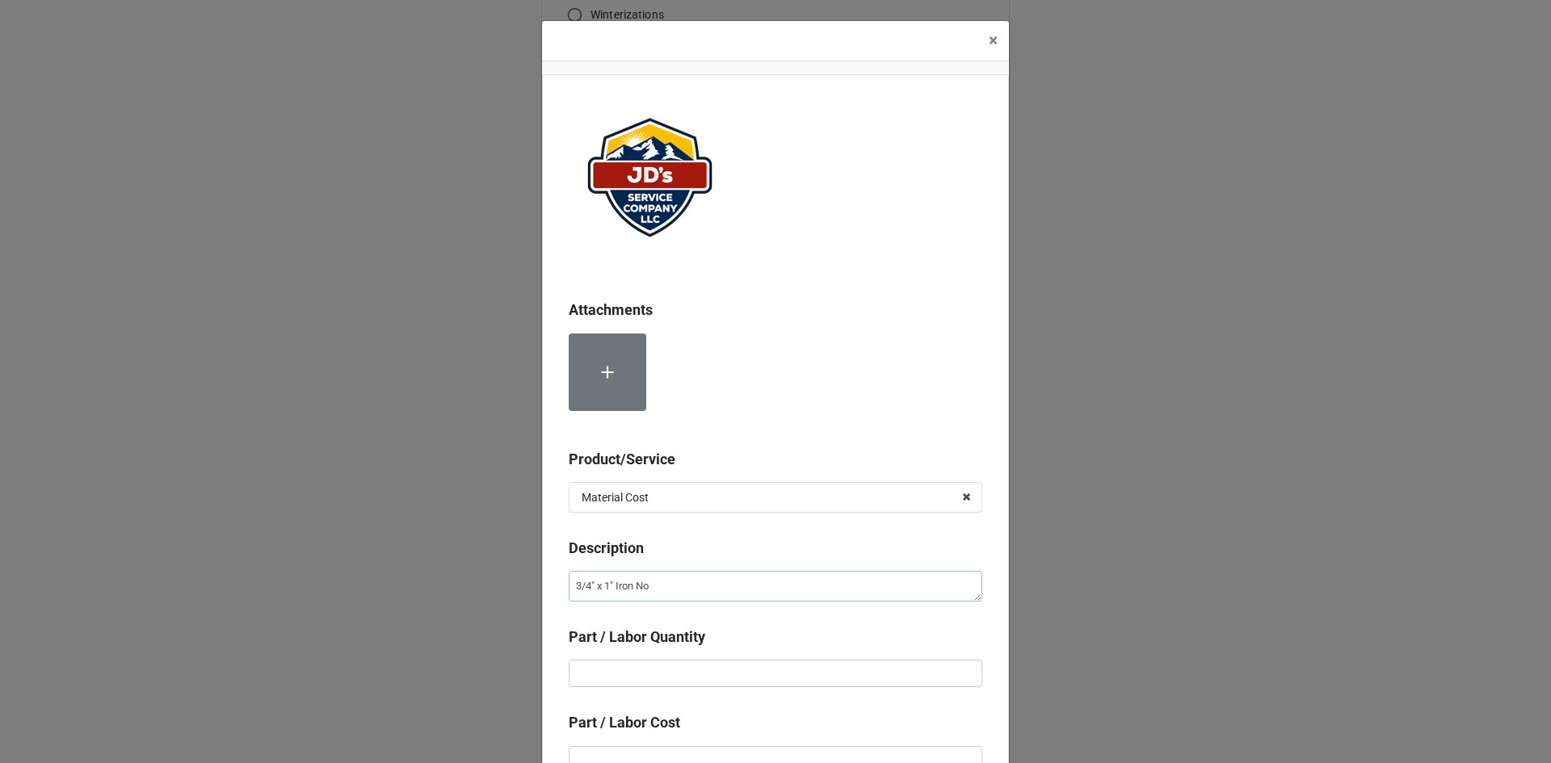
type textarea "3/4" x 1" Iron N"
type textarea "x"
type textarea "3/4" x 1" Iron Ni"
type textarea "x"
type textarea "3/4" x 1" Iron Nip"
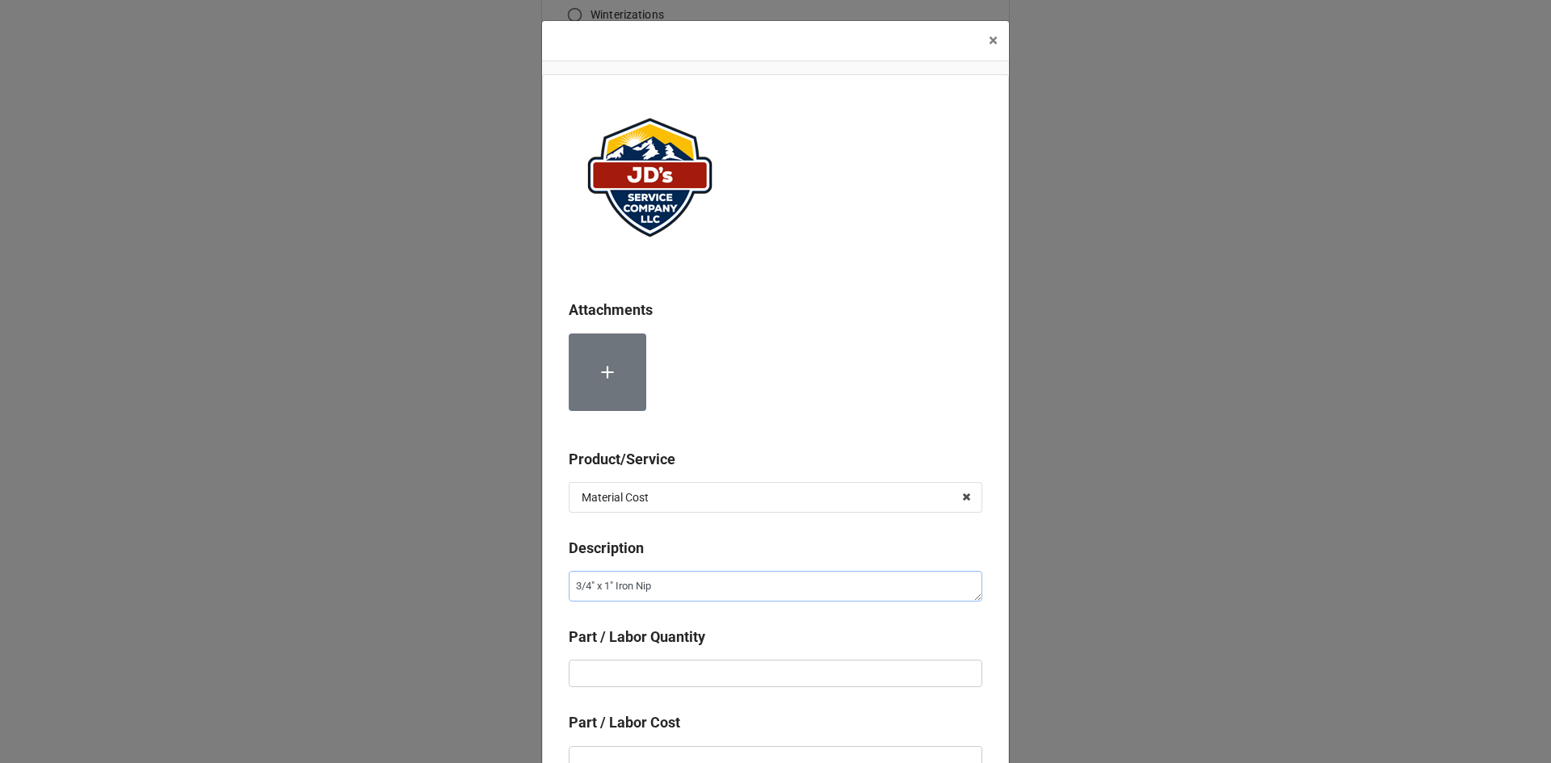
type textarea "x"
type textarea "3/4" x 1" Iron Nipp"
type textarea "x"
type textarea "3/4" x 1" Iron Nippl"
type textarea "x"
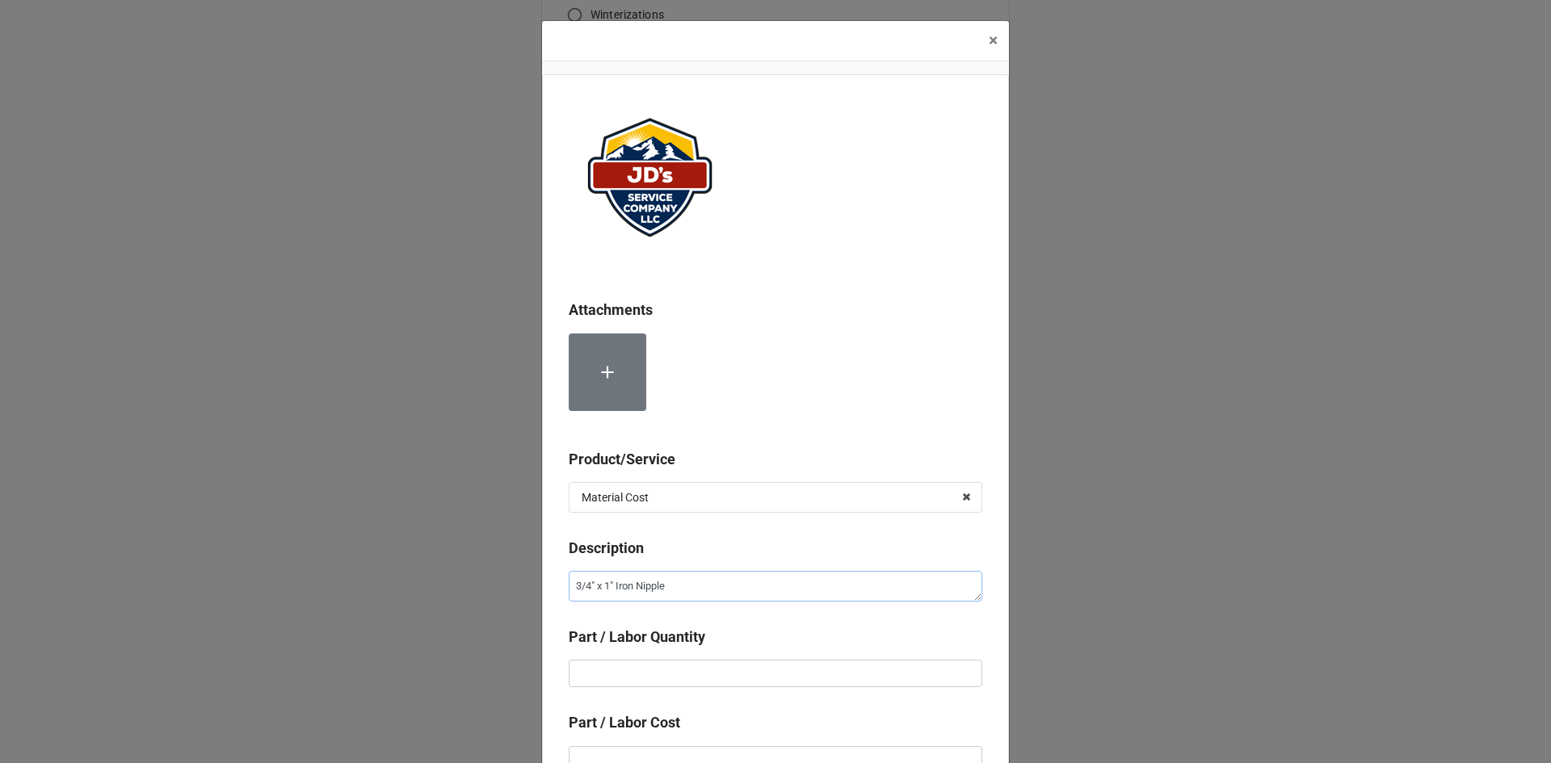
type textarea "3/4" x 1" Iron Nipple"
click at [624, 658] on div "Part / Labor Quantity" at bounding box center [776, 643] width 414 height 34
click at [619, 673] on input "text" at bounding box center [776, 673] width 414 height 27
type textarea "x"
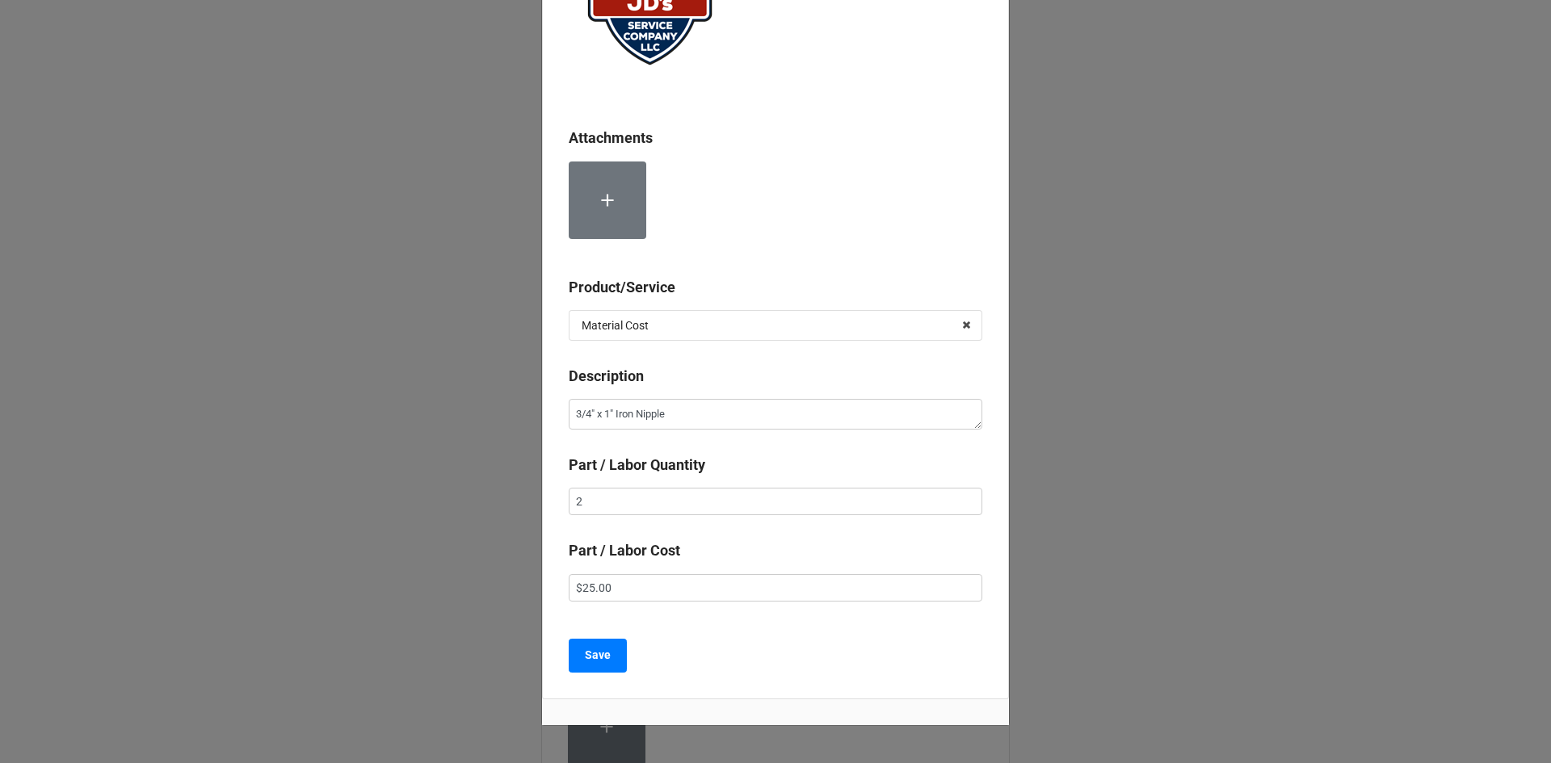
click at [606, 675] on div "Attachments Product/Service Material Cost Services Material Cost Description 3/…" at bounding box center [775, 300] width 467 height 797
click at [613, 659] on button "Save" at bounding box center [598, 656] width 58 height 34
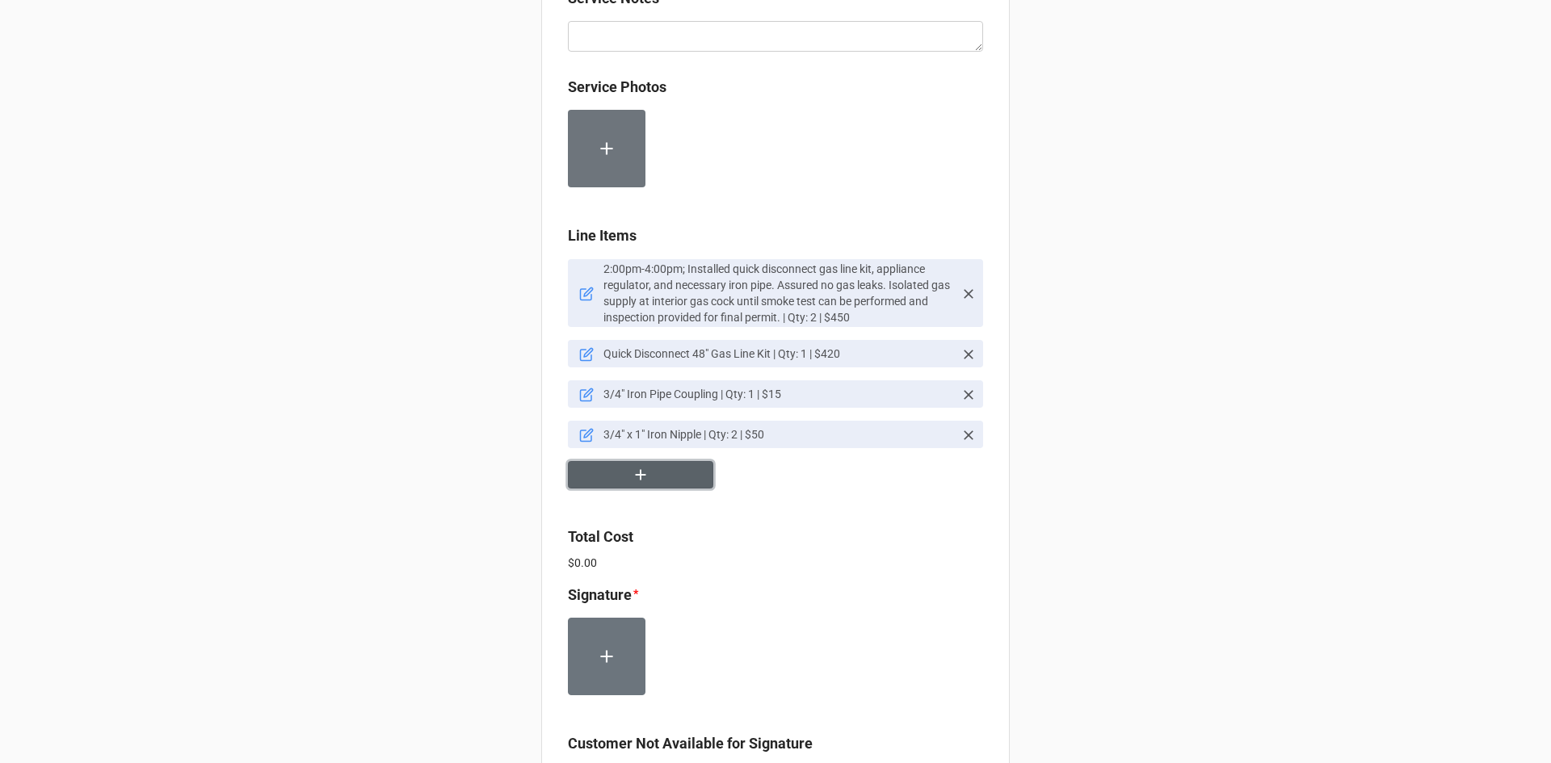
scroll to position [1212, 0]
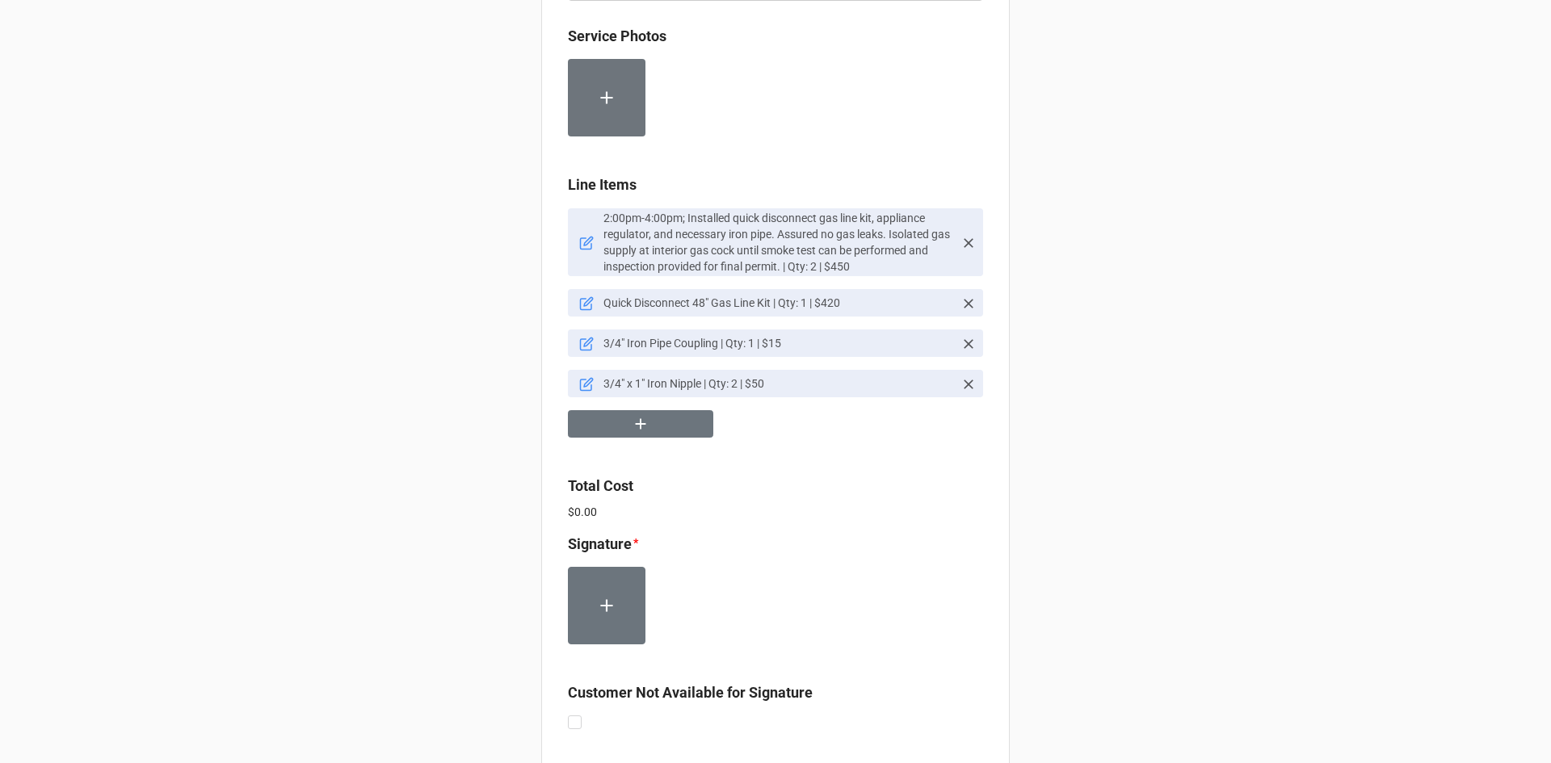
click at [578, 723] on div "Customer Not Available for Signature" at bounding box center [775, 708] width 415 height 53
click at [582, 725] on div "Customer Not Available for Signature" at bounding box center [775, 708] width 415 height 53
click at [568, 716] on label at bounding box center [575, 716] width 14 height 0
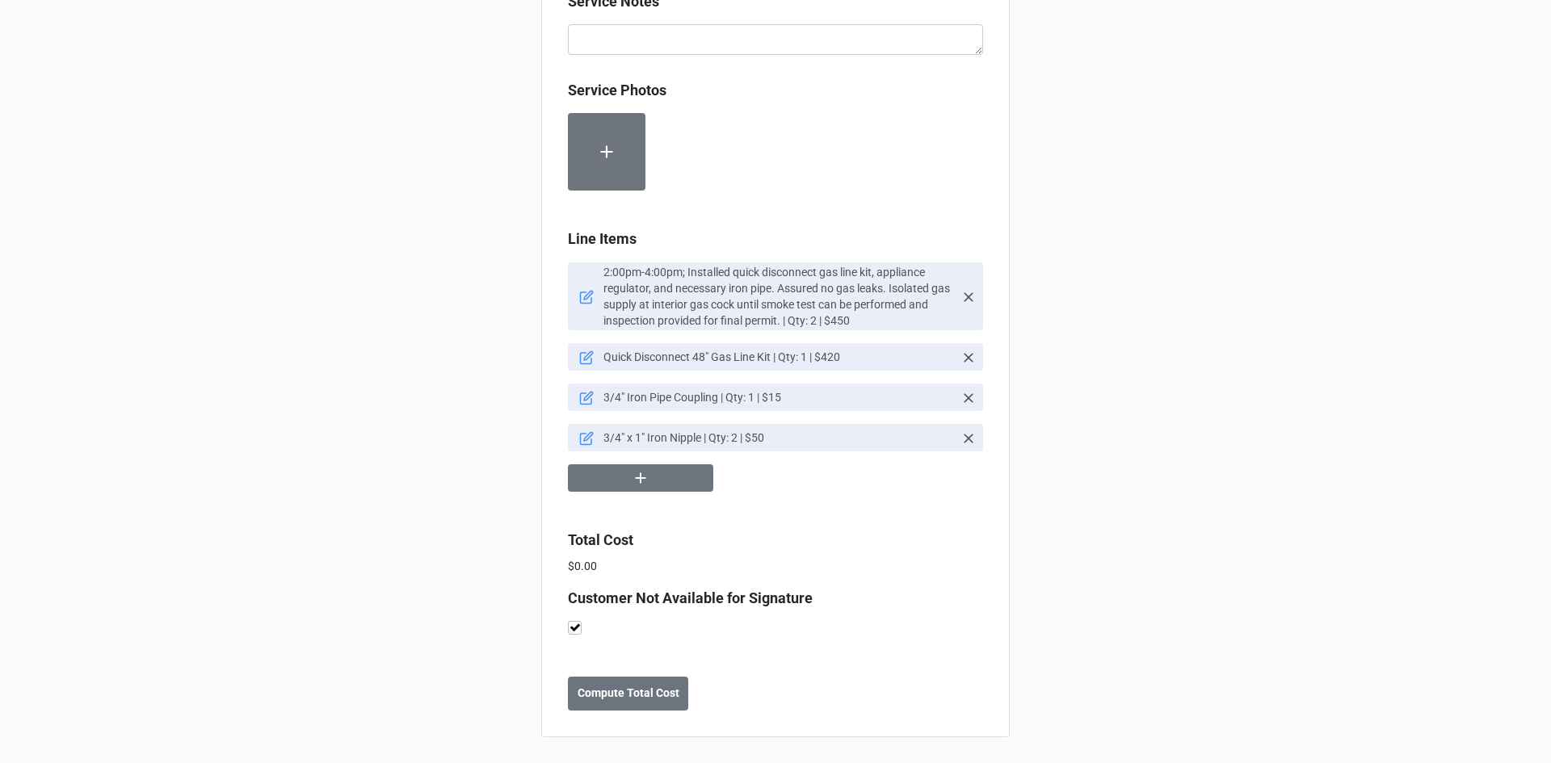
scroll to position [1158, 0]
click at [672, 699] on b "Compute Total Cost" at bounding box center [629, 693] width 102 height 17
click at [595, 698] on b "Save" at bounding box center [597, 693] width 26 height 17
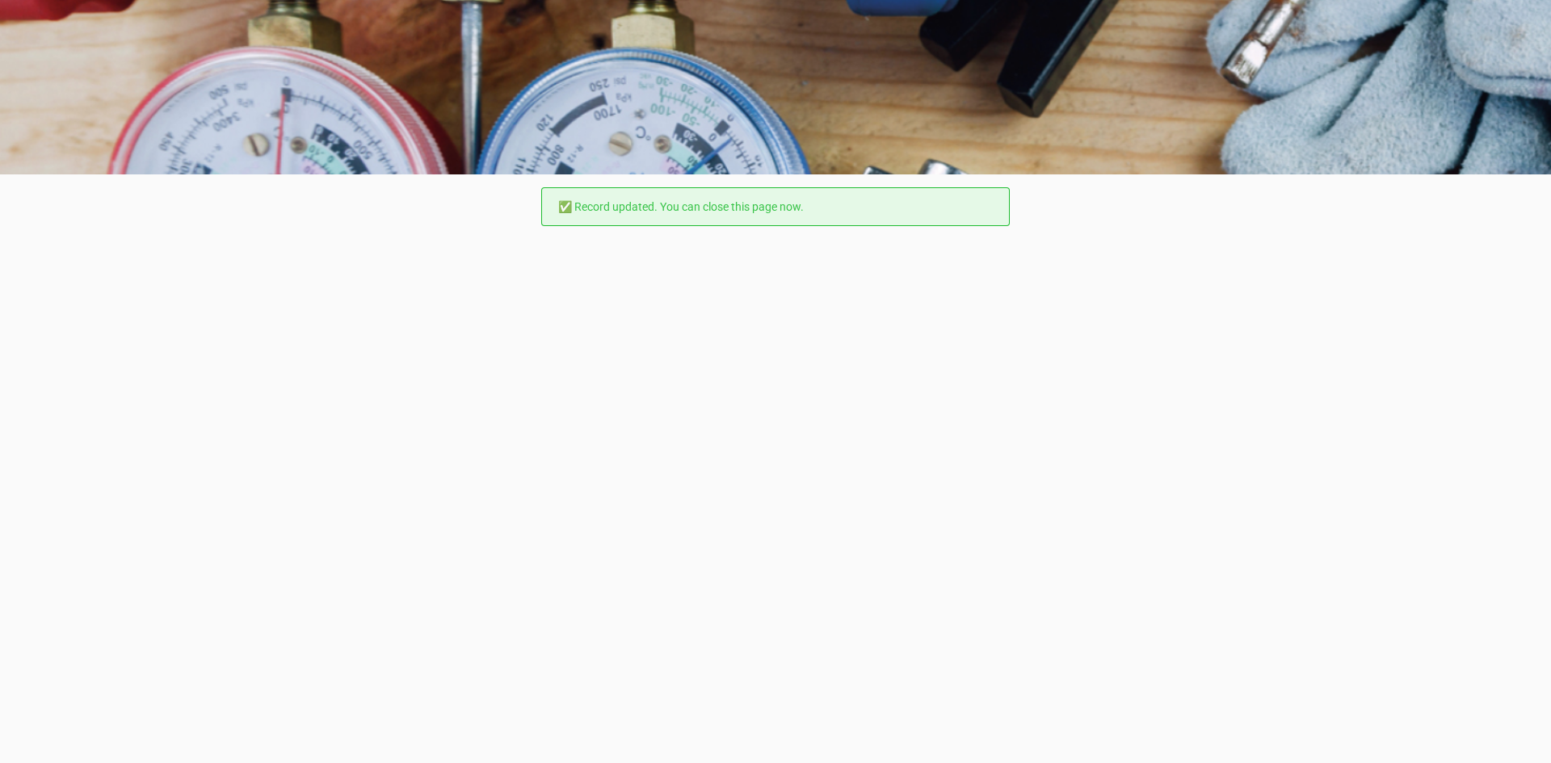
scroll to position [0, 0]
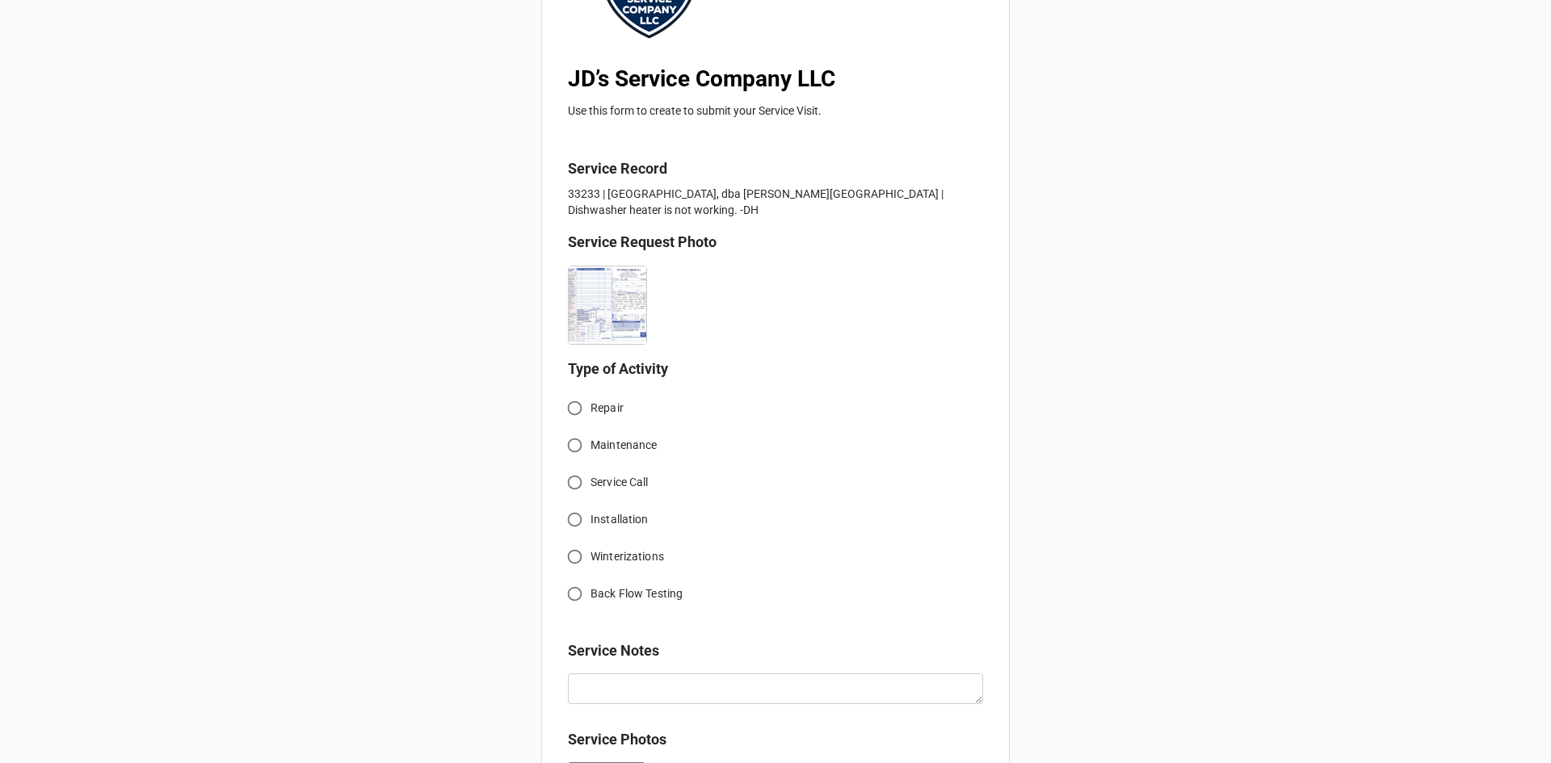
scroll to position [242, 0]
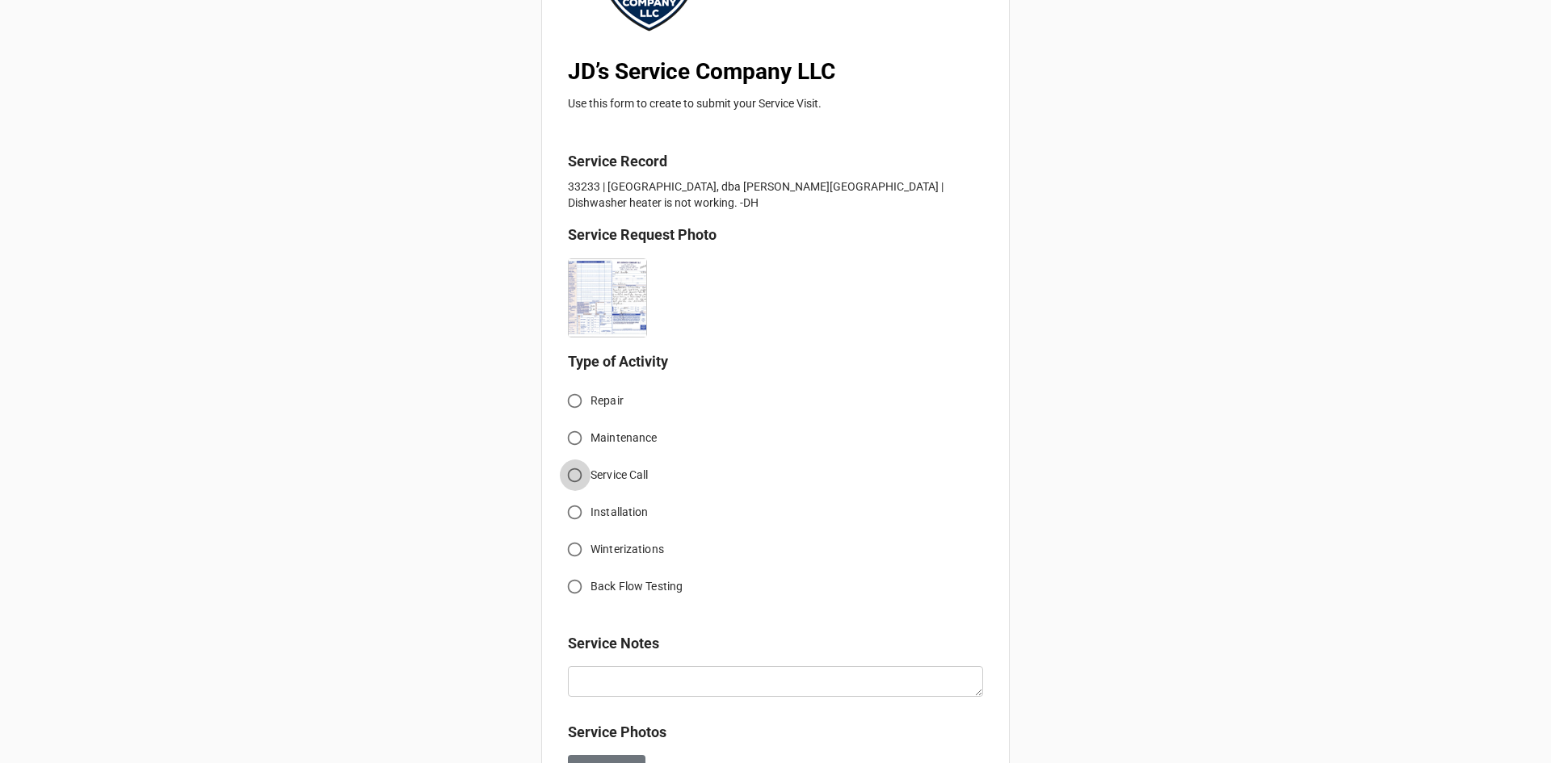
click at [572, 475] on input "Service Call" at bounding box center [575, 476] width 32 height 32
radio input "true"
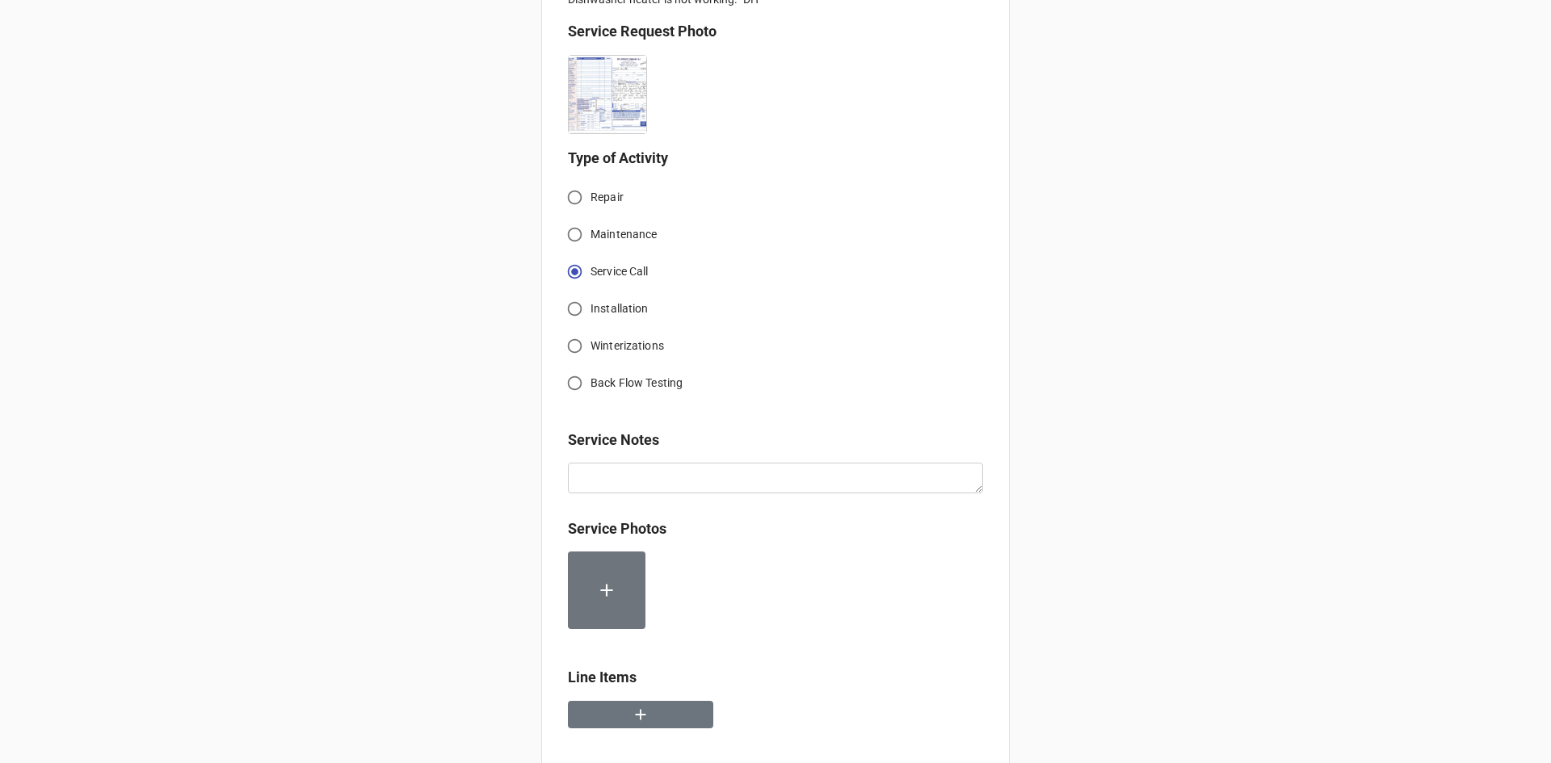
scroll to position [565, 0]
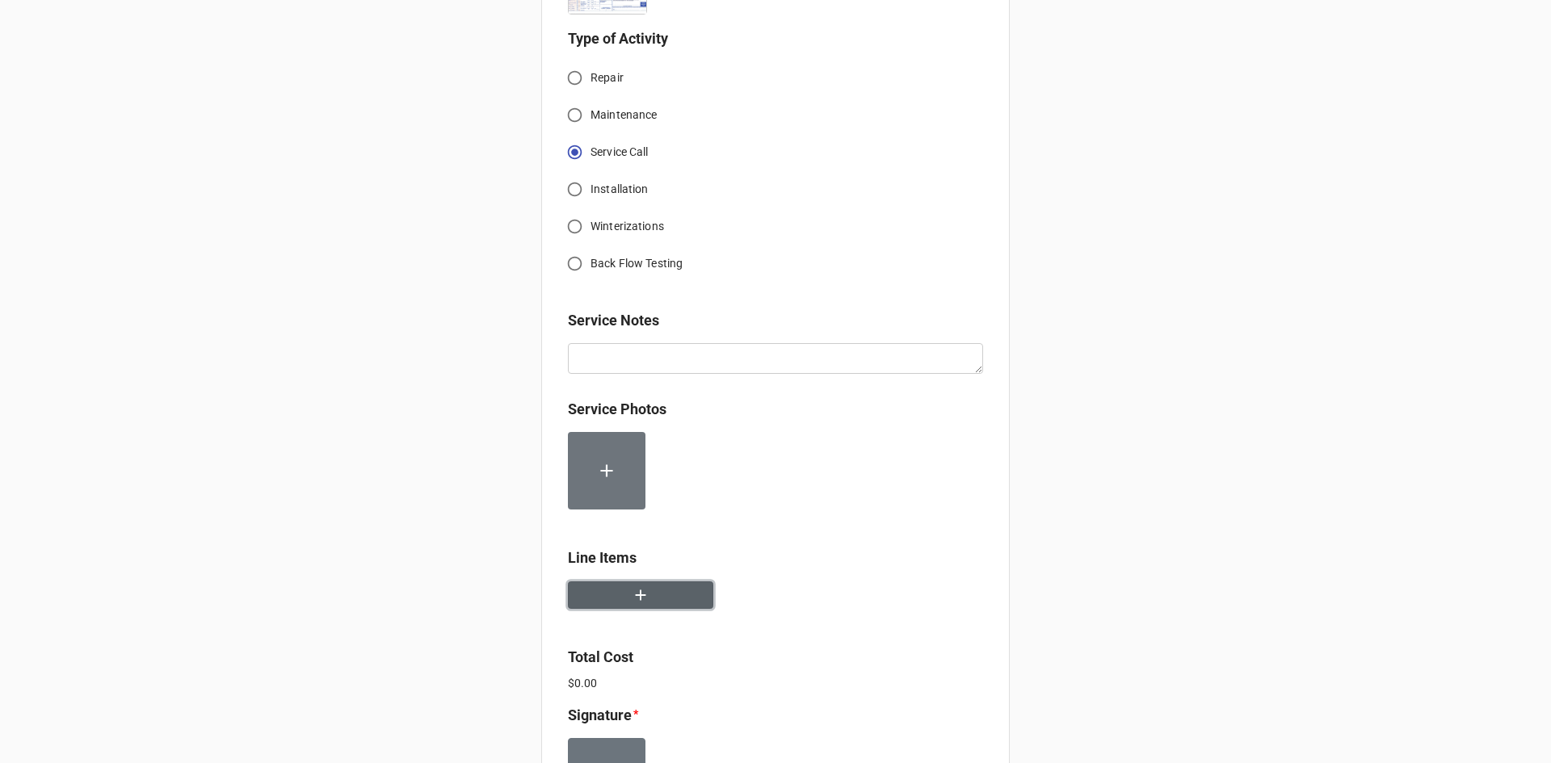
click at [652, 603] on button "button" at bounding box center [640, 596] width 145 height 28
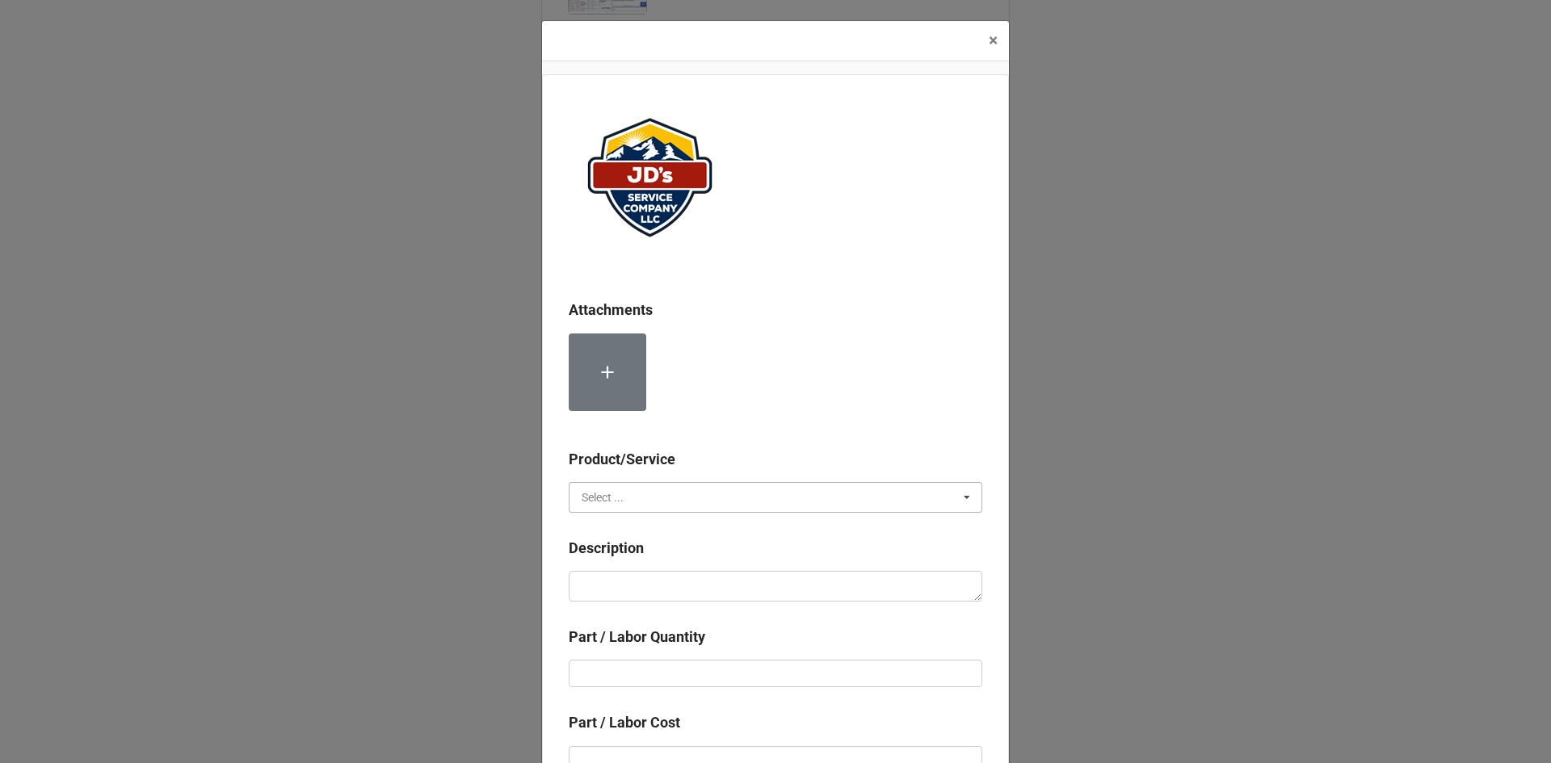
click at [698, 501] on input "text" at bounding box center [776, 497] width 412 height 29
click at [611, 530] on span "Services" at bounding box center [602, 527] width 41 height 13
click at [639, 586] on textarea at bounding box center [776, 586] width 414 height 31
paste textarea "3:00pm-4:00pm; Service Area: Kitchen. Dishwasher Booster Heater reported not wo…"
type textarea "x"
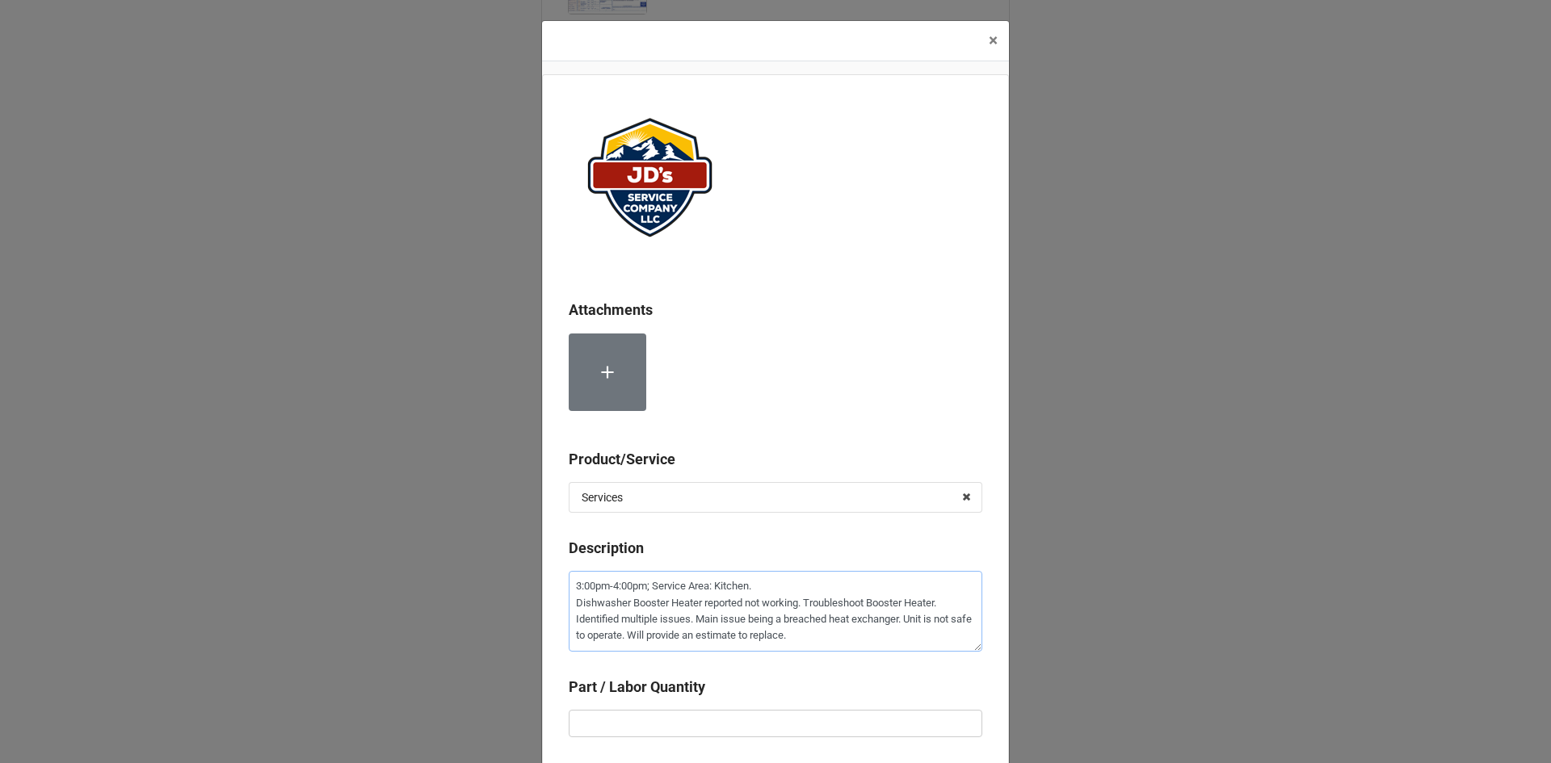
type textarea "3:00pm-4:00pm; Service Area: Kitchen. Dishwasher Booster Heater reported not wo…"
click at [746, 729] on input "text" at bounding box center [776, 723] width 414 height 27
type textarea "x"
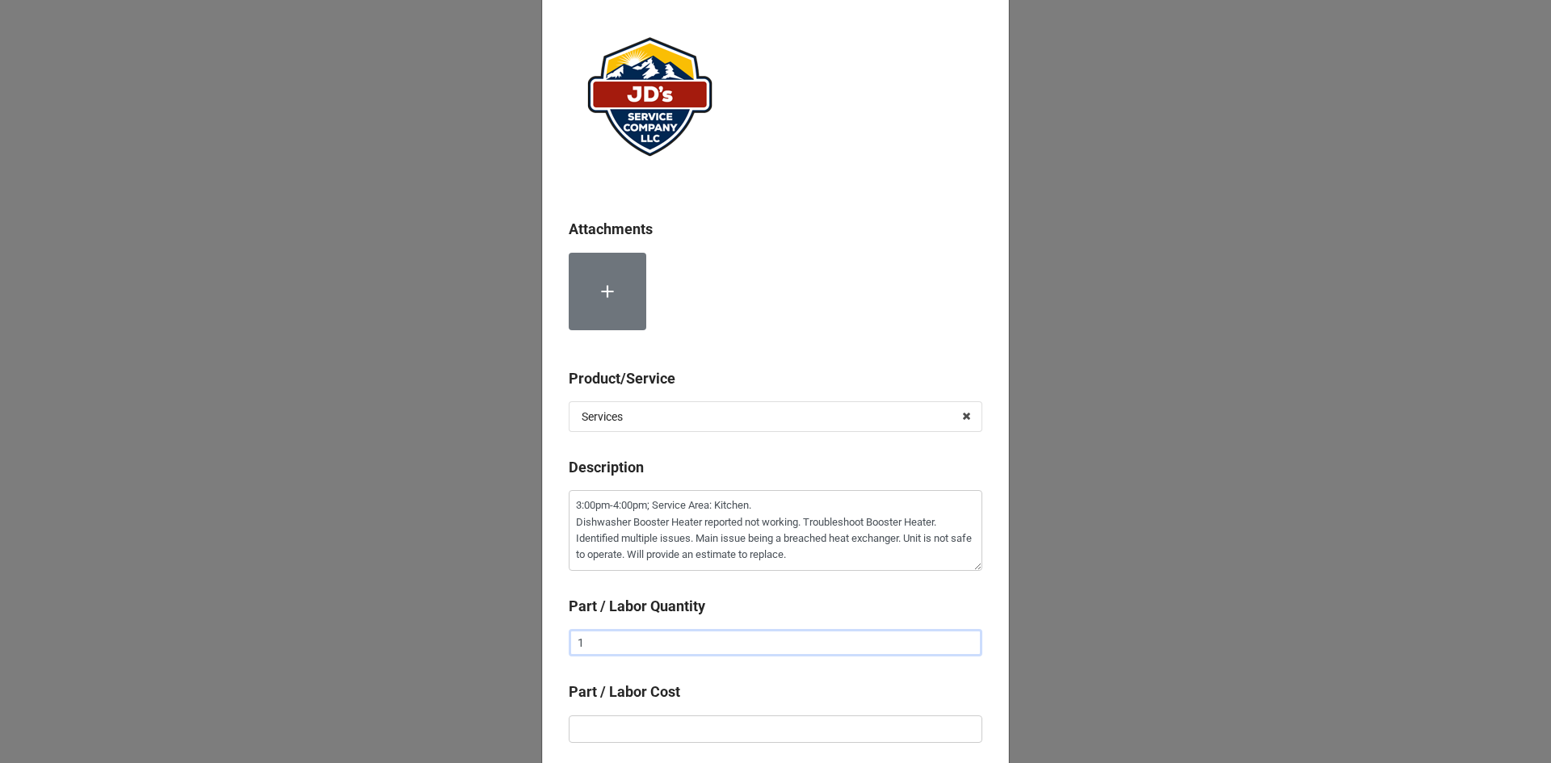
type input "1"
click at [742, 721] on input "text" at bounding box center [776, 729] width 414 height 27
type textarea "x"
type input "$2.00"
type textarea "x"
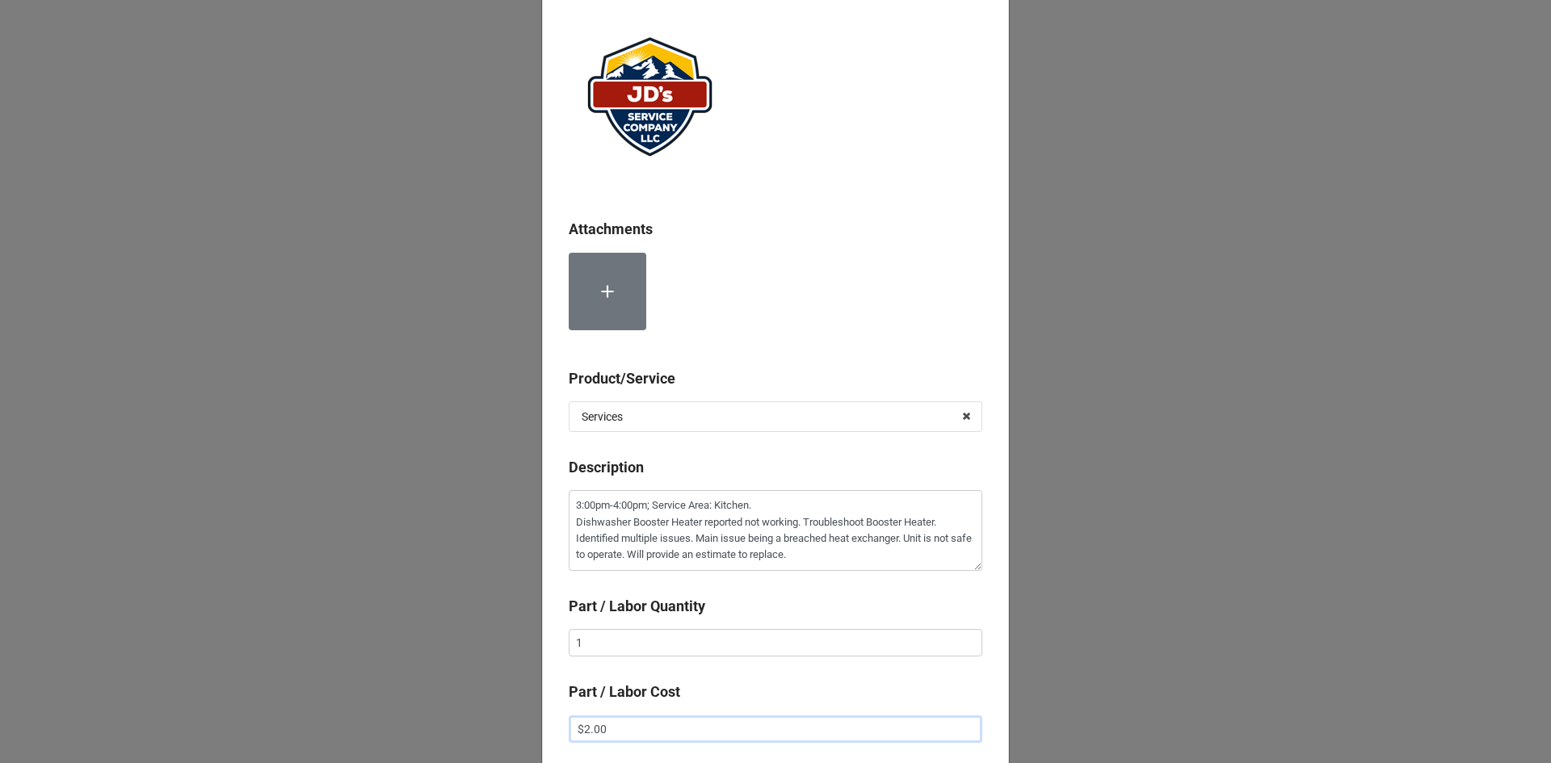
type input "$22.00"
type textarea "x"
type input "$225.00"
click at [733, 670] on div "Attachments Product/Service Services Services Material Cost Description 3:00pm-…" at bounding box center [775, 417] width 467 height 847
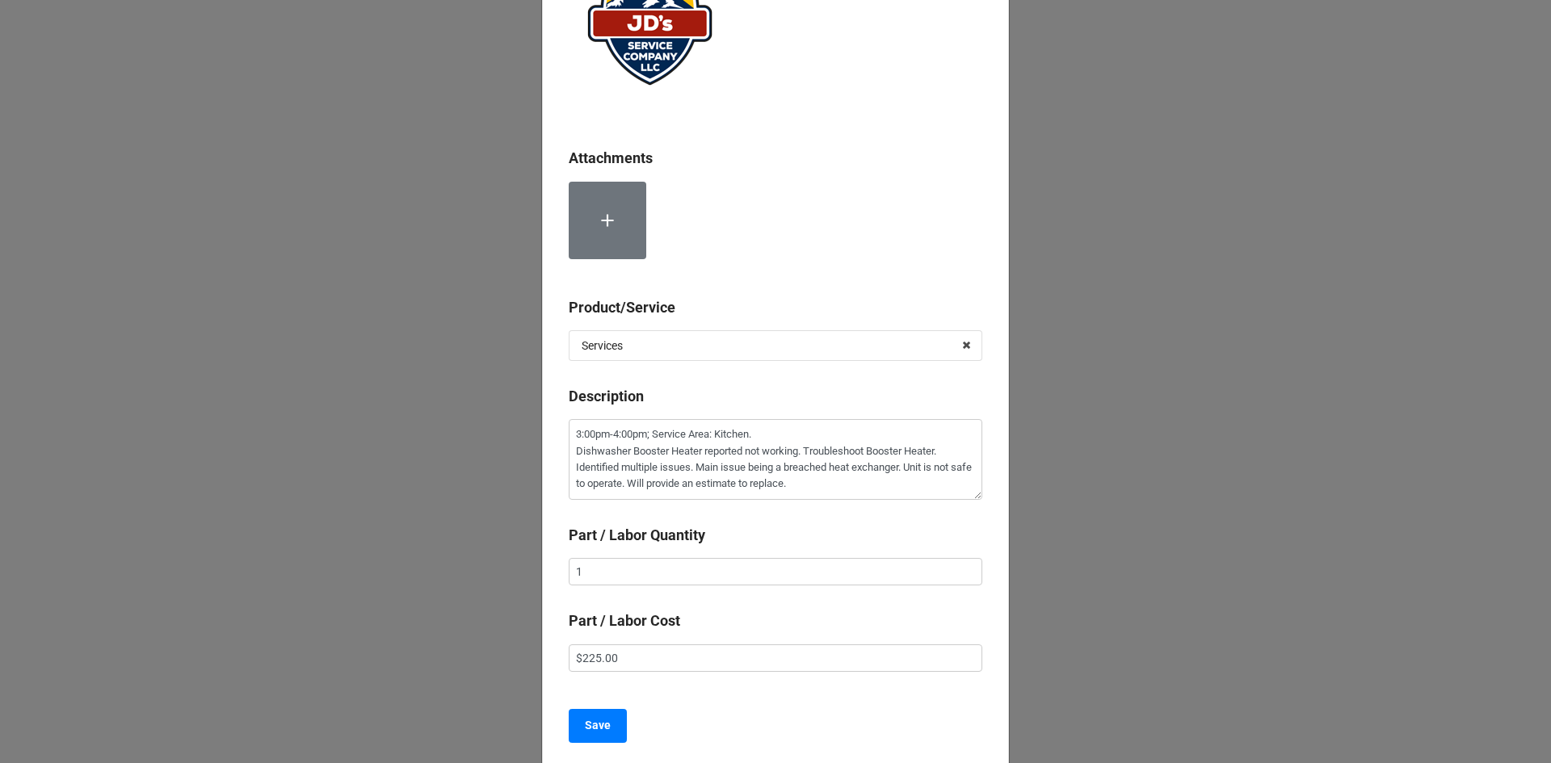
scroll to position [285, 0]
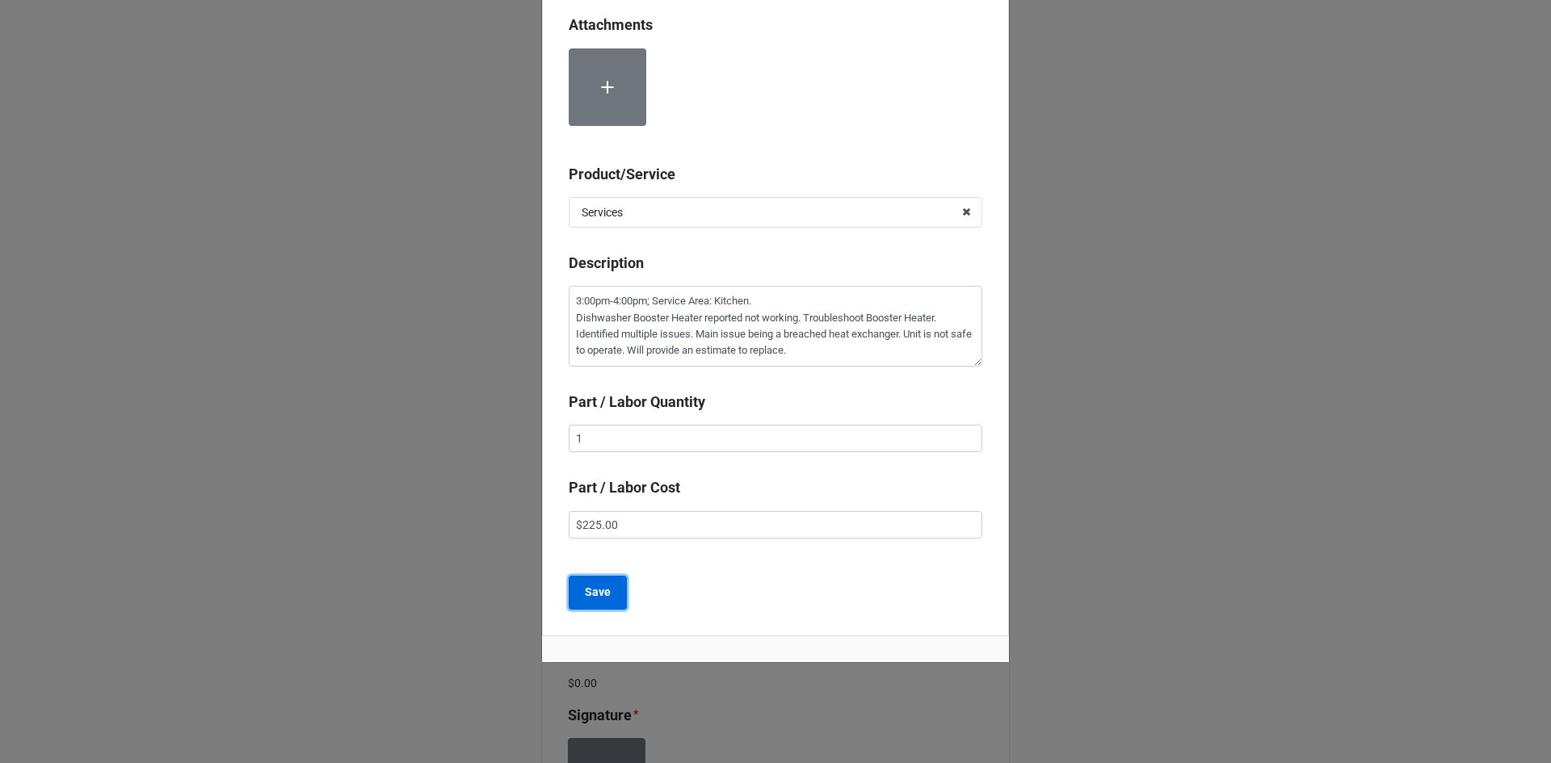
drag, startPoint x: 590, startPoint y: 596, endPoint x: 605, endPoint y: 599, distance: 15.5
click at [591, 595] on b "Save" at bounding box center [598, 592] width 26 height 17
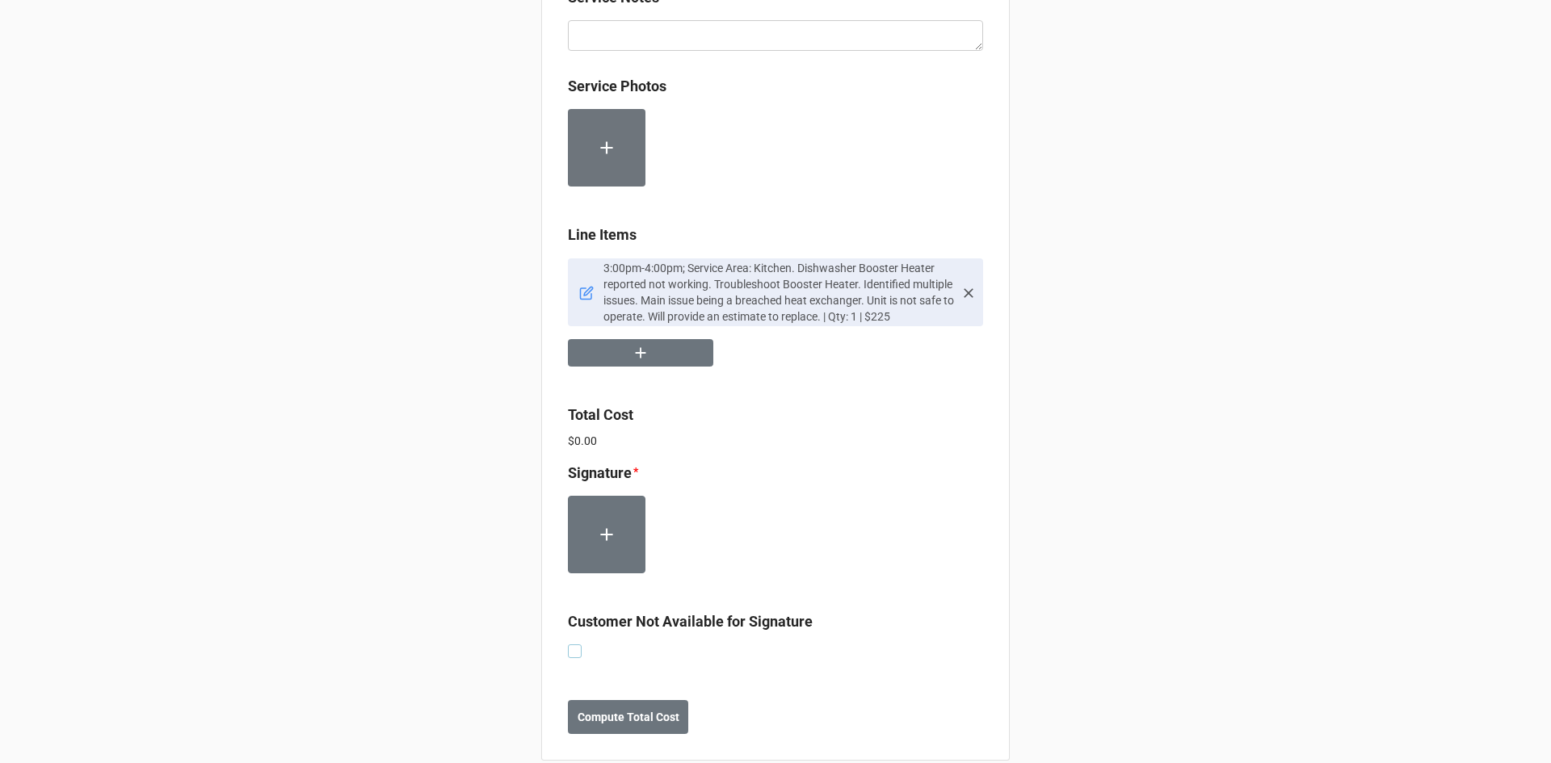
click at [572, 645] on label at bounding box center [575, 645] width 14 height 0
checkbox input "true"
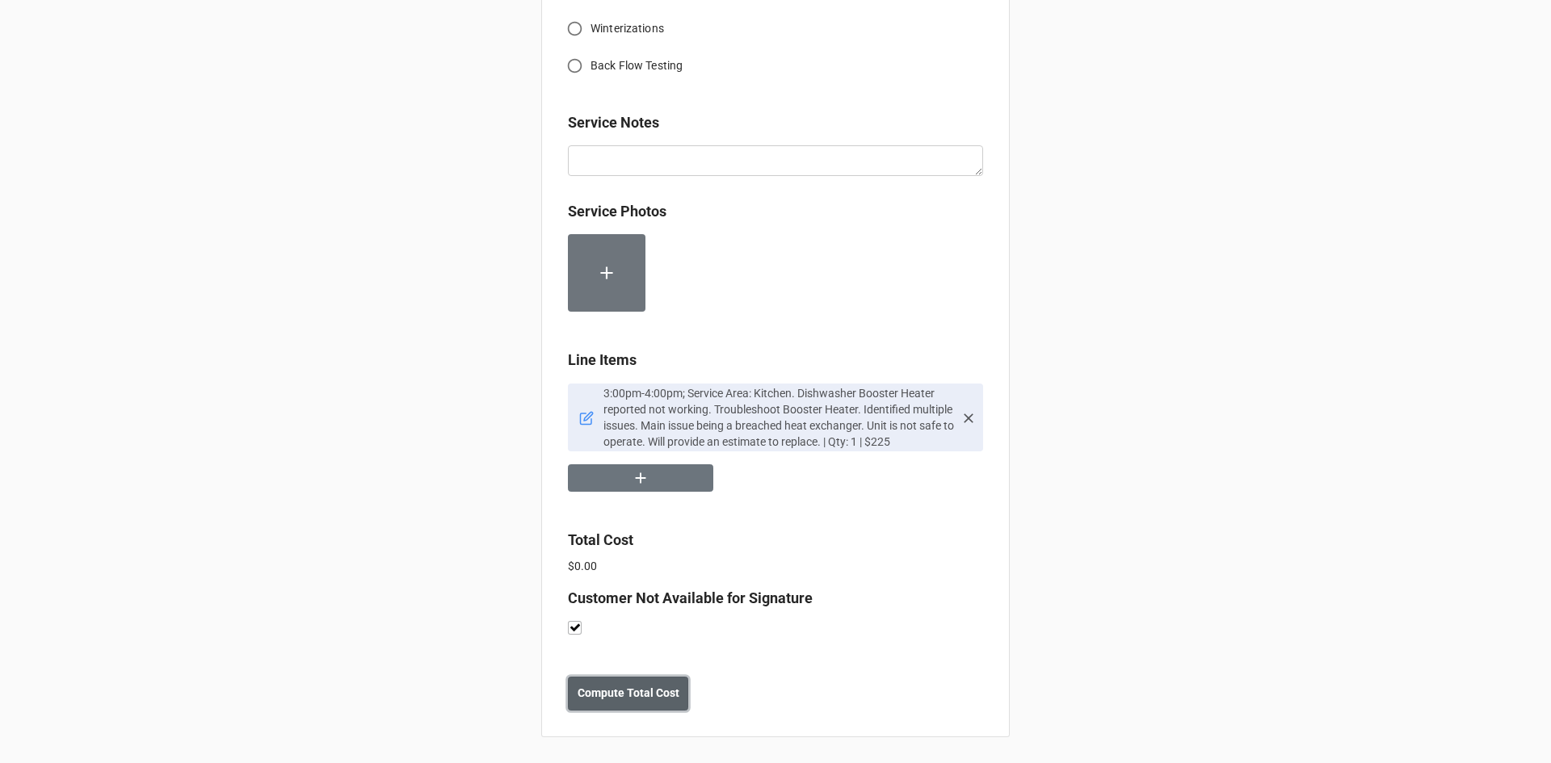
click at [627, 688] on b "Compute Total Cost" at bounding box center [629, 693] width 102 height 17
click at [570, 701] on button "Save" at bounding box center [597, 694] width 58 height 34
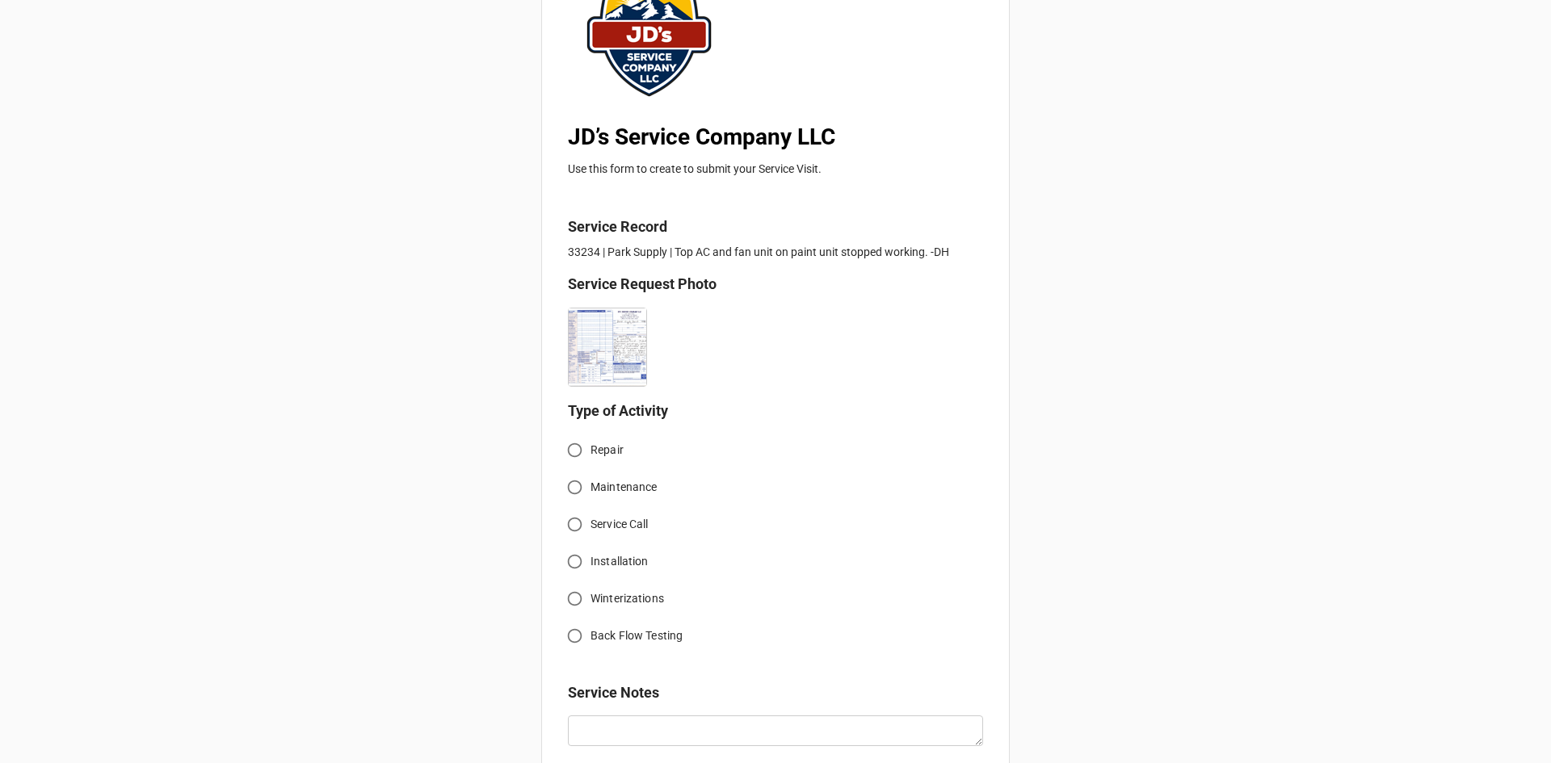
scroll to position [242, 0]
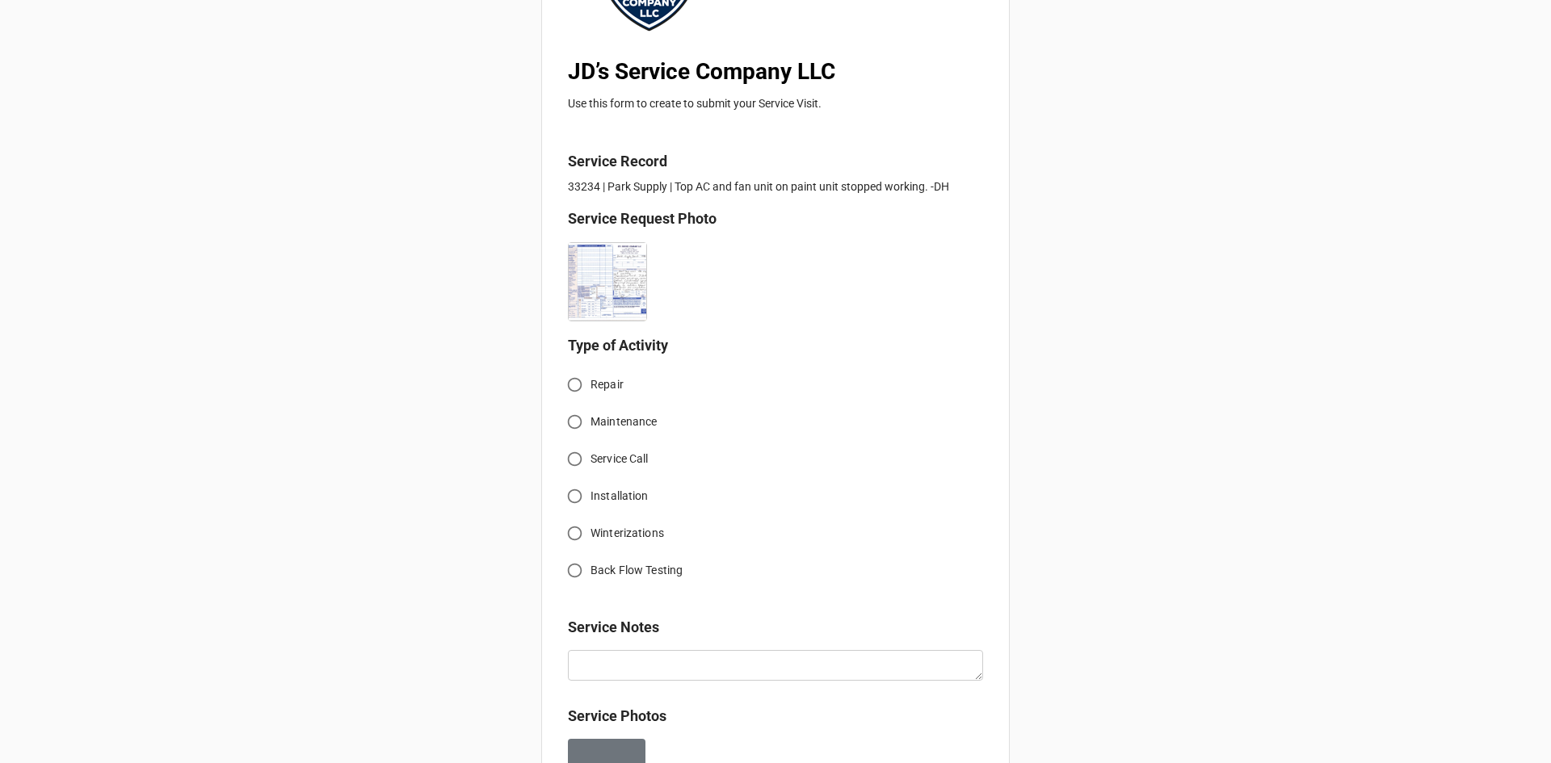
click at [572, 459] on input "Service Call" at bounding box center [575, 459] width 32 height 32
radio input "true"
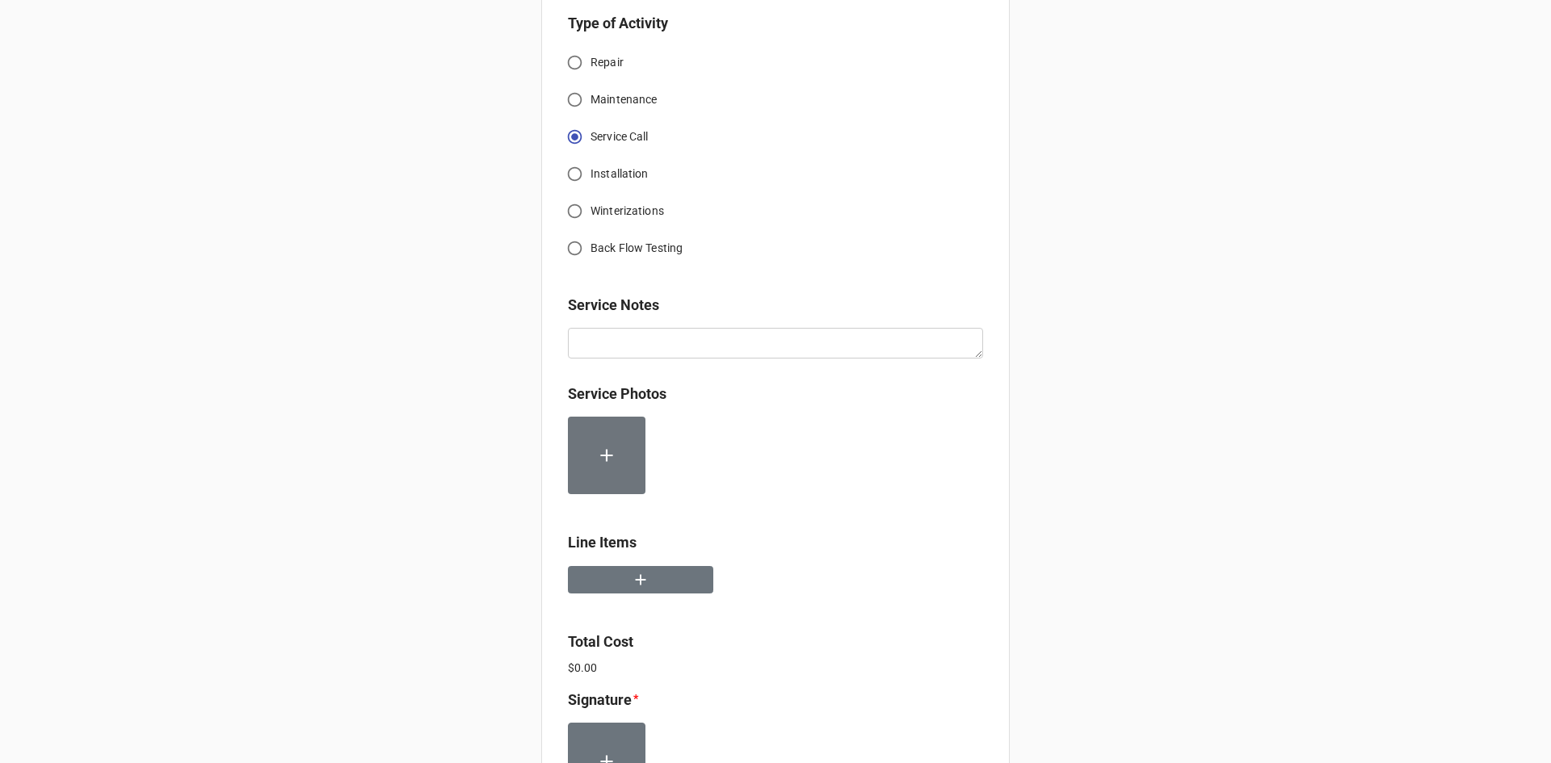
scroll to position [565, 0]
click at [625, 583] on button "button" at bounding box center [640, 579] width 145 height 28
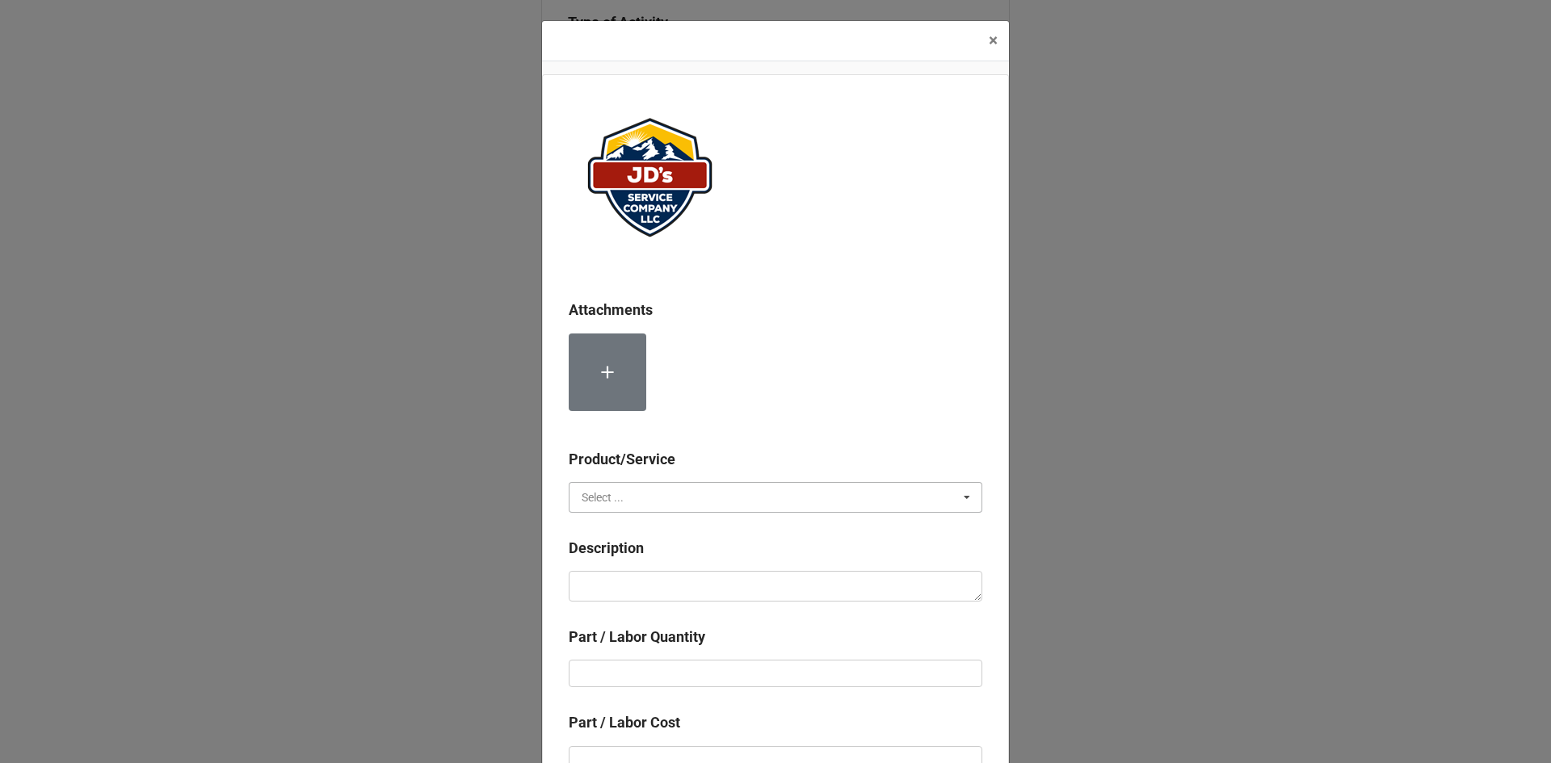
click at [642, 486] on input "text" at bounding box center [776, 497] width 412 height 29
click at [637, 525] on div "Services" at bounding box center [776, 527] width 412 height 30
click at [649, 586] on textarea at bounding box center [776, 586] width 414 height 31
paste textarea "4:00pm-5:00pm; Service Address: Park Supply Paint 411 CO-7, Estes Park, CO 8051…"
type textarea "x"
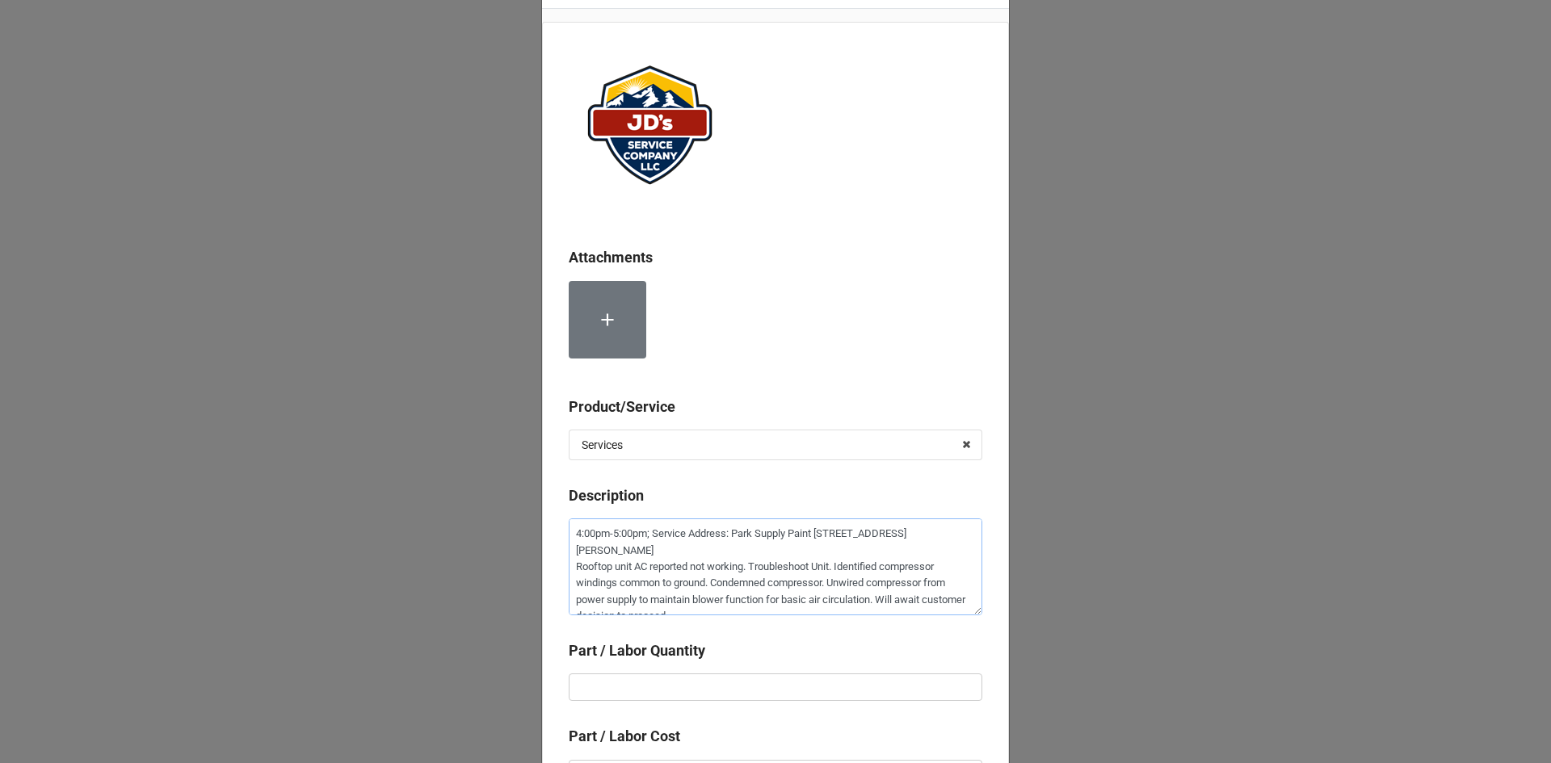
scroll to position [81, 0]
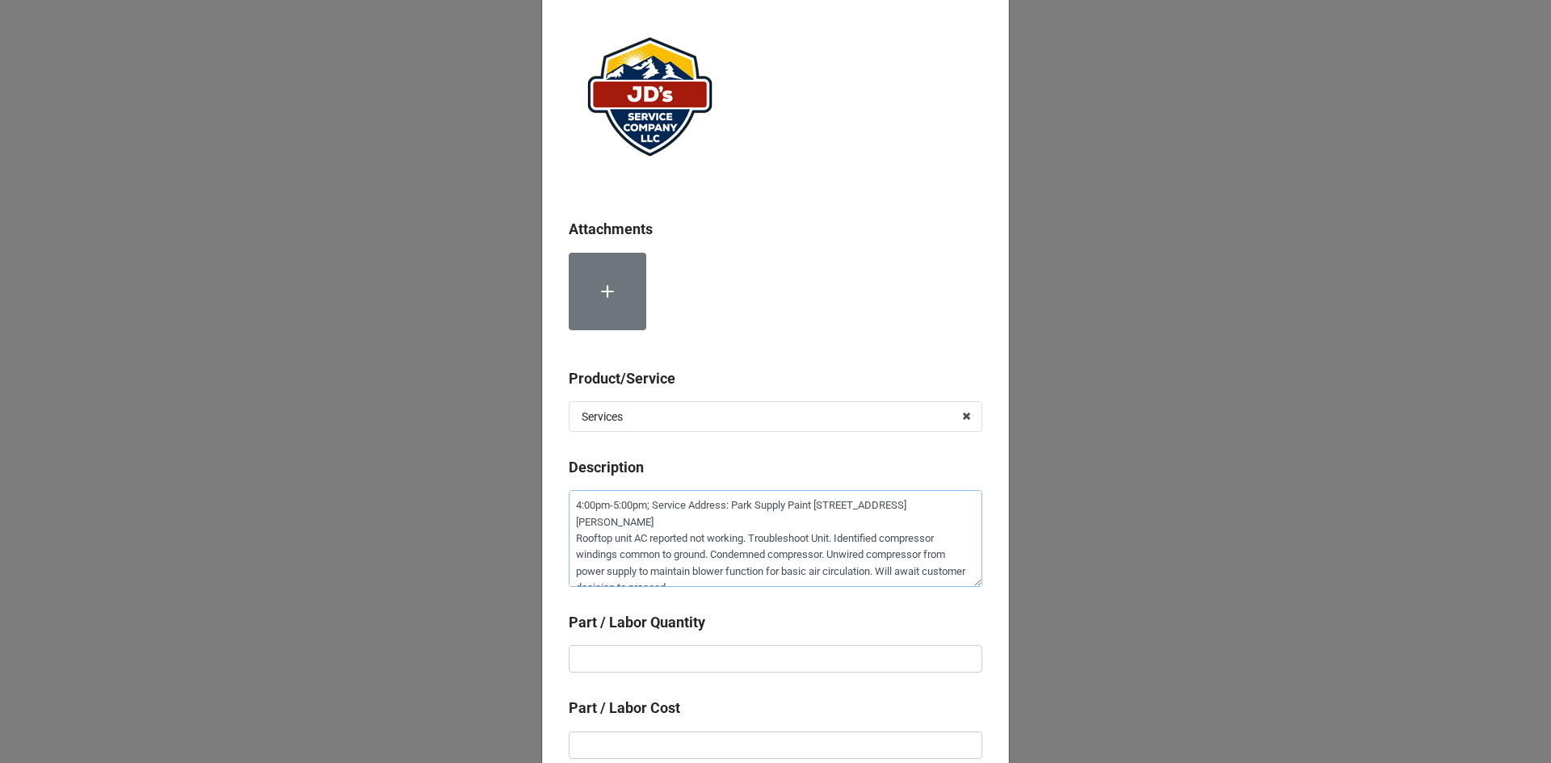
type textarea "4:00pm-5:00pm; Service Address: Park Supply Paint 411 CO-7, Estes Park, CO 8051…"
click at [713, 646] on input "text" at bounding box center [776, 658] width 414 height 27
type textarea "x"
type input "1"
type textarea "x"
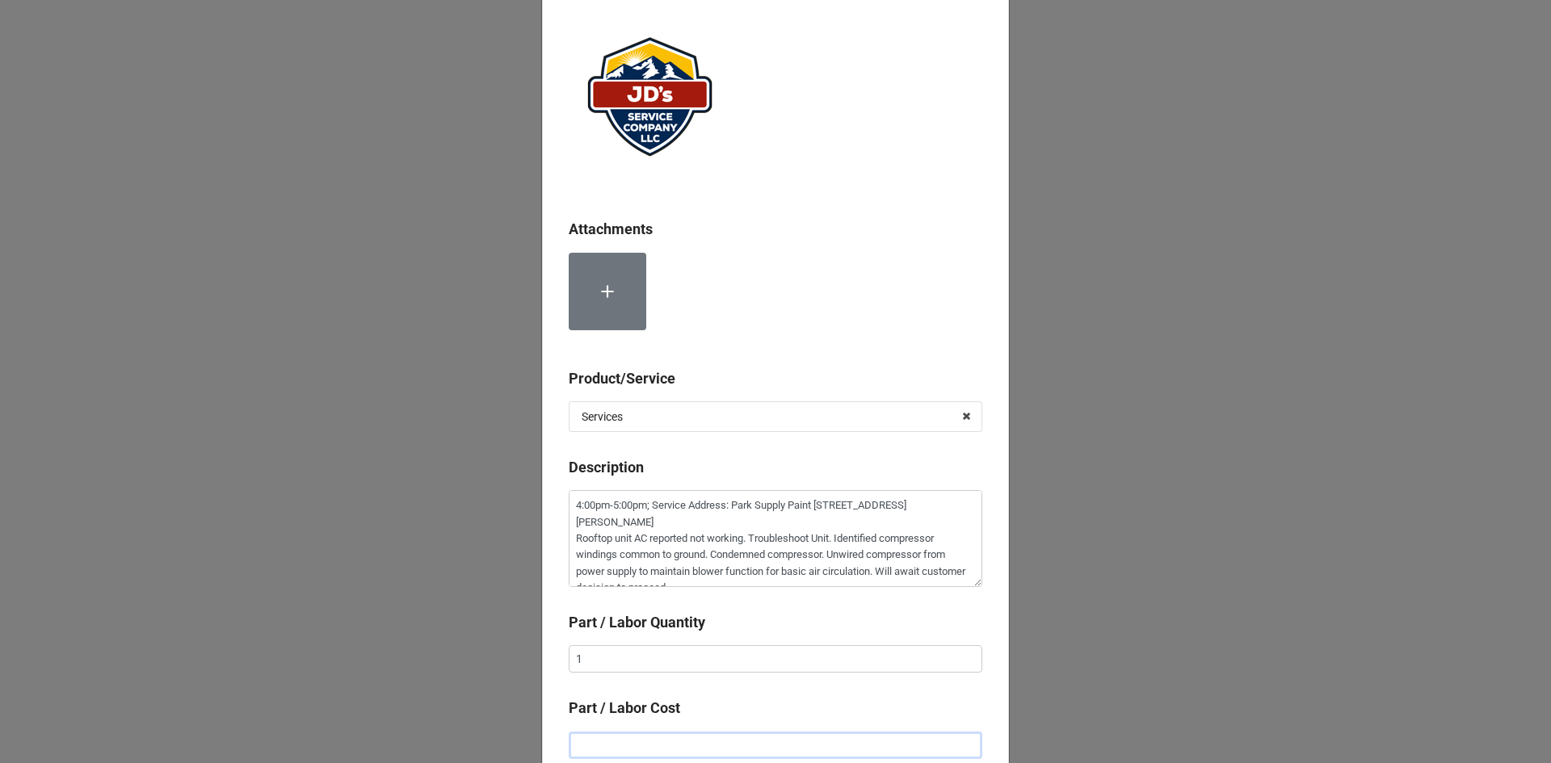
type input "$2.00"
type textarea "x"
type input "$22.00"
type textarea "x"
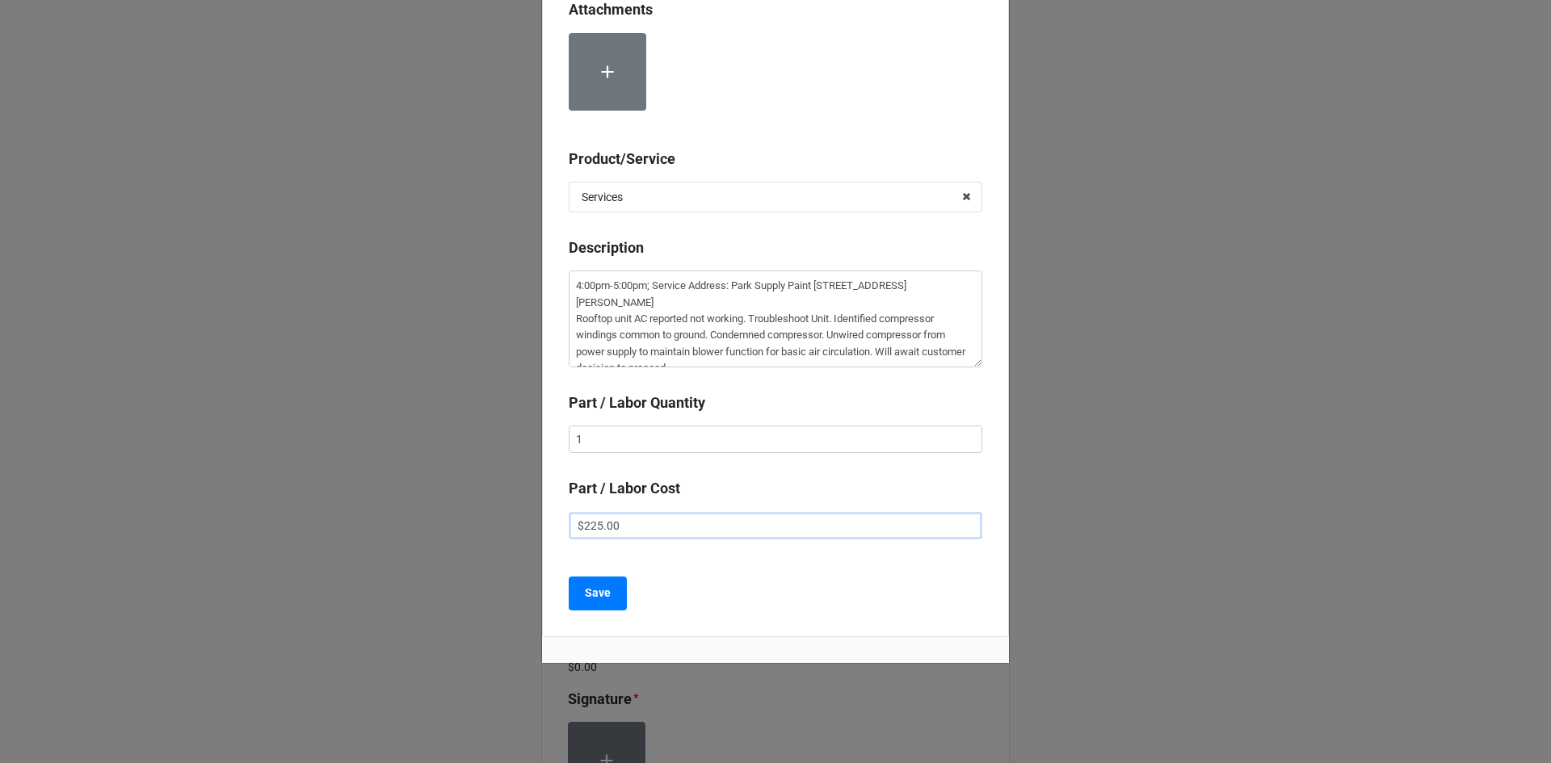
scroll to position [301, 0]
type input "$225.00"
click at [579, 597] on button "Save" at bounding box center [598, 593] width 58 height 34
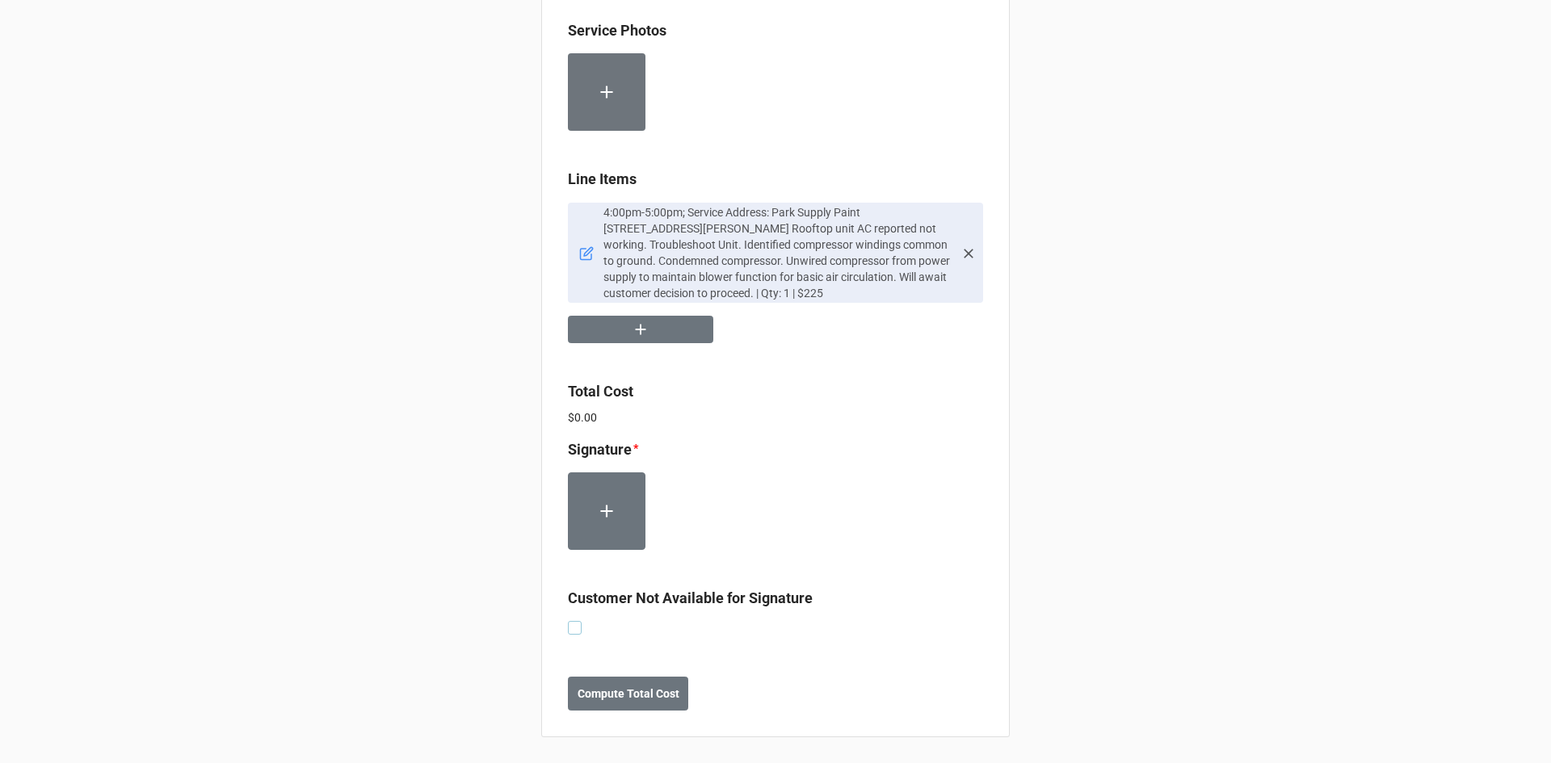
click at [571, 621] on label at bounding box center [575, 621] width 14 height 0
checkbox input "true"
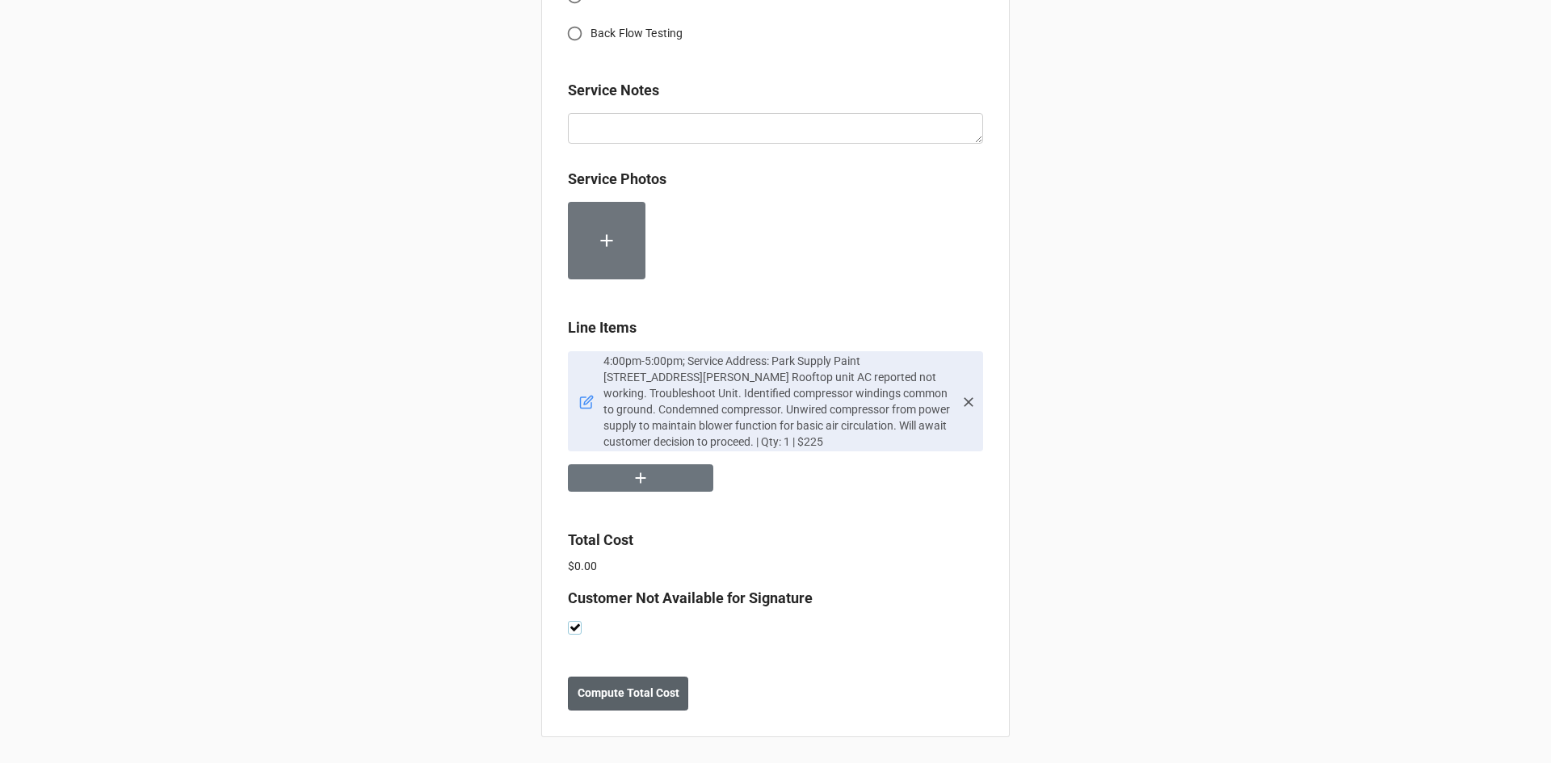
scroll to position [780, 0]
click at [608, 702] on b "Compute Total Cost" at bounding box center [629, 693] width 102 height 17
click at [585, 693] on b "Save" at bounding box center [597, 693] width 26 height 17
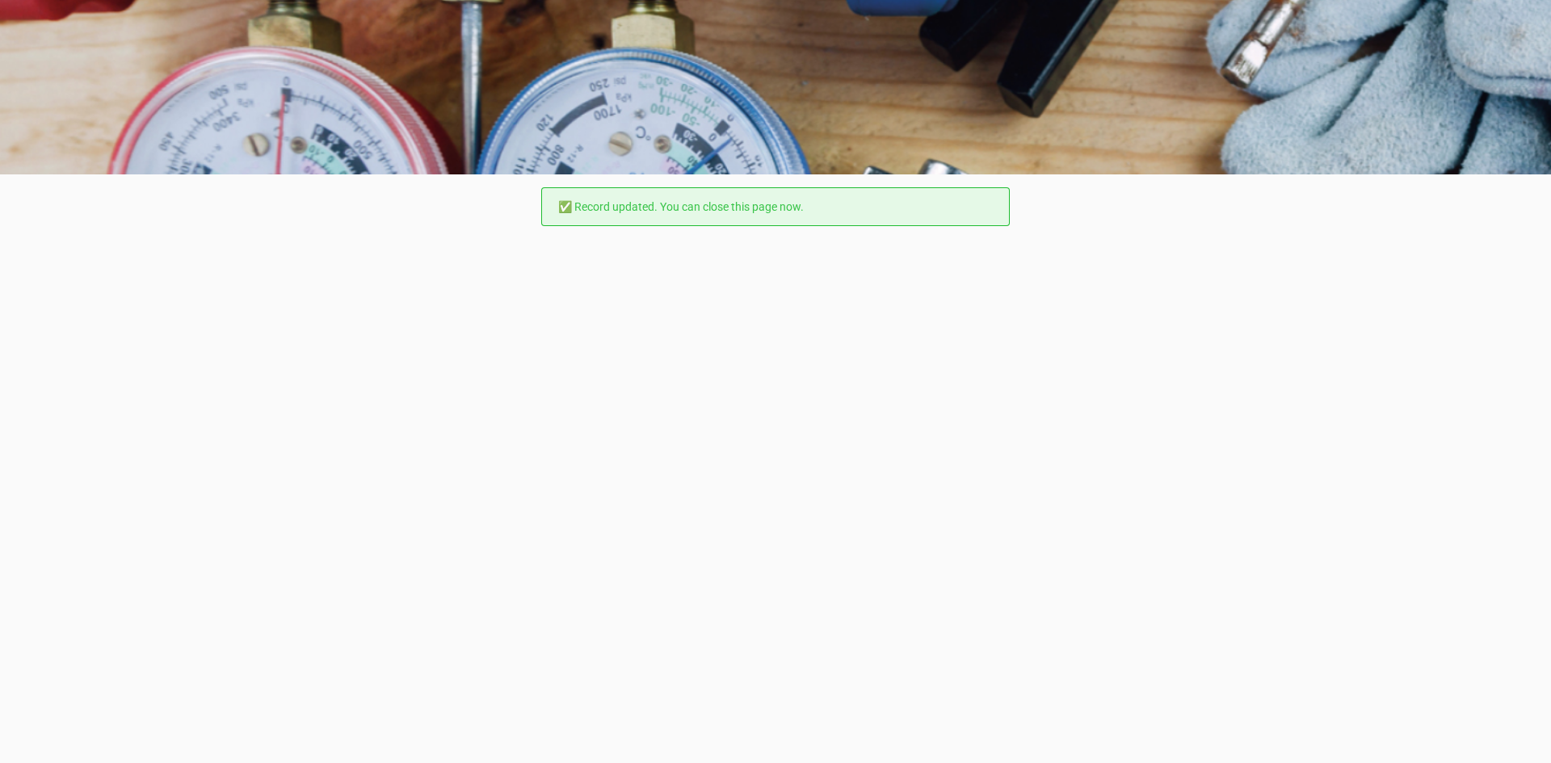
scroll to position [0, 0]
